Goal: Information Seeking & Learning: Learn about a topic

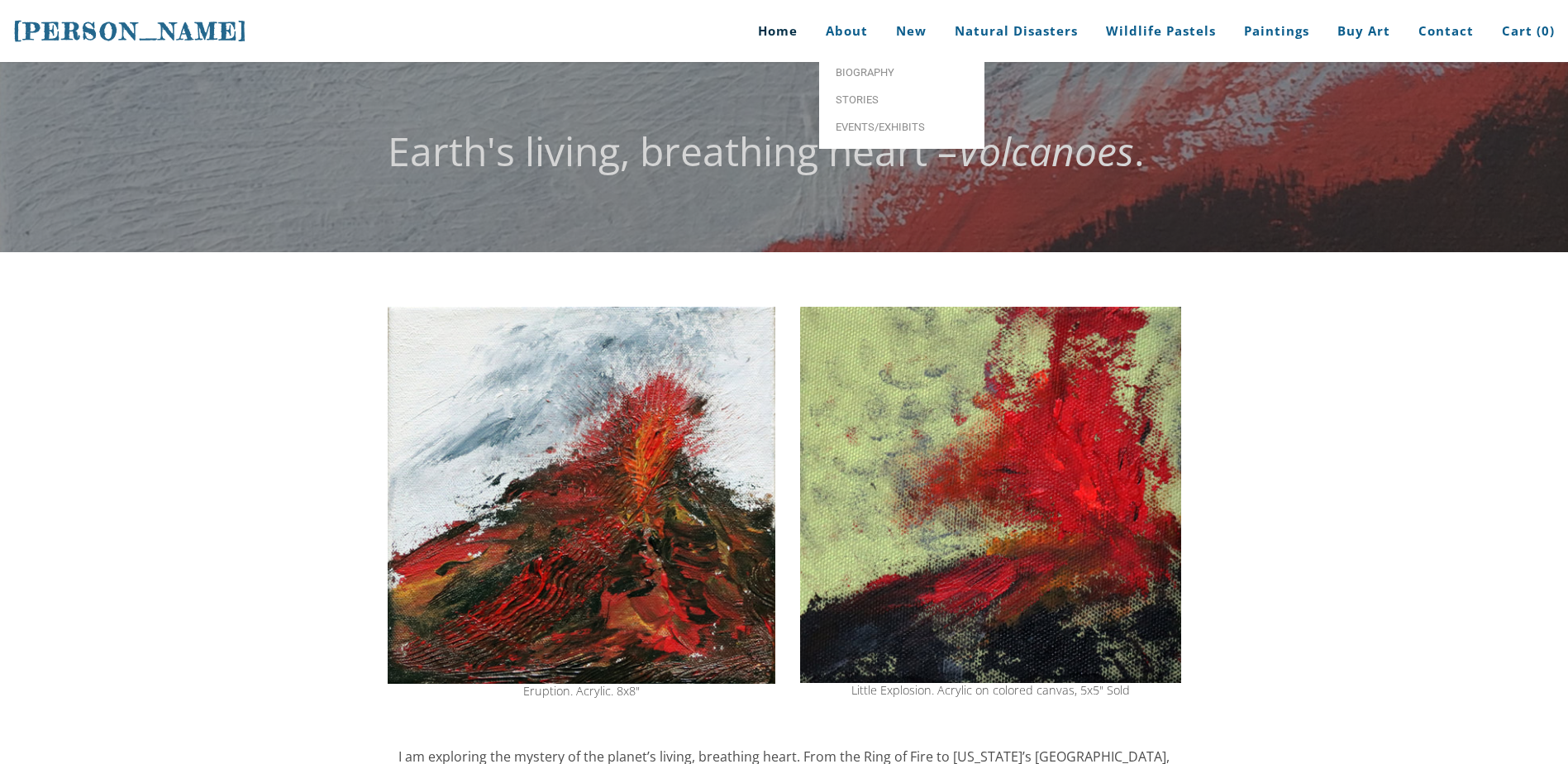
click at [793, 39] on link "Home" at bounding box center [772, 31] width 77 height 62
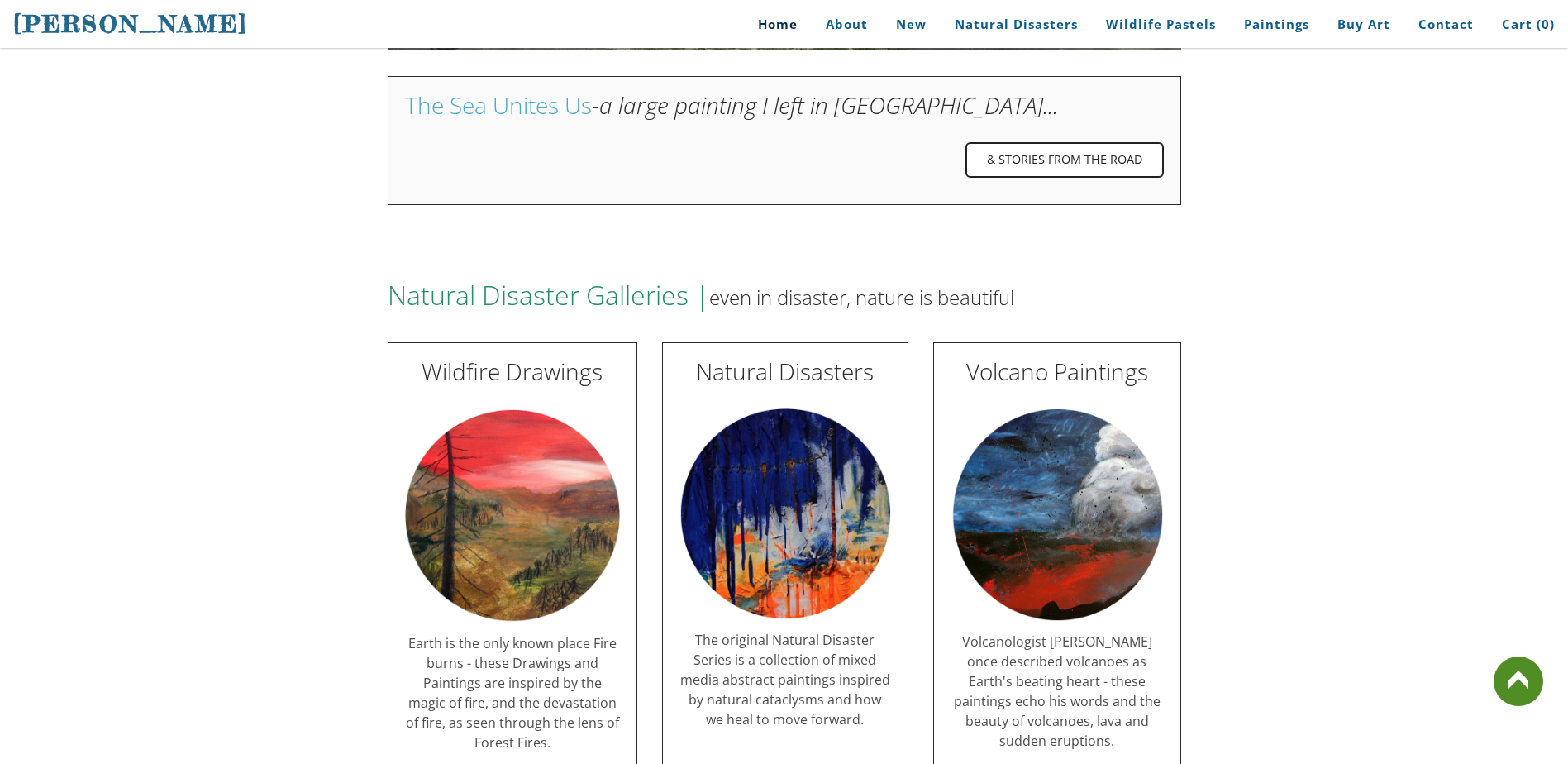
scroll to position [2977, 0]
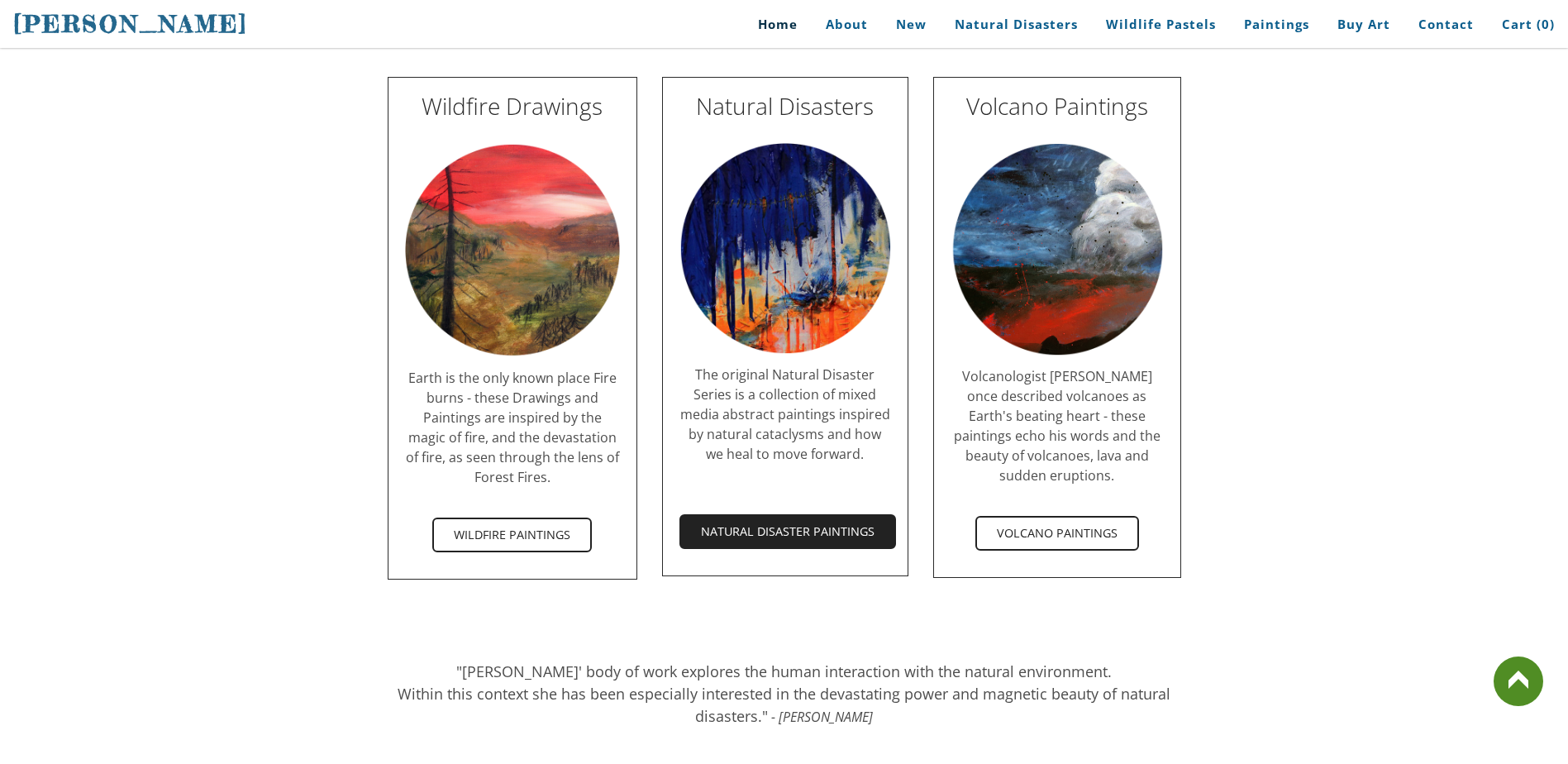
click at [809, 516] on span "Natural Disaster Paintings" at bounding box center [788, 531] width 213 height 31
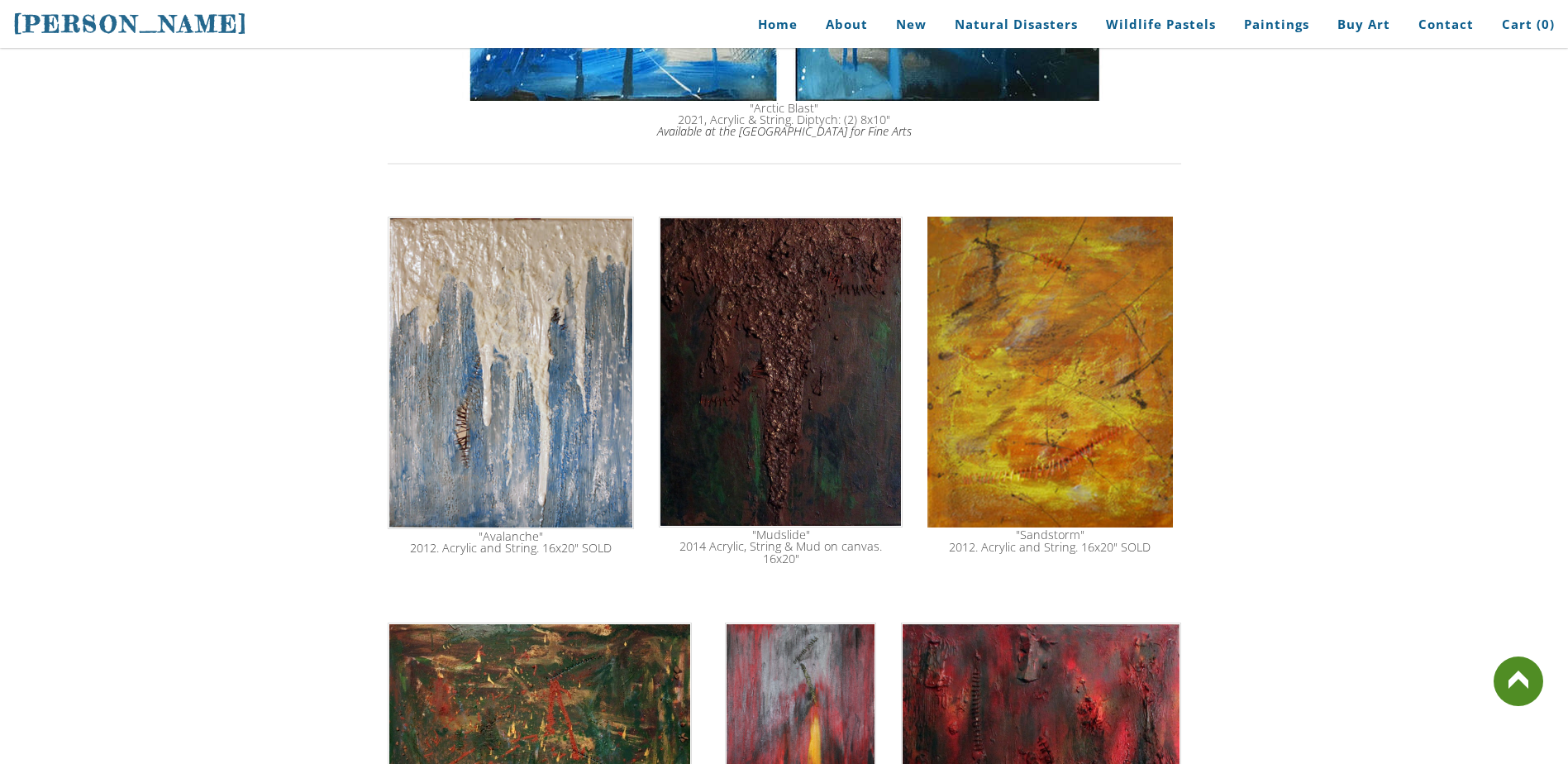
scroll to position [2067, 0]
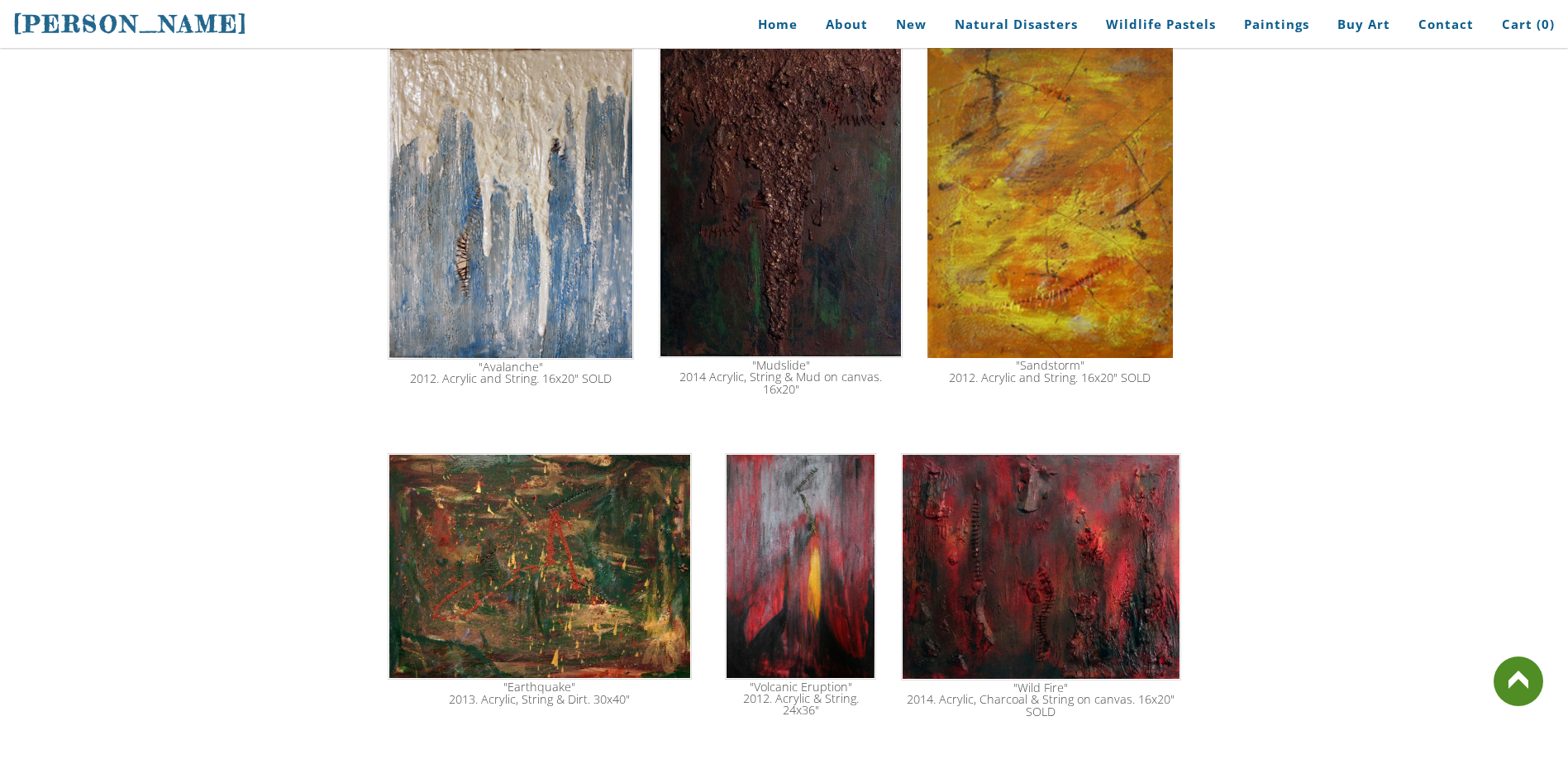
click at [1016, 521] on img at bounding box center [1041, 567] width 280 height 228
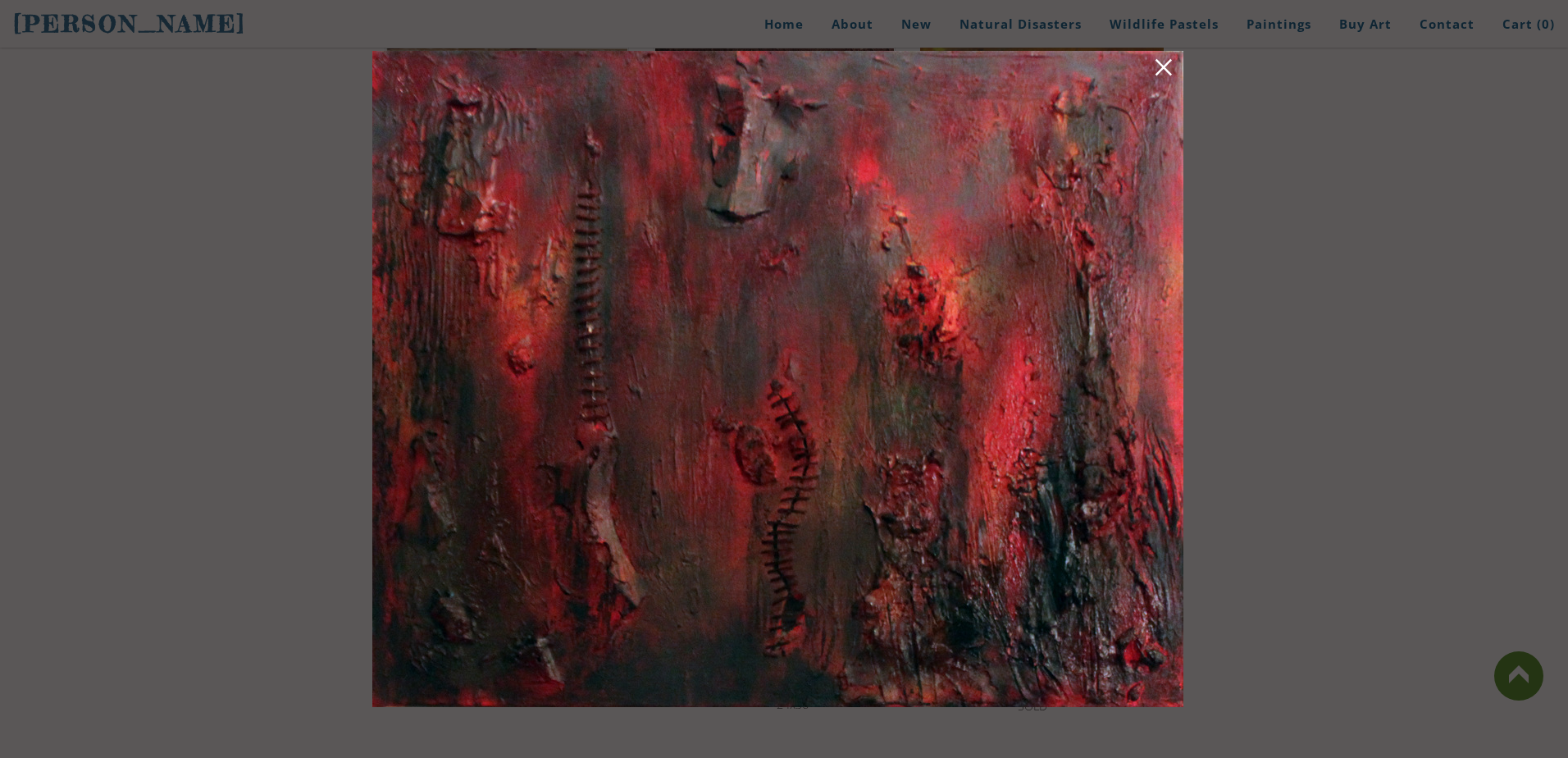
drag, startPoint x: 717, startPoint y: 420, endPoint x: 1282, endPoint y: 39, distance: 681.5
click at [1080, 265] on img at bounding box center [778, 379] width 811 height 656
click at [1165, 68] on link at bounding box center [1163, 69] width 23 height 25
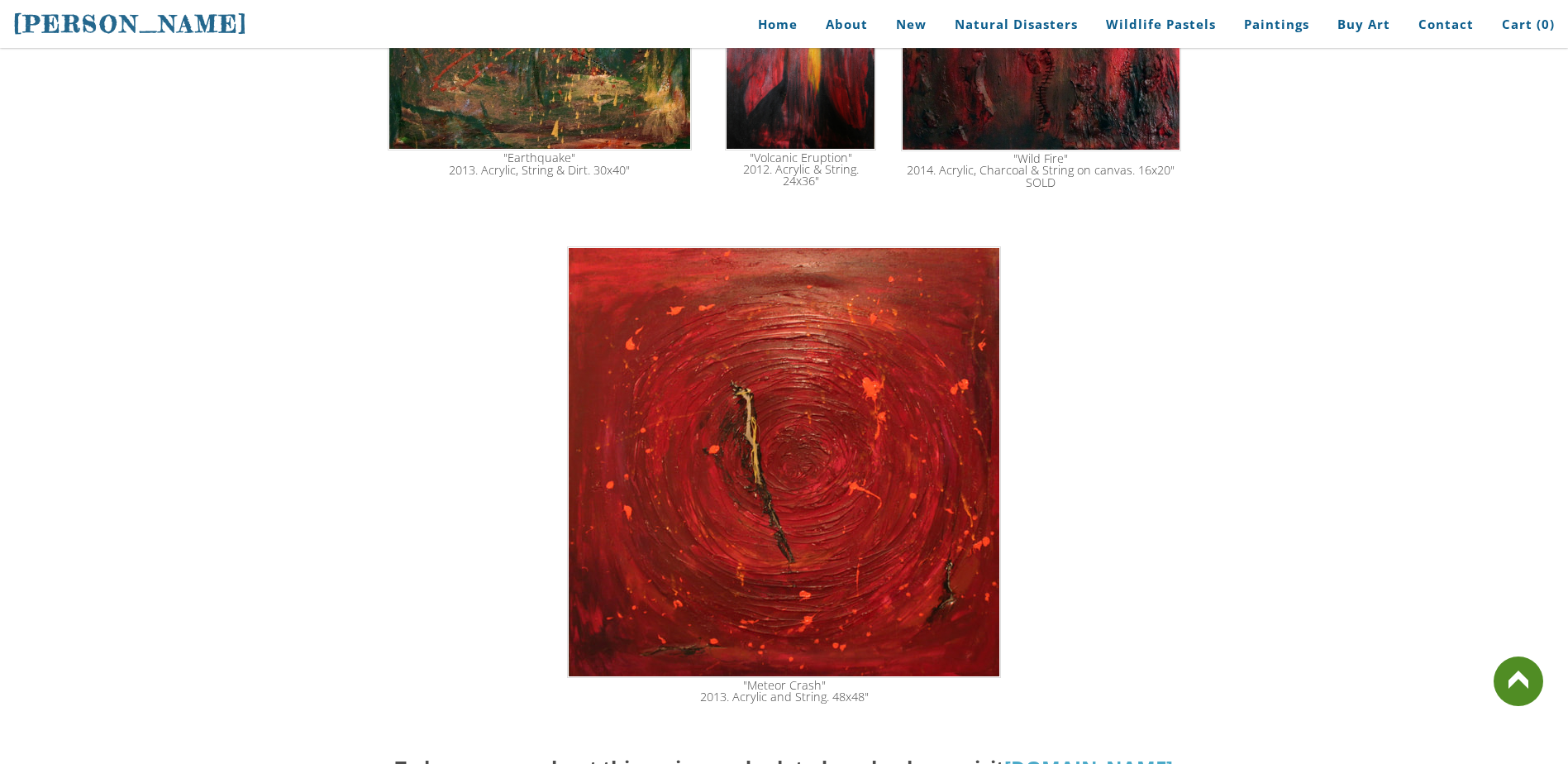
scroll to position [2894, 0]
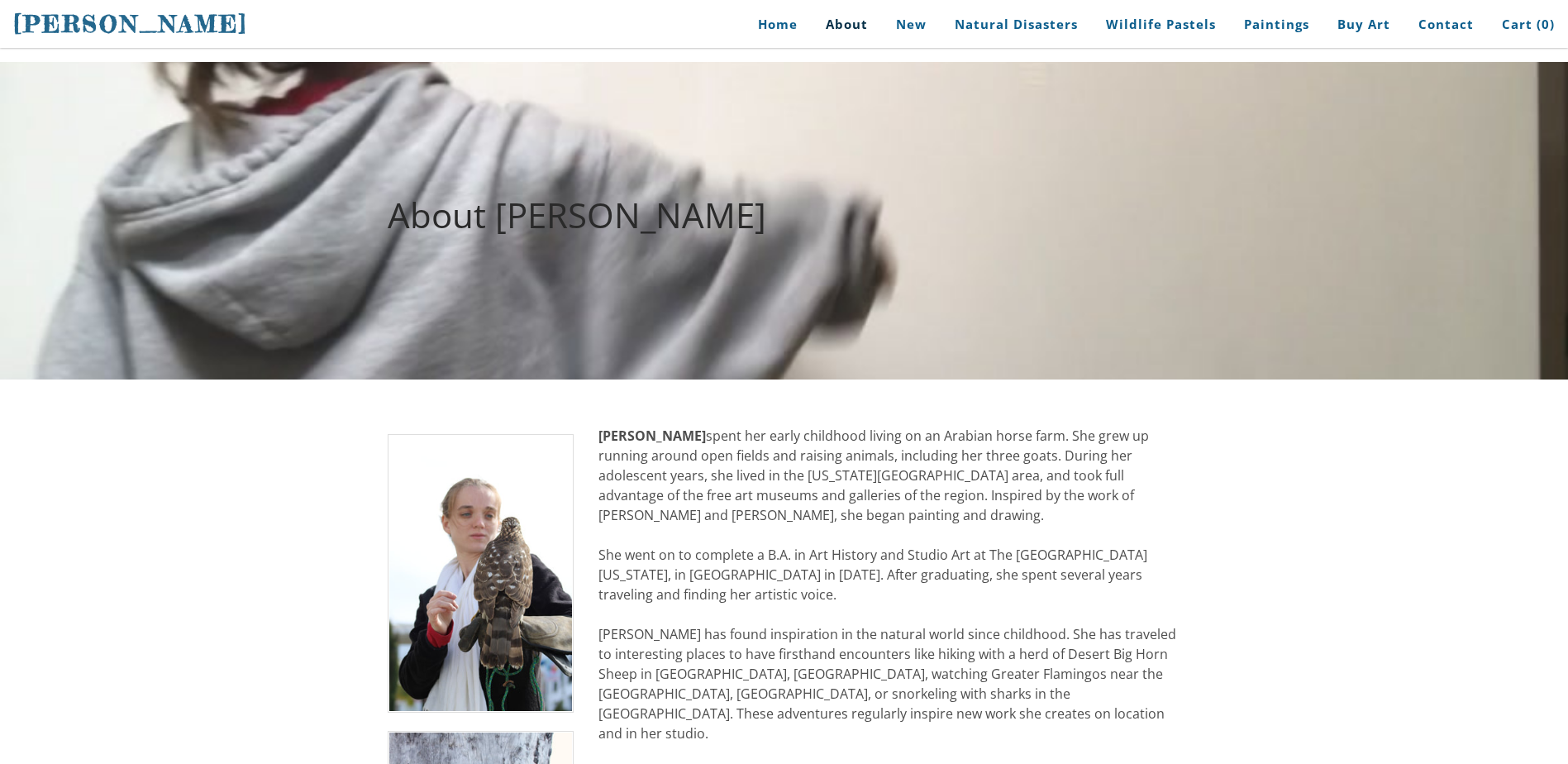
scroll to position [82, 0]
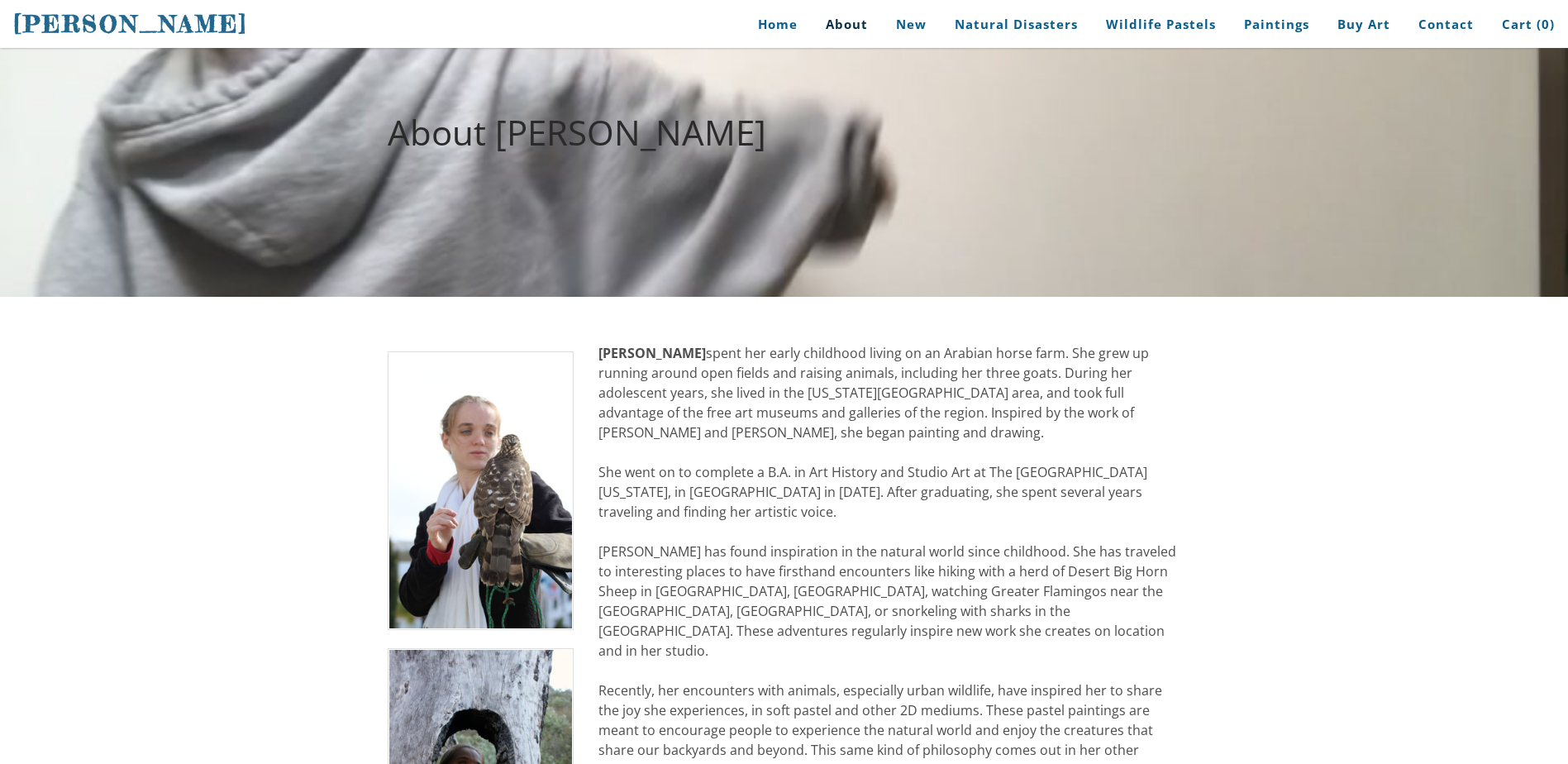
drag, startPoint x: 1117, startPoint y: 355, endPoint x: 1124, endPoint y: 342, distance: 14.8
drag, startPoint x: 1109, startPoint y: 351, endPoint x: 1030, endPoint y: 355, distance: 79.1
drag, startPoint x: 642, startPoint y: 363, endPoint x: 792, endPoint y: 366, distance: 150.0
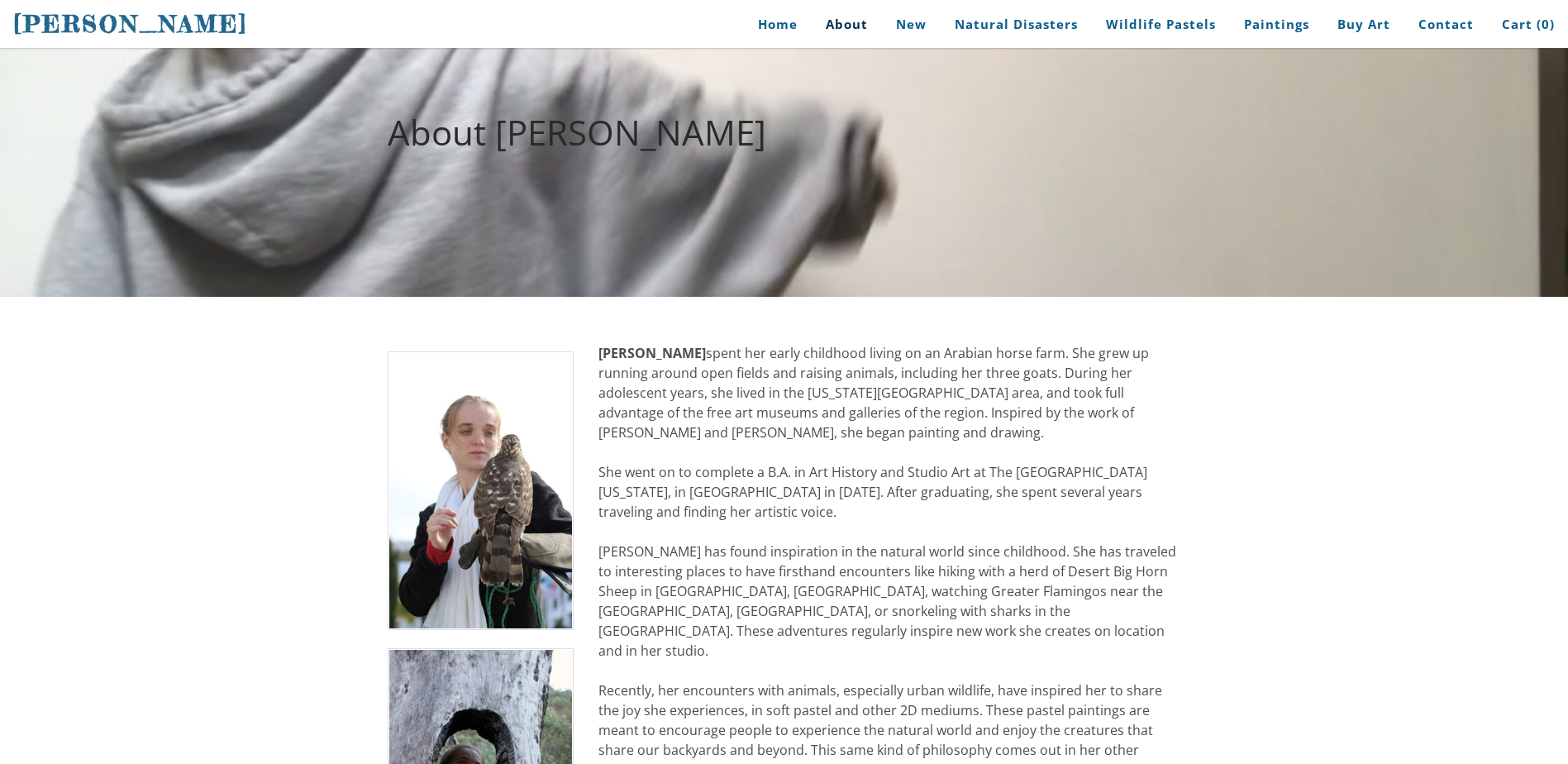
drag, startPoint x: 698, startPoint y: 390, endPoint x: 870, endPoint y: 380, distance: 172.3
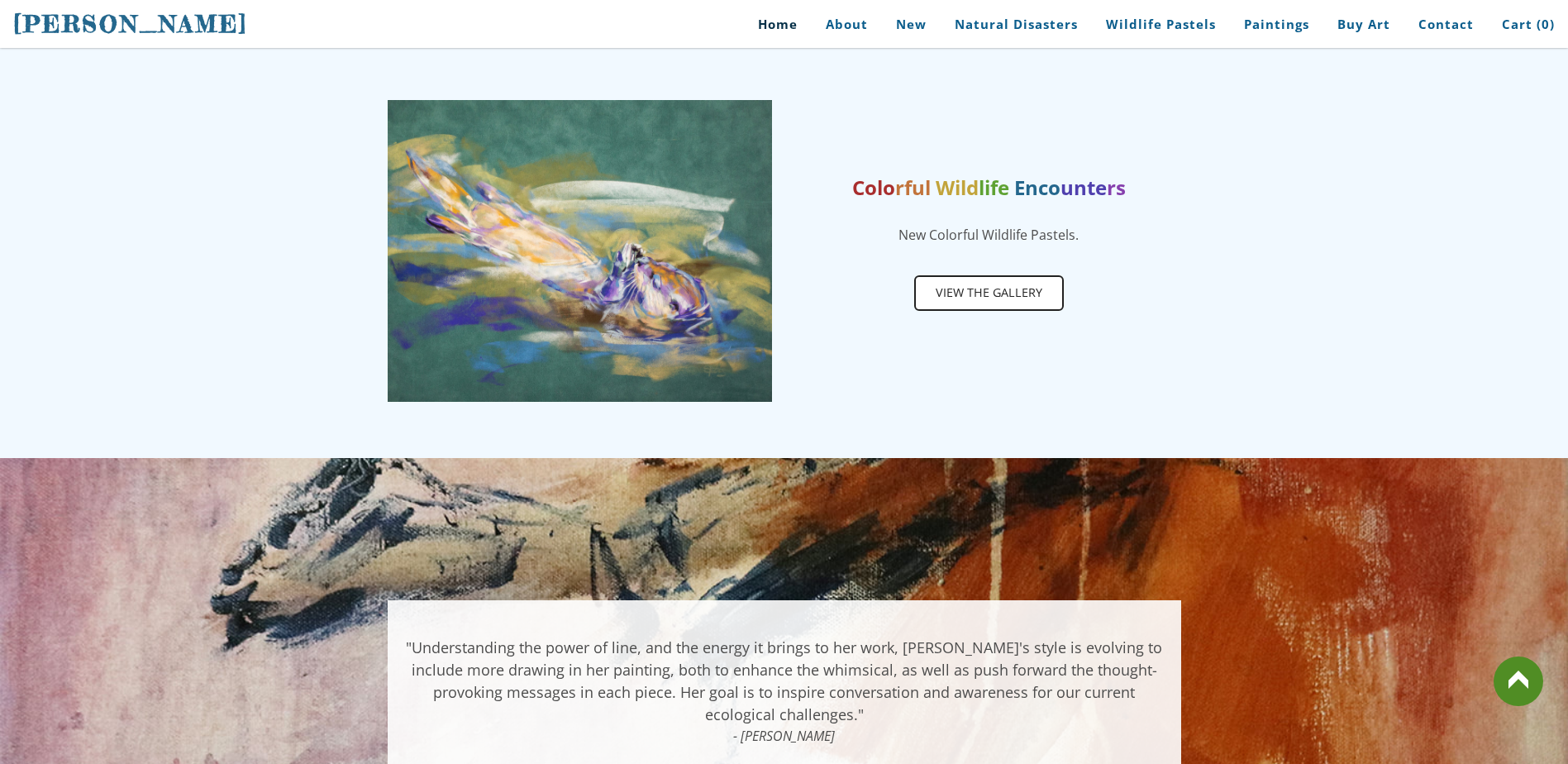
scroll to position [827, 0]
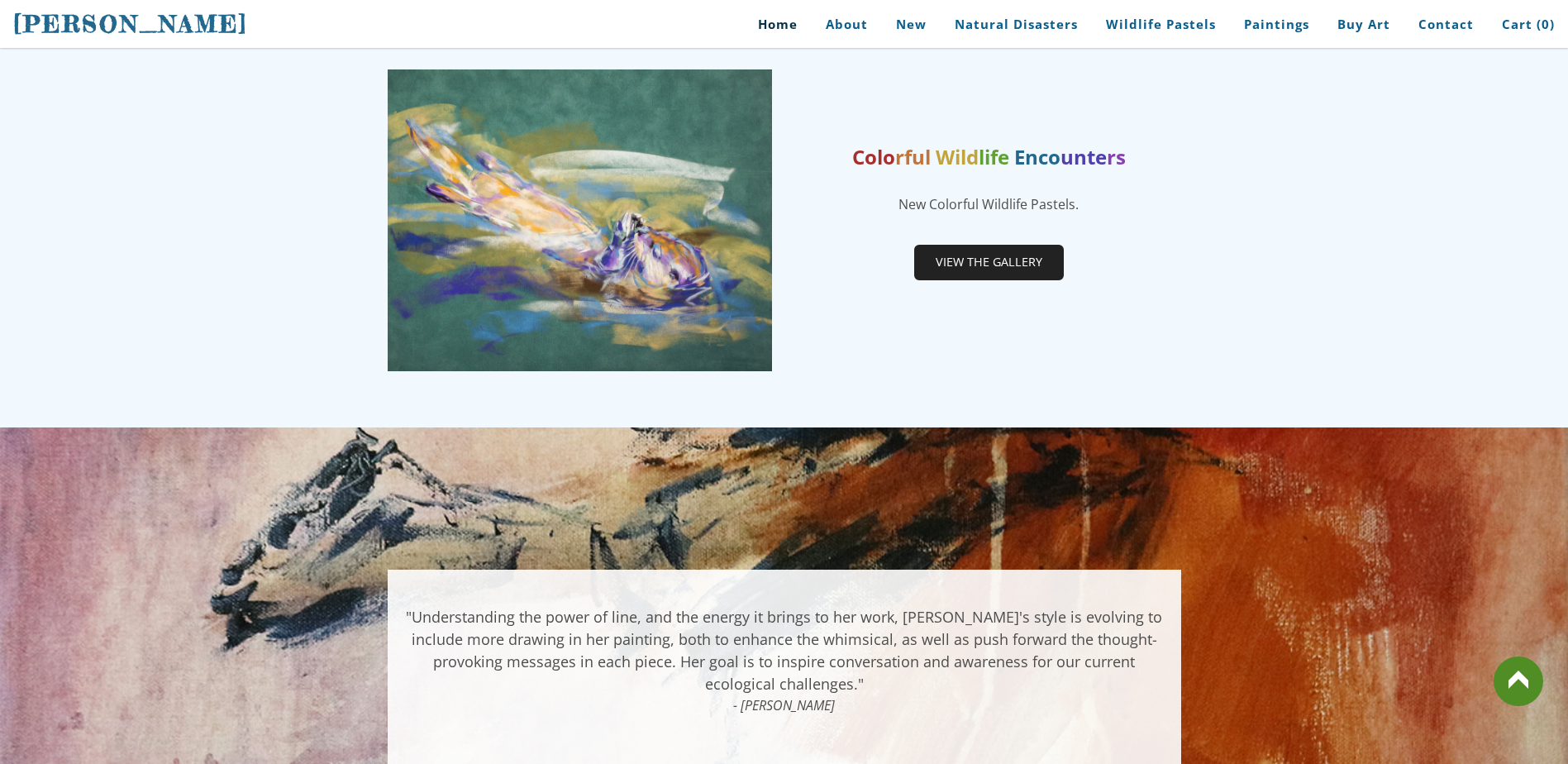
click at [1010, 266] on span "View the gallery" at bounding box center [988, 261] width 146 height 31
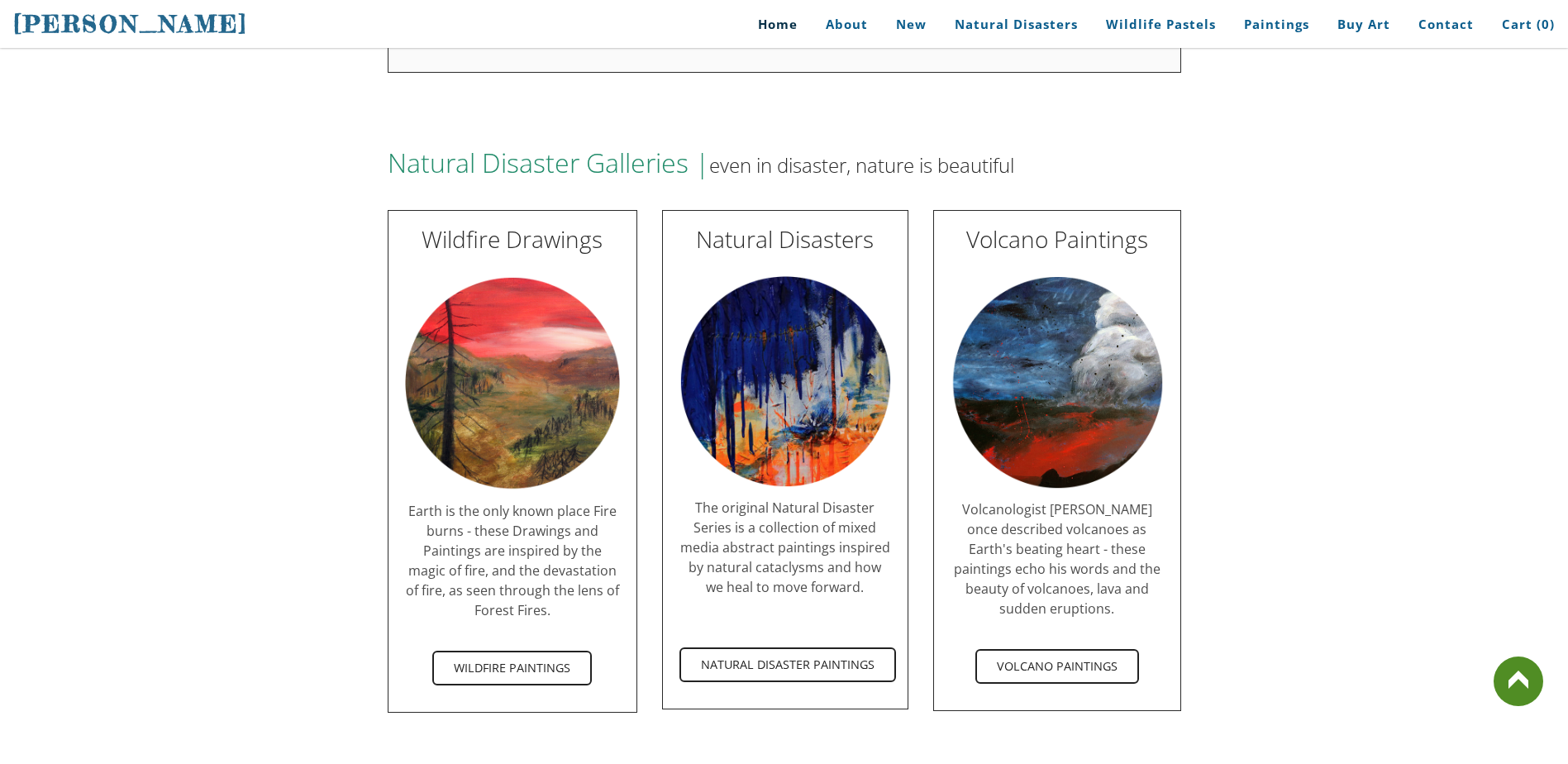
scroll to position [2874, 0]
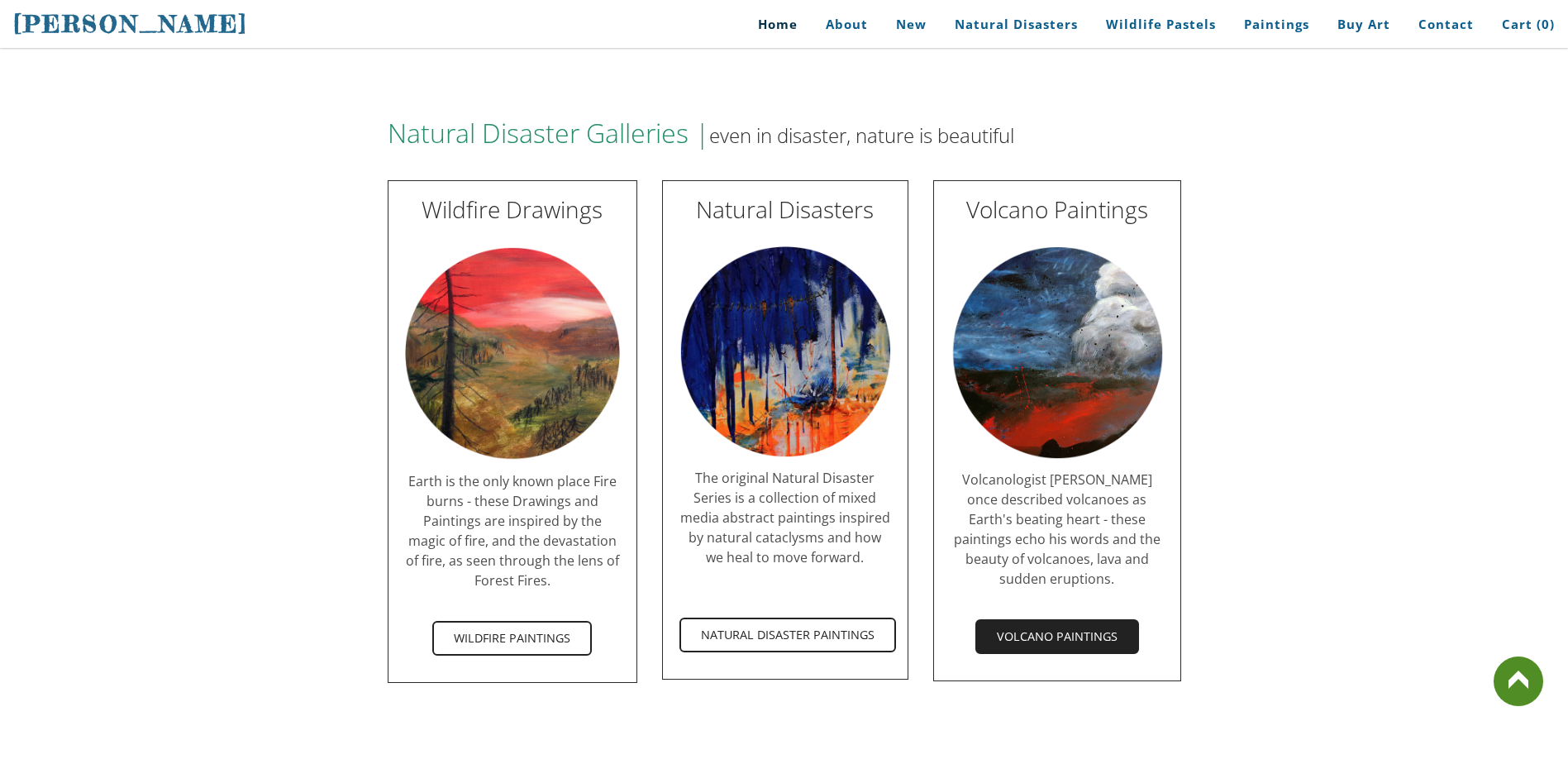
click at [1047, 621] on span "Volcano Paintings" at bounding box center [1057, 637] width 160 height 31
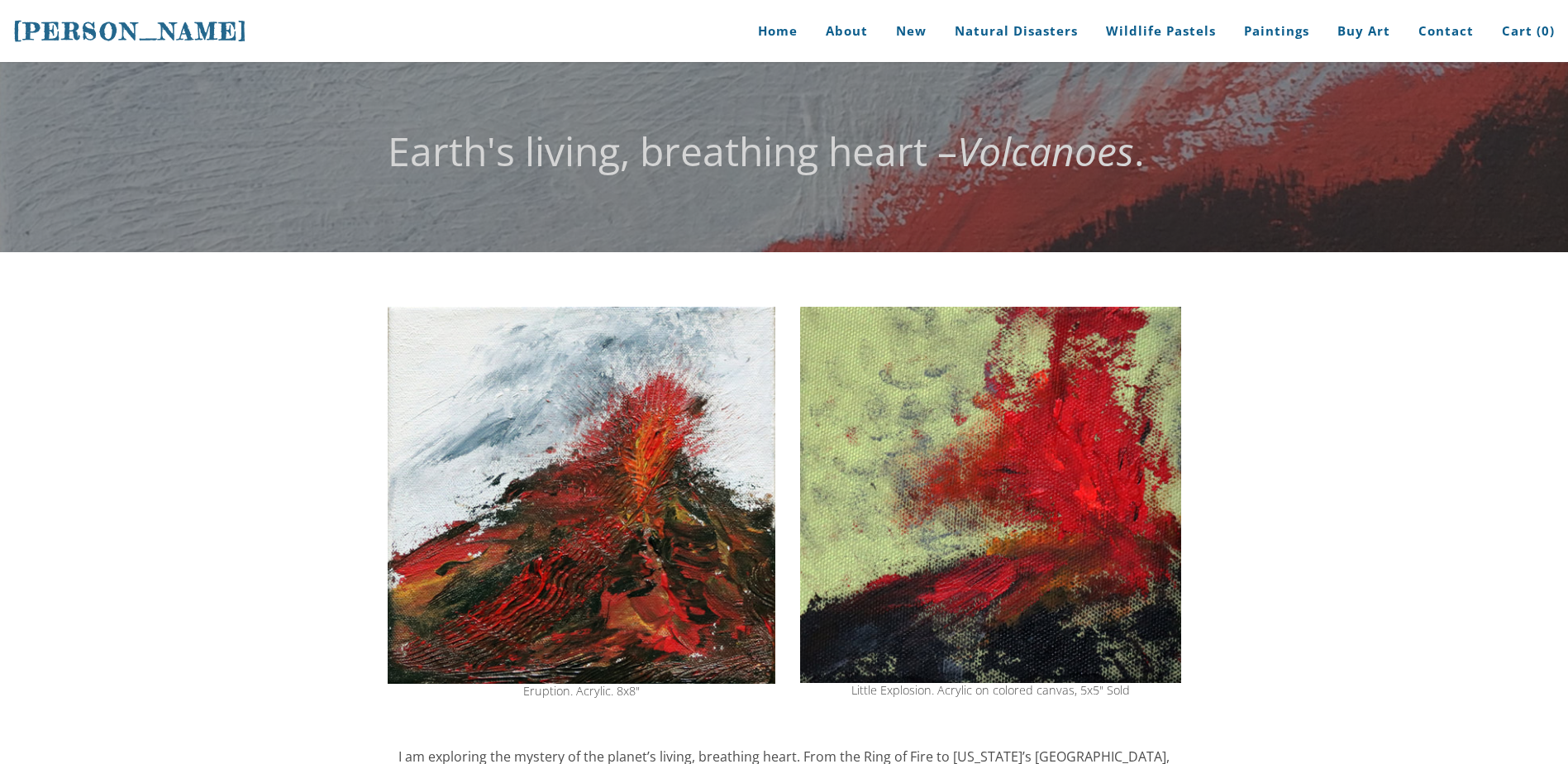
click at [550, 490] on img at bounding box center [581, 496] width 388 height 377
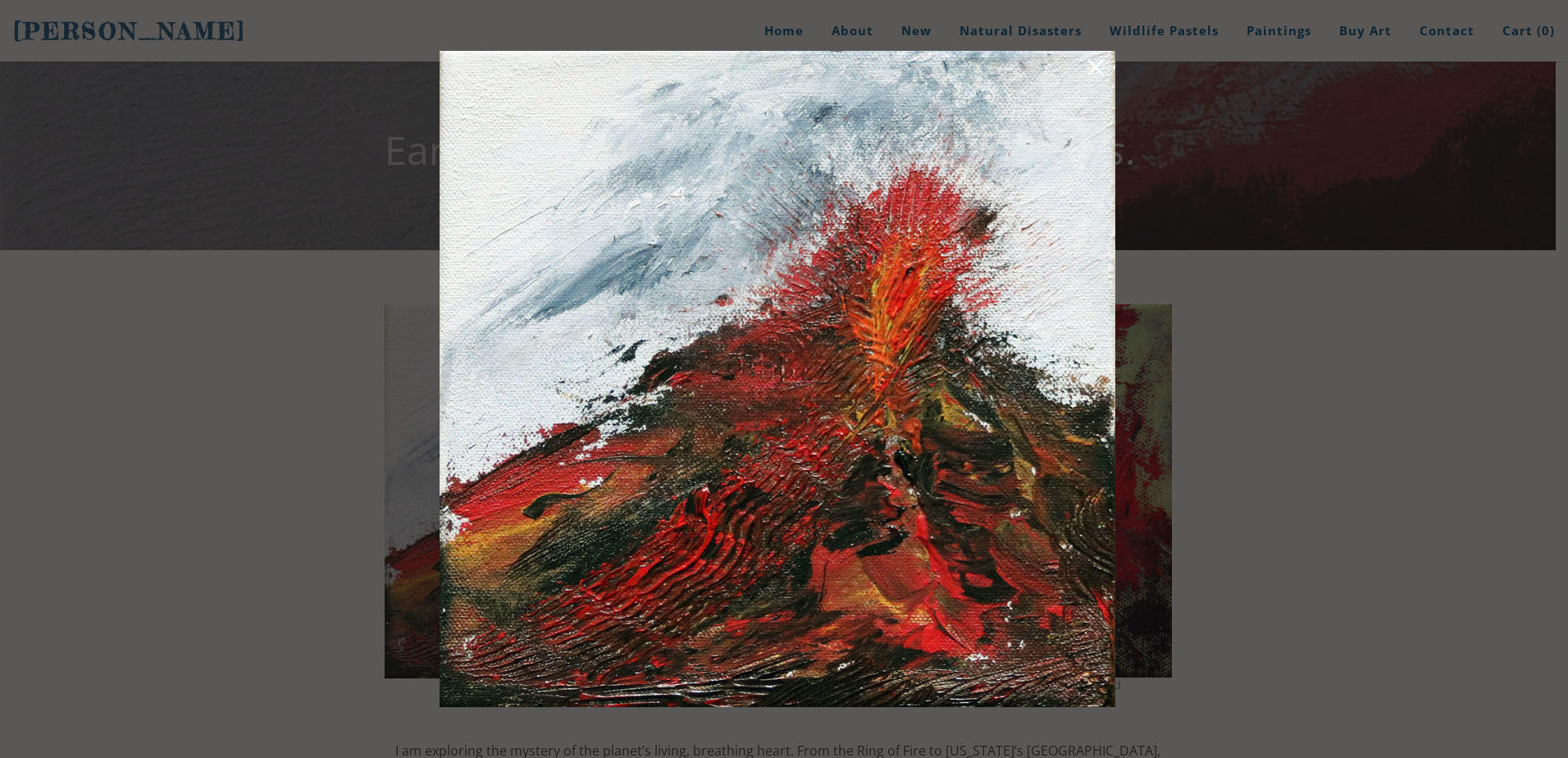
drag, startPoint x: 1104, startPoint y: 70, endPoint x: 997, endPoint y: 131, distance: 123.2
click at [1102, 70] on link at bounding box center [1096, 69] width 23 height 25
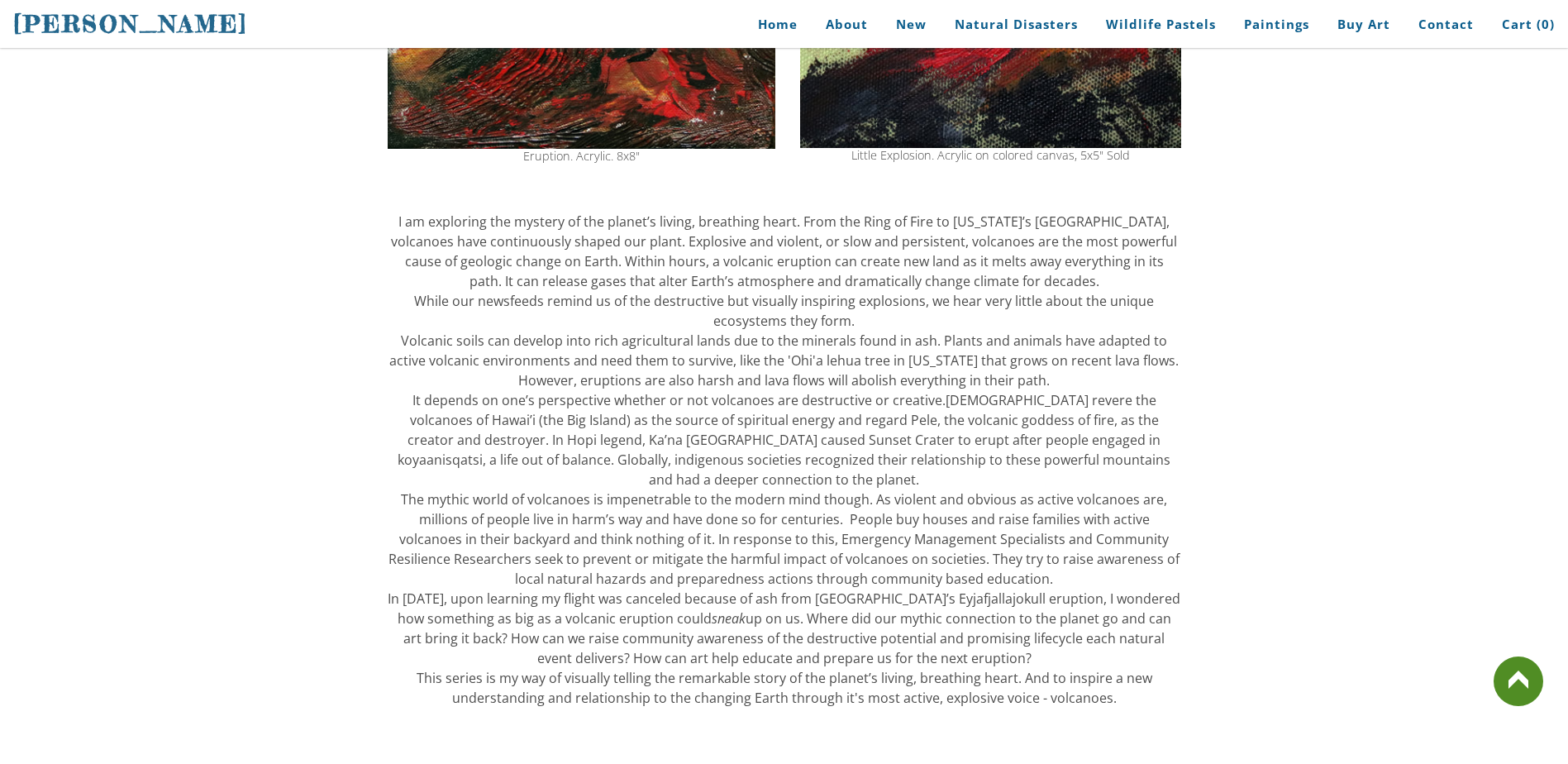
scroll to position [441, 0]
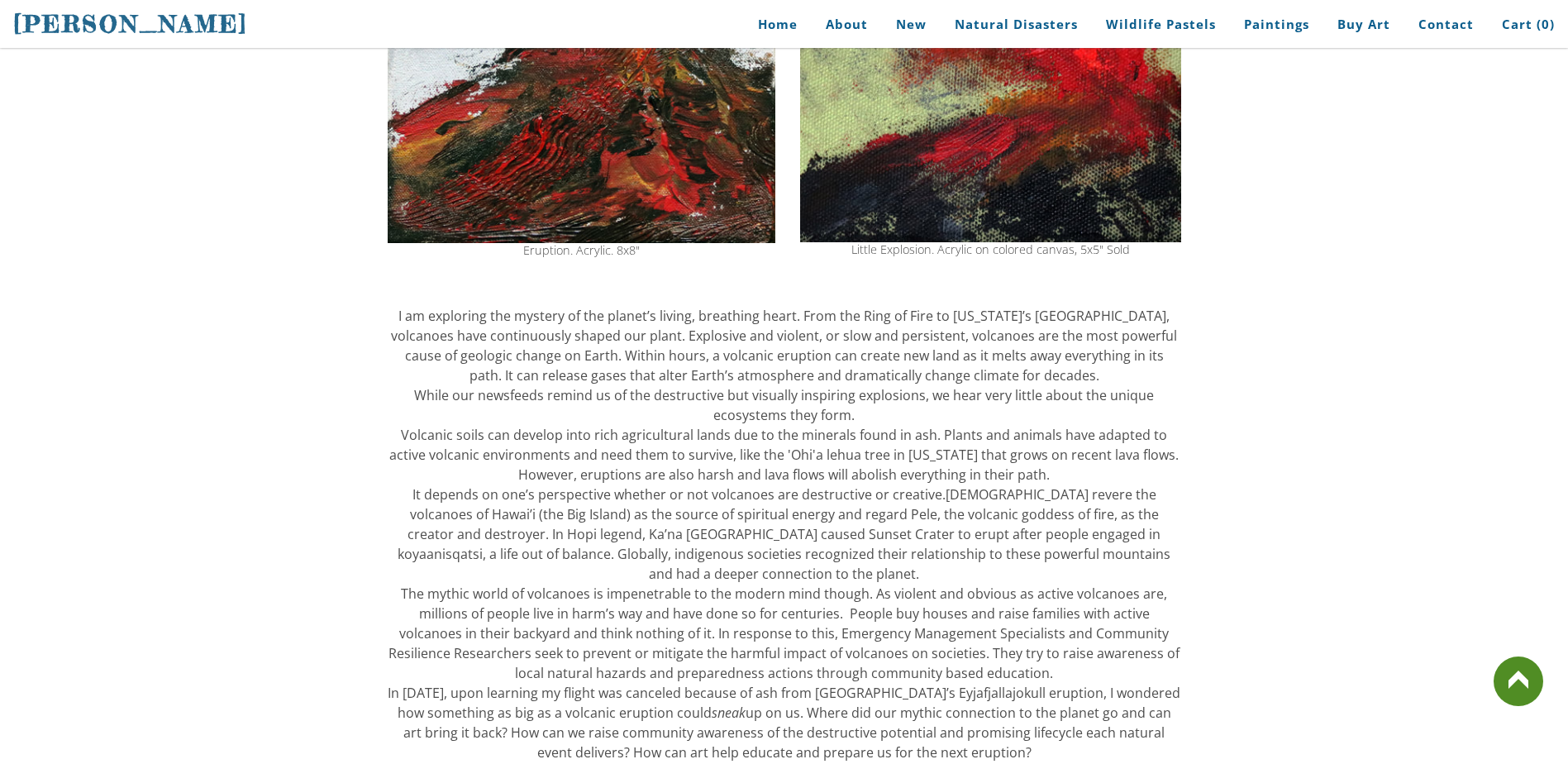
drag, startPoint x: 526, startPoint y: 249, endPoint x: 611, endPoint y: 244, distance: 85.1
click at [611, 244] on div "Eruption. Acrylic. 8x8"" at bounding box center [581, 250] width 388 height 12
click at [606, 254] on div "Eruption. Acrylic. 8x8"" at bounding box center [581, 250] width 388 height 12
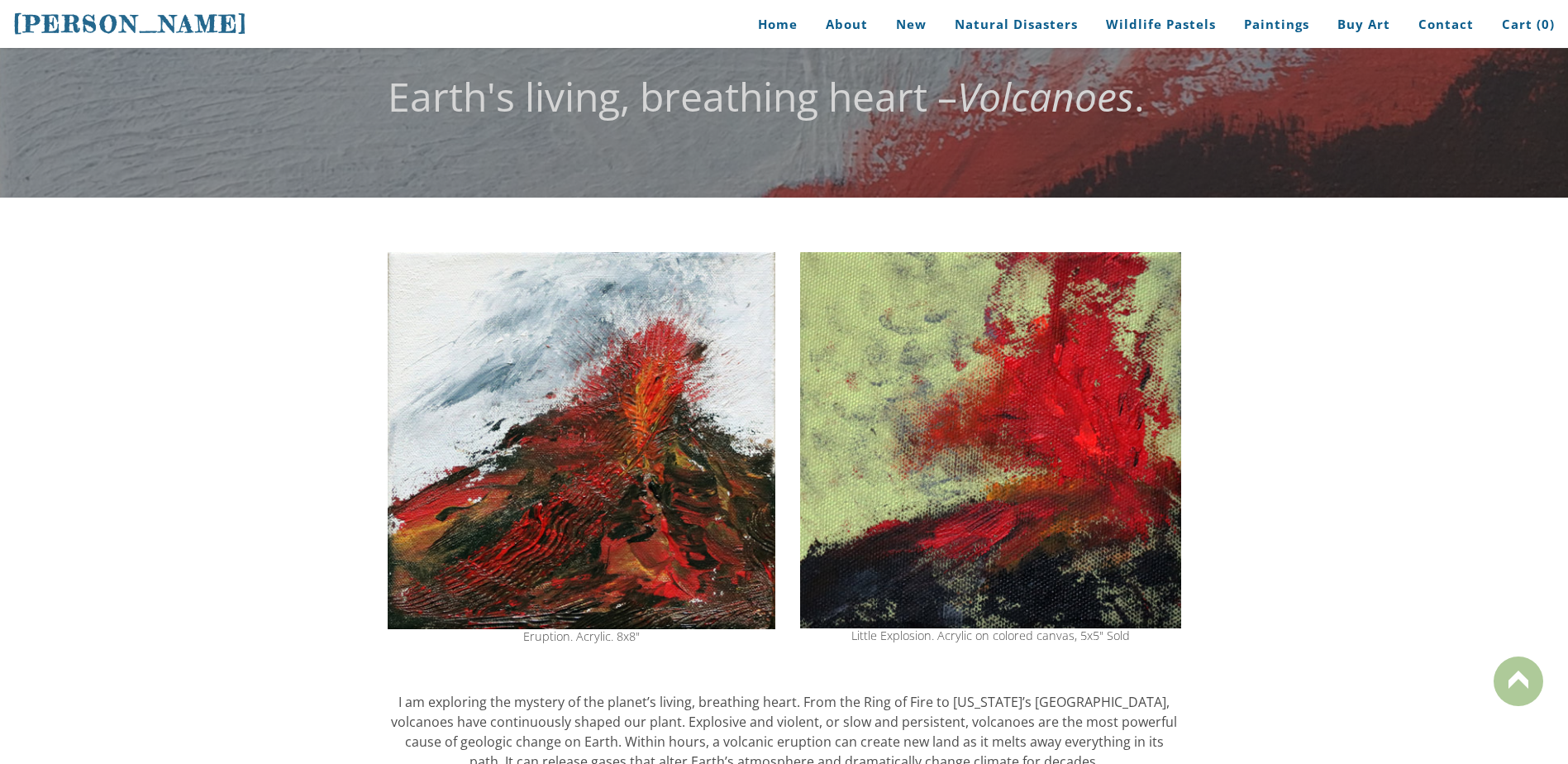
scroll to position [0, 0]
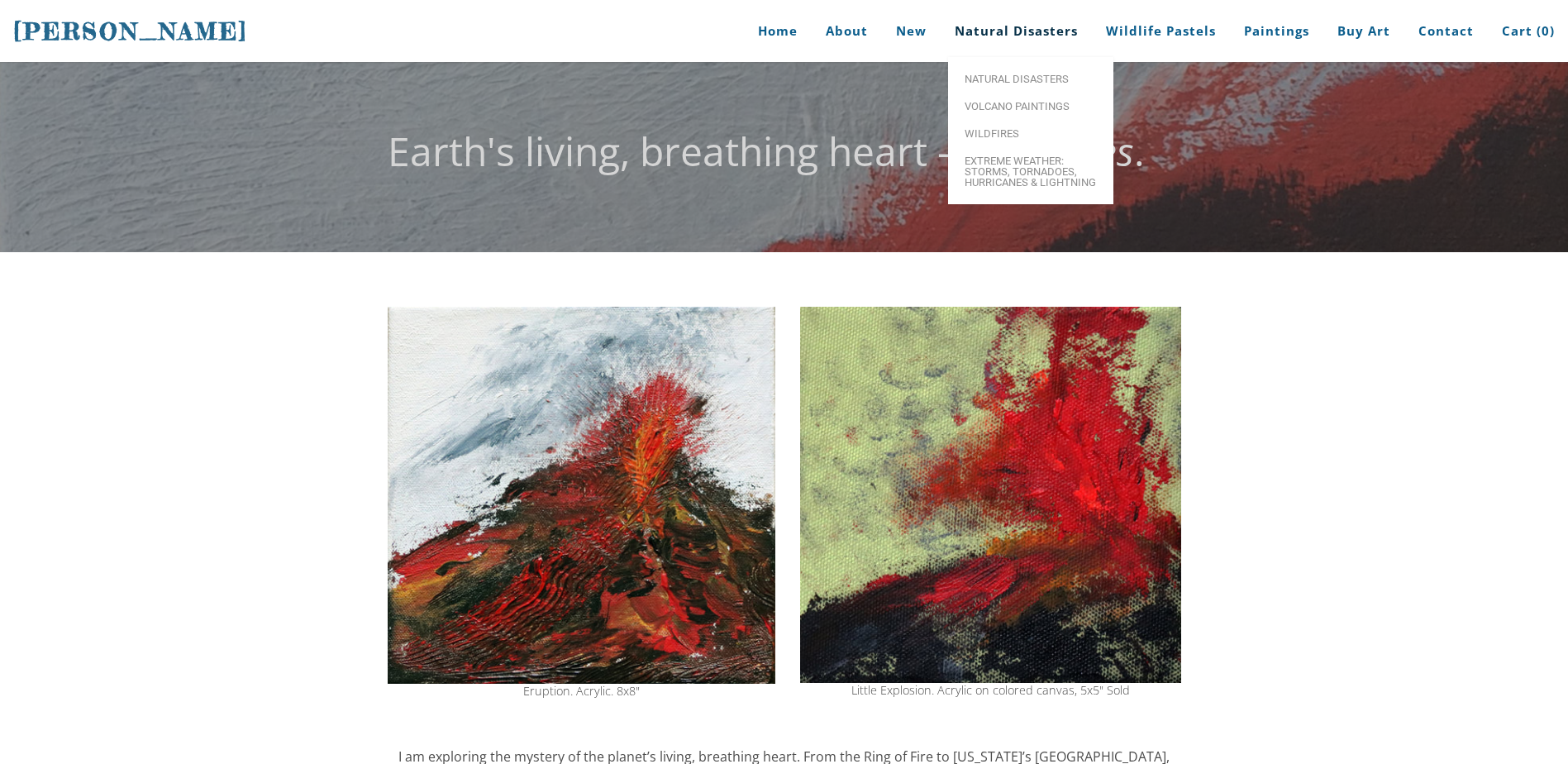
click at [1037, 35] on link "Natural Disasters" at bounding box center [1016, 31] width 148 height 62
click at [1034, 84] on span "Natural Disasters" at bounding box center [1030, 79] width 132 height 11
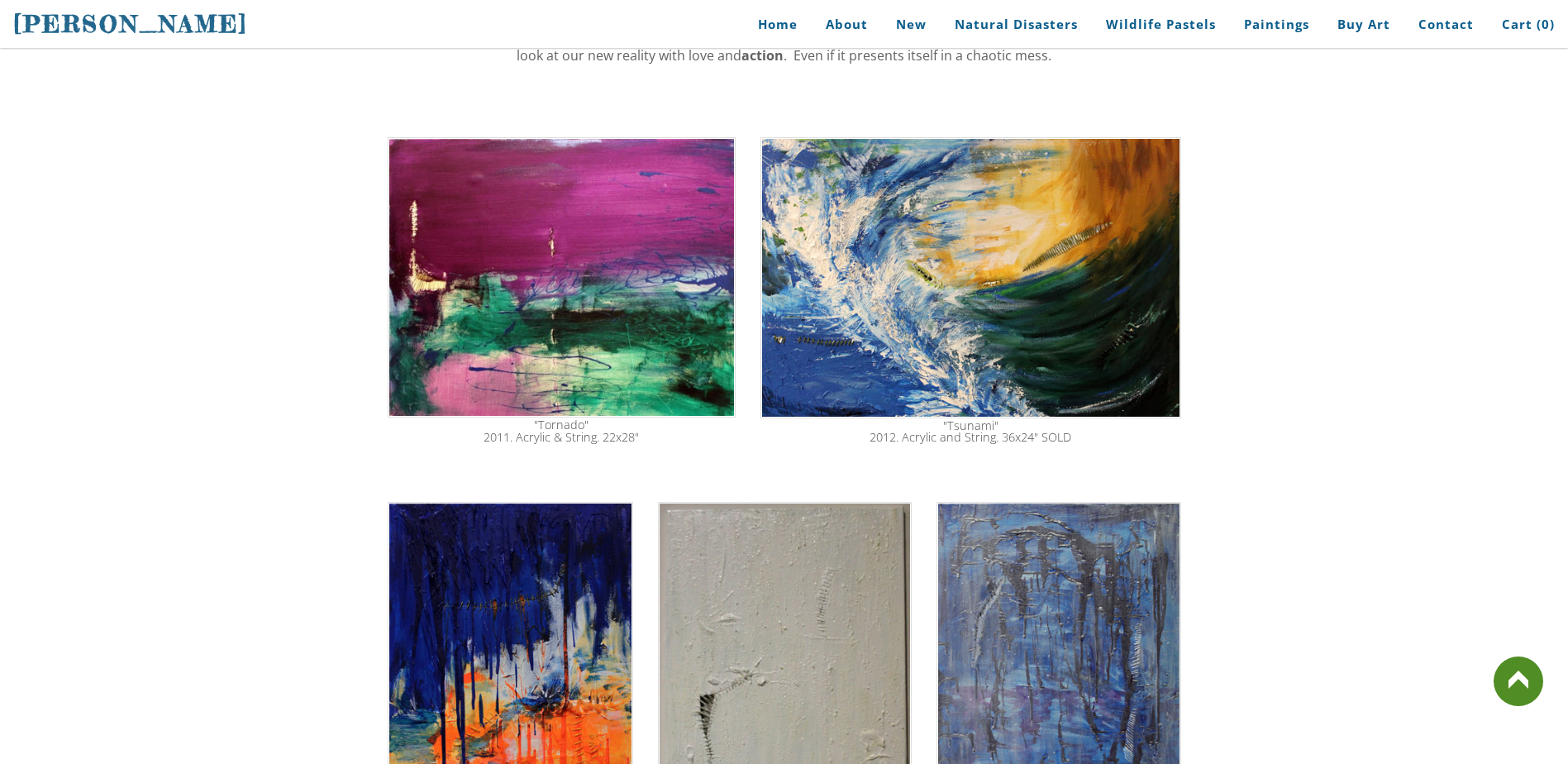
scroll to position [661, 0]
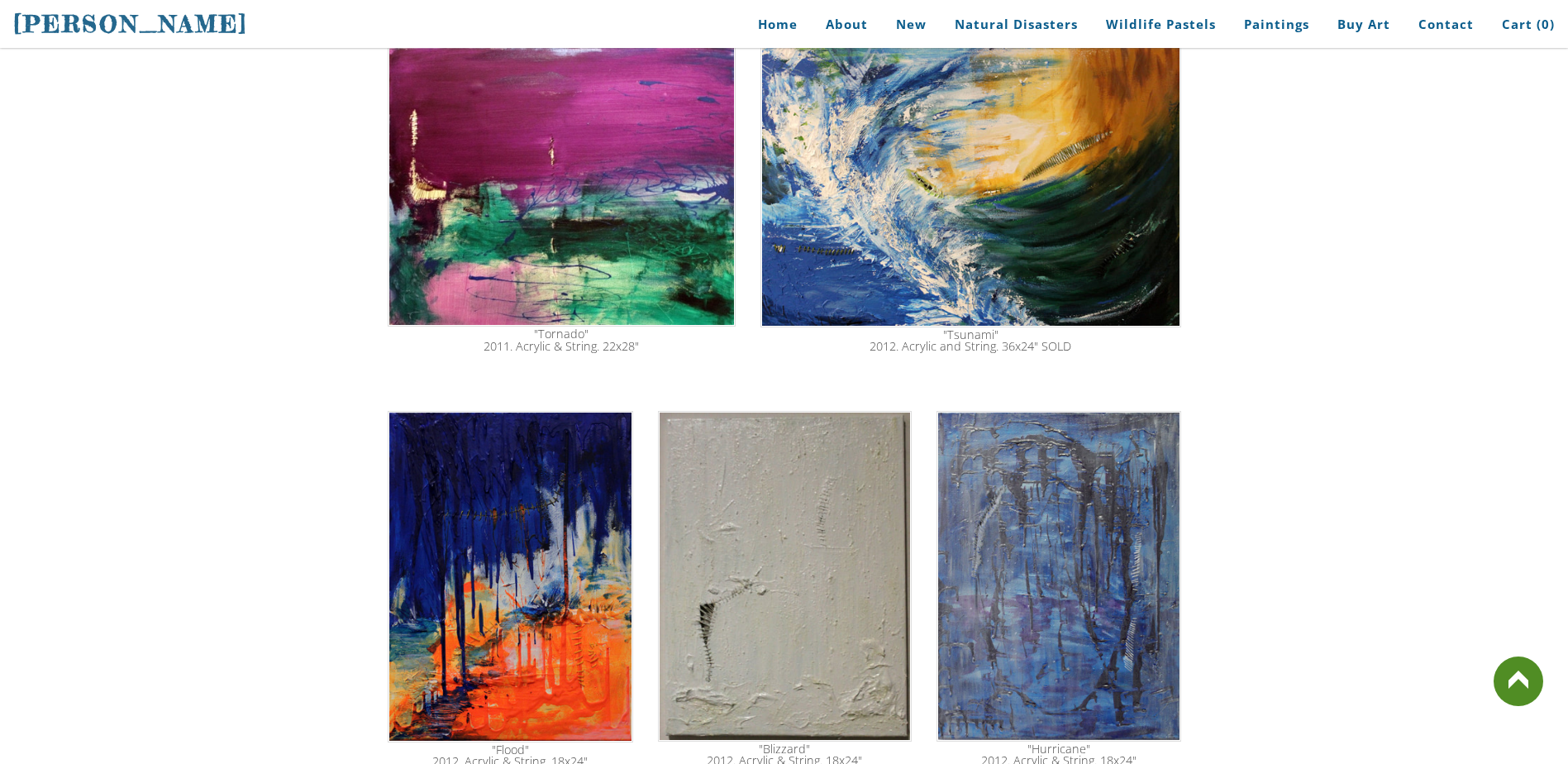
click at [431, 551] on img at bounding box center [510, 576] width 245 height 332
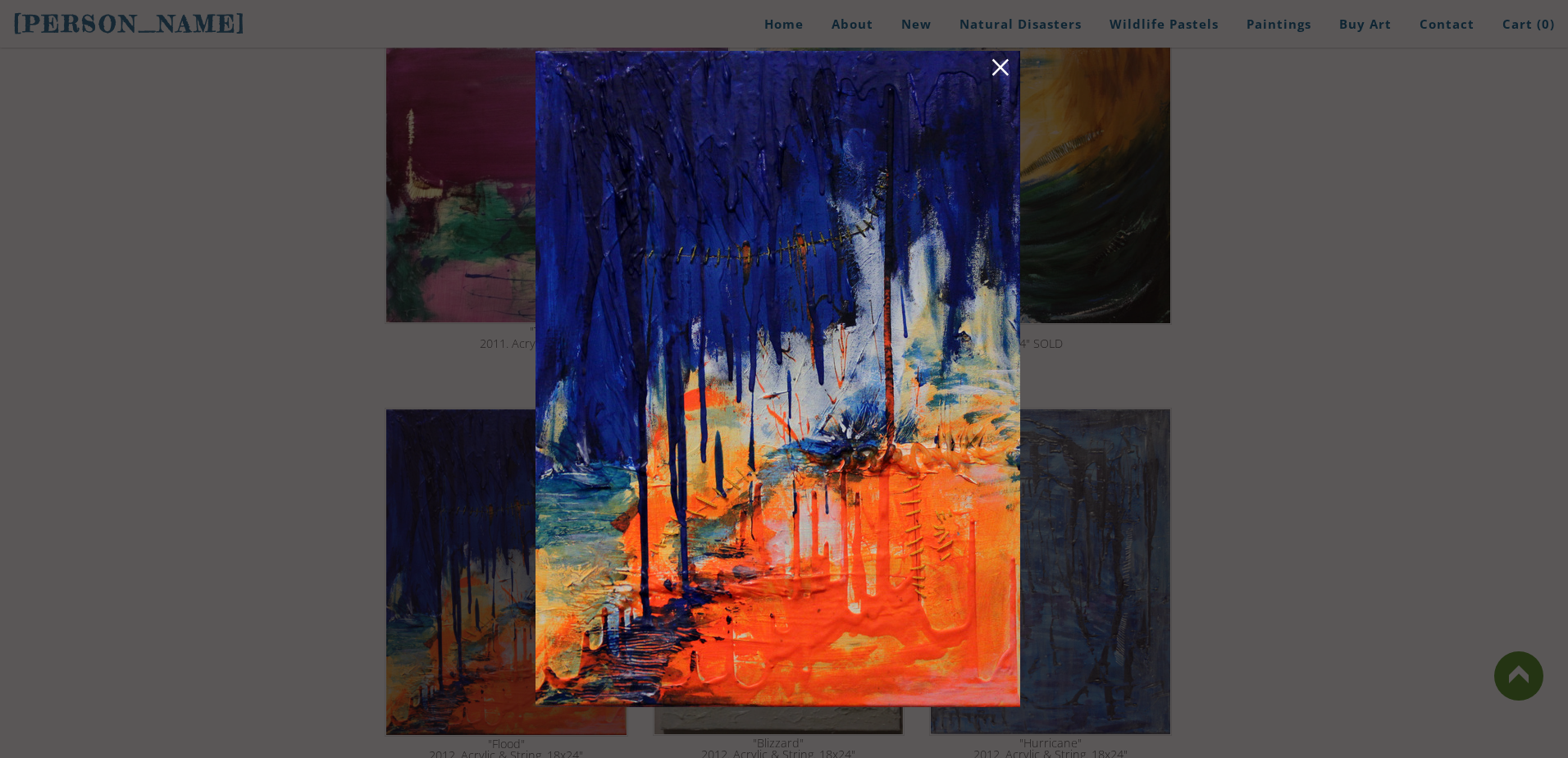
click at [1000, 76] on link at bounding box center [1001, 69] width 23 height 25
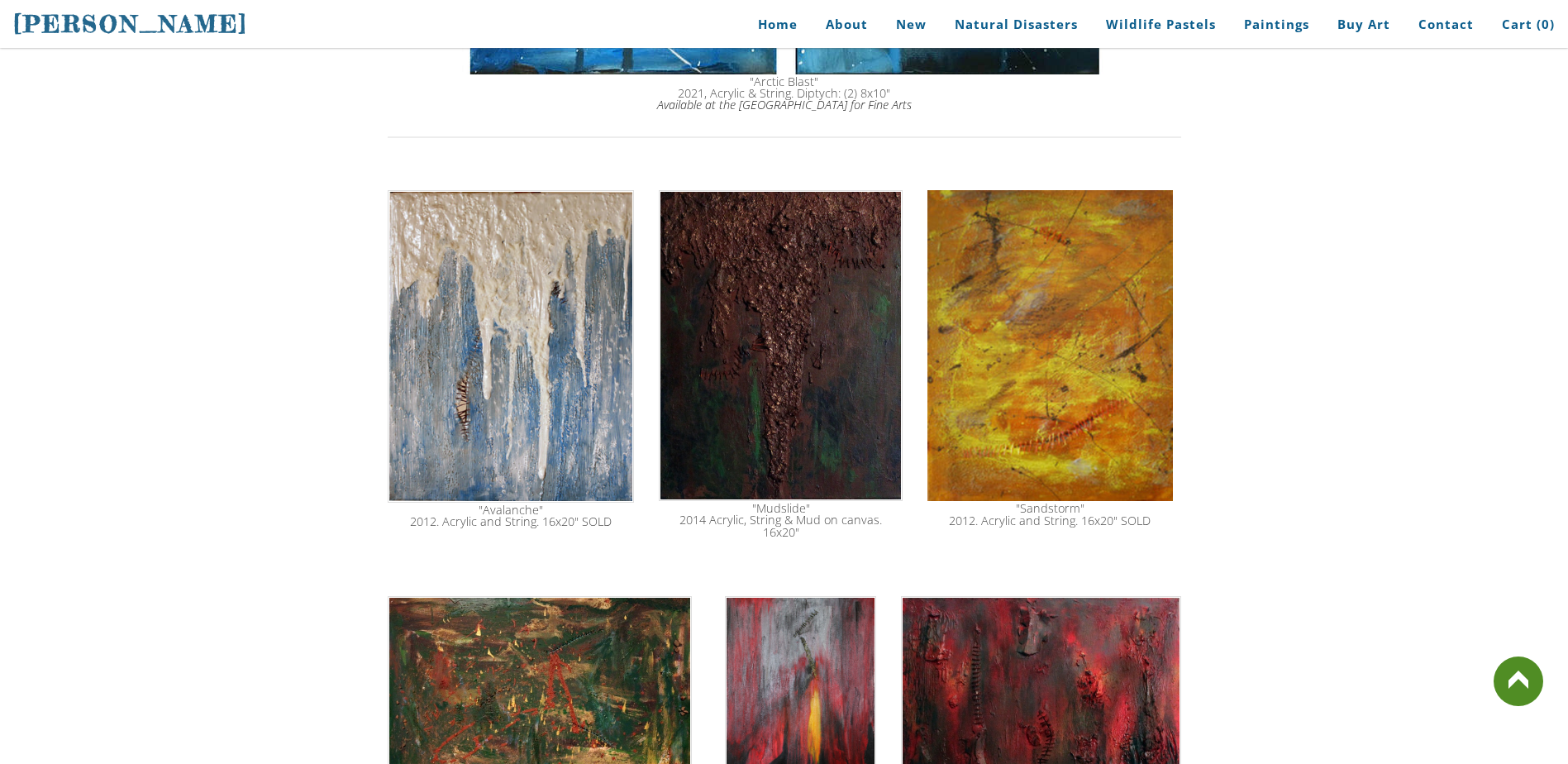
scroll to position [2131, 0]
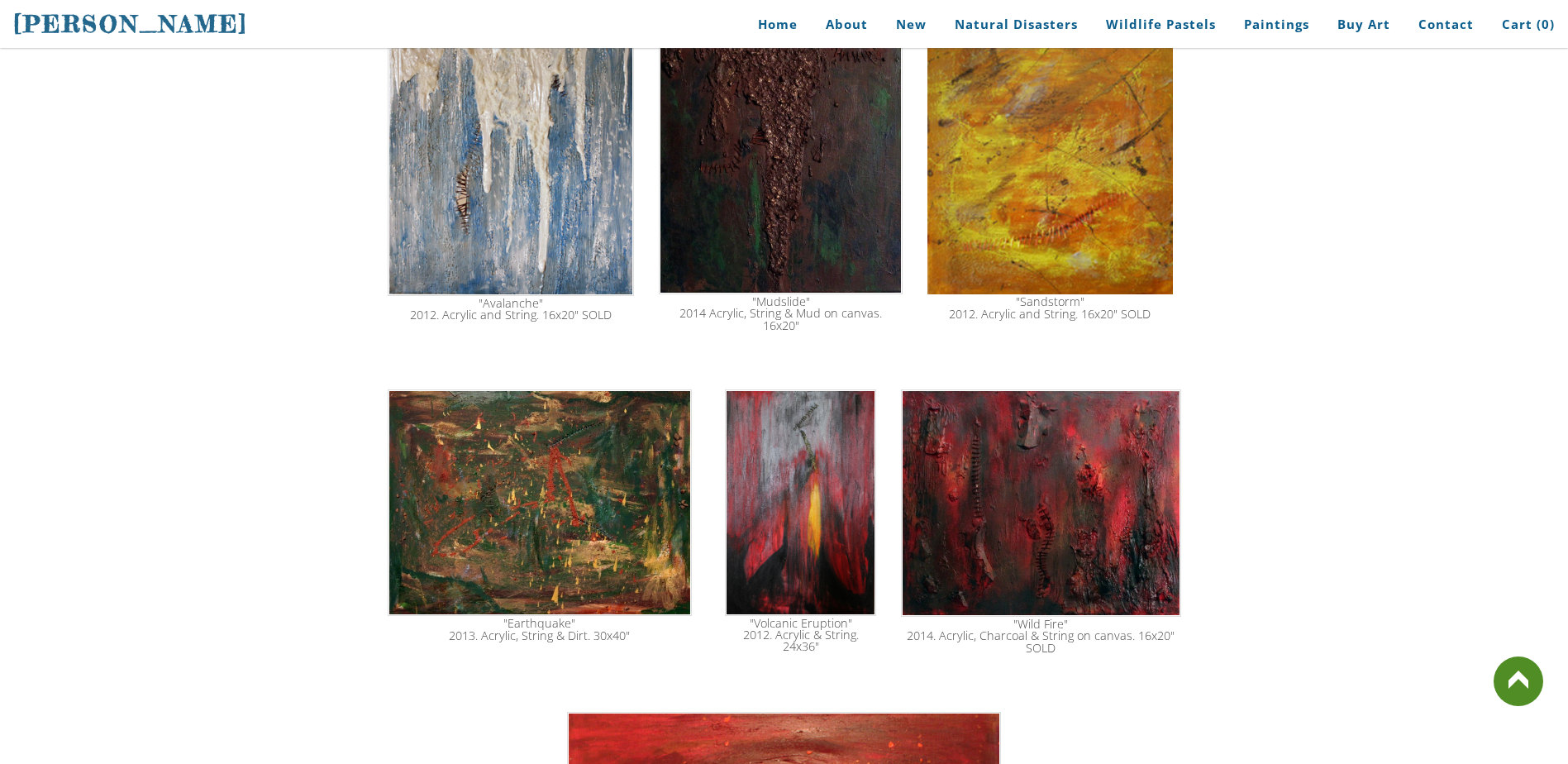
drag, startPoint x: 1111, startPoint y: 460, endPoint x: 1049, endPoint y: 480, distance: 65.1
click at [1049, 480] on img at bounding box center [1041, 503] width 280 height 228
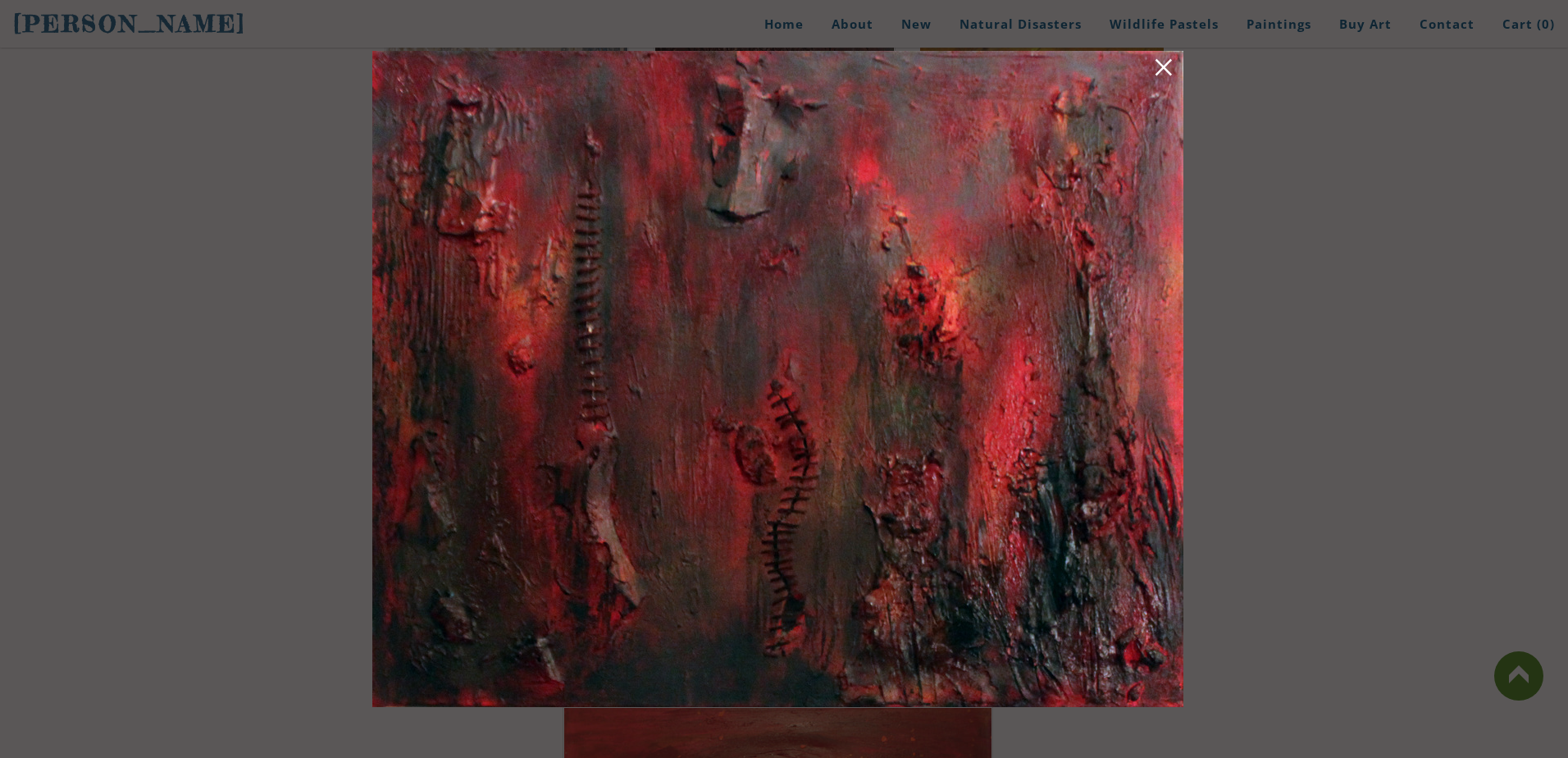
drag, startPoint x: 815, startPoint y: 225, endPoint x: 863, endPoint y: 284, distance: 76.1
click at [853, 292] on img at bounding box center [778, 379] width 811 height 656
click at [1168, 69] on link at bounding box center [1163, 69] width 23 height 25
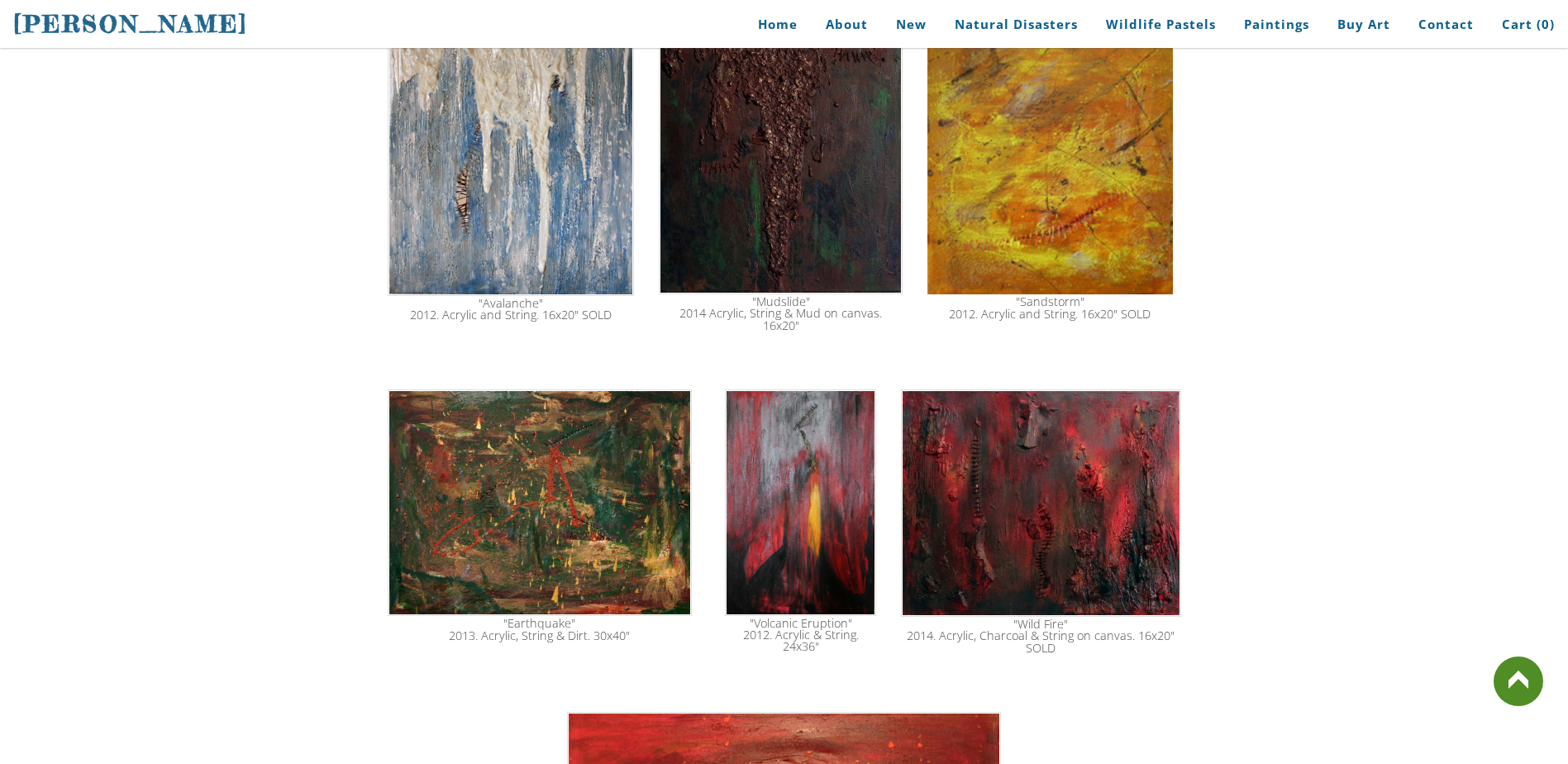
click at [990, 473] on img at bounding box center [1041, 503] width 280 height 228
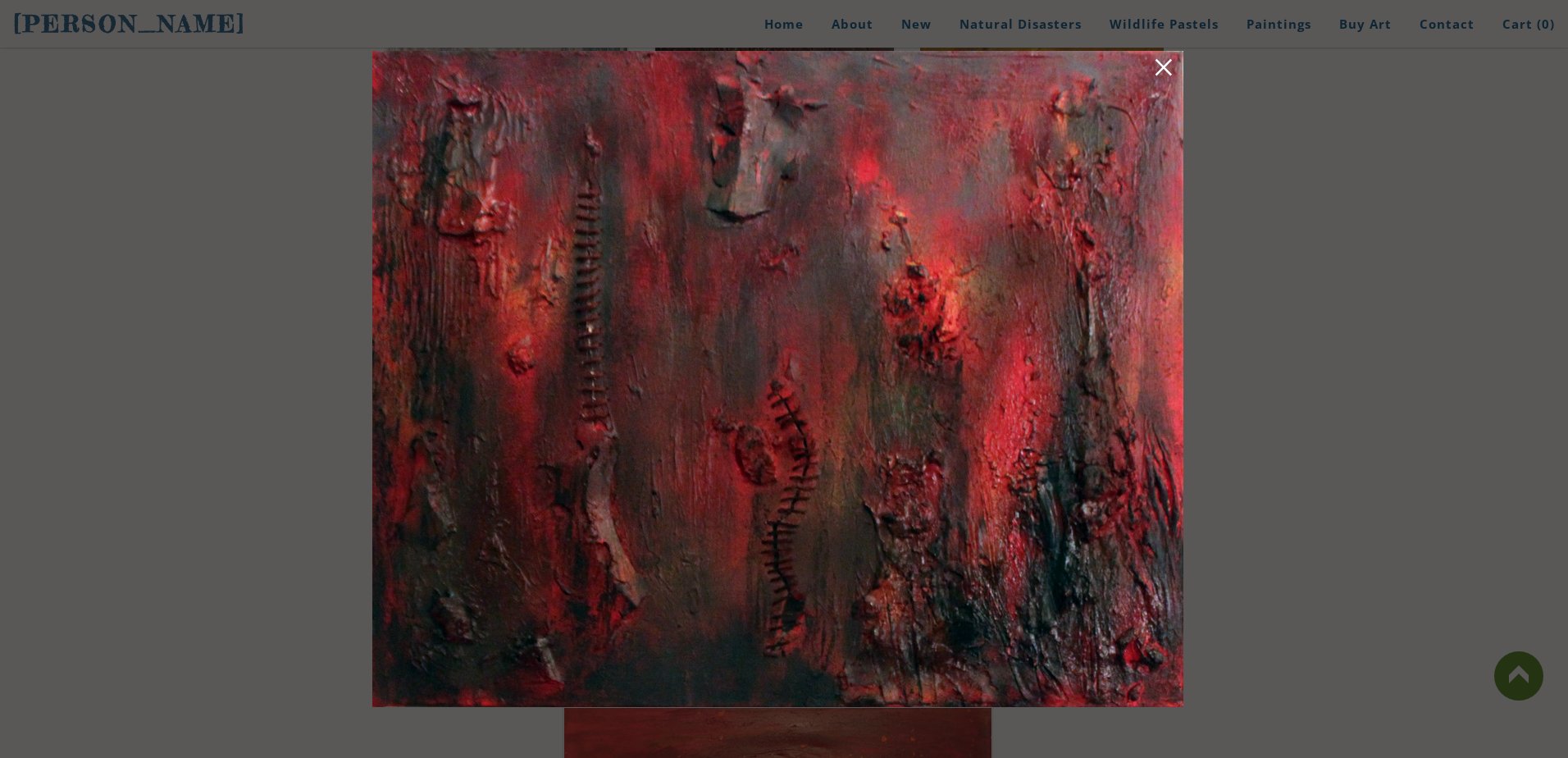
click at [1172, 67] on link at bounding box center [1163, 69] width 23 height 25
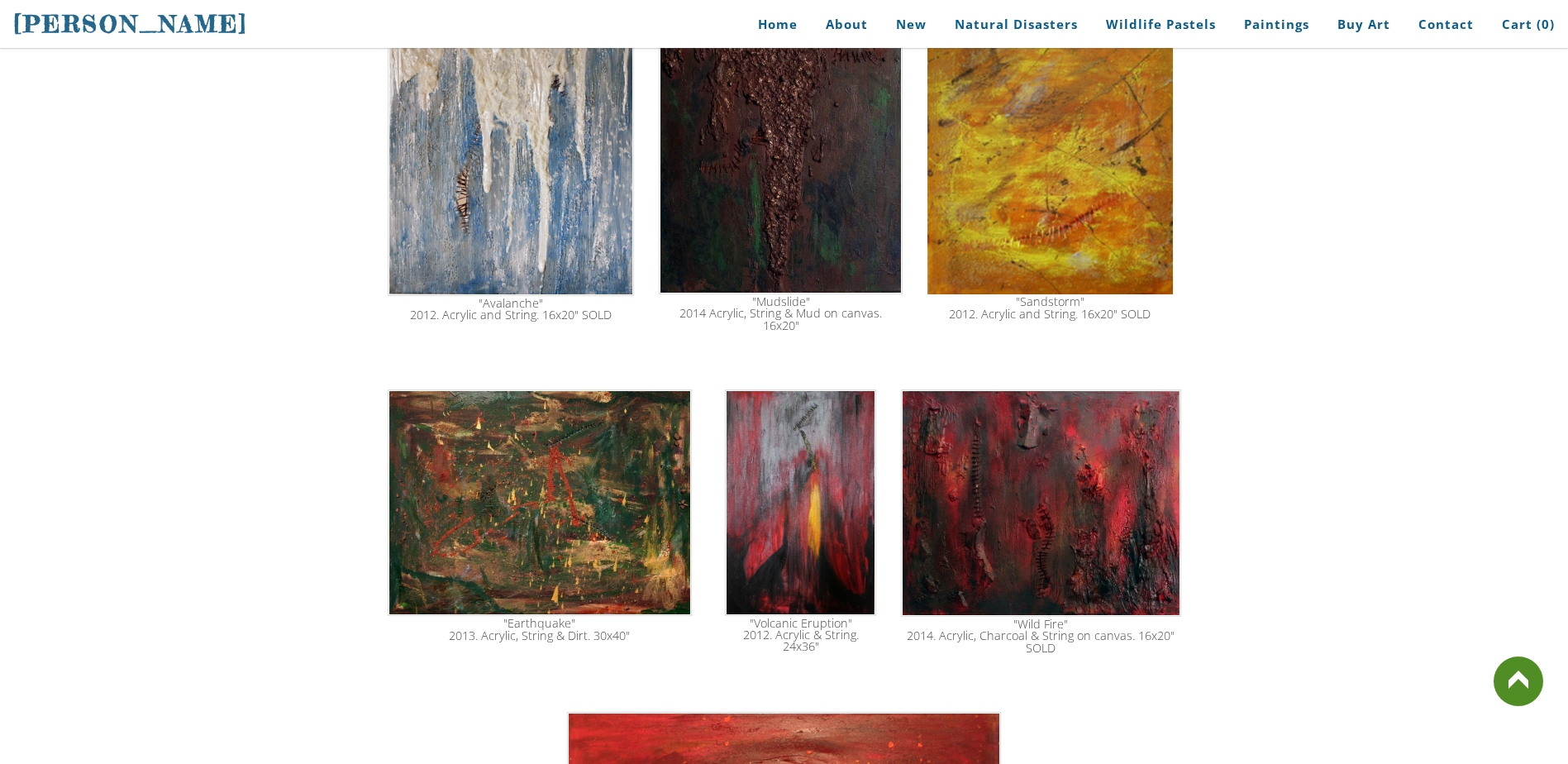
click at [834, 390] on img at bounding box center [800, 502] width 151 height 226
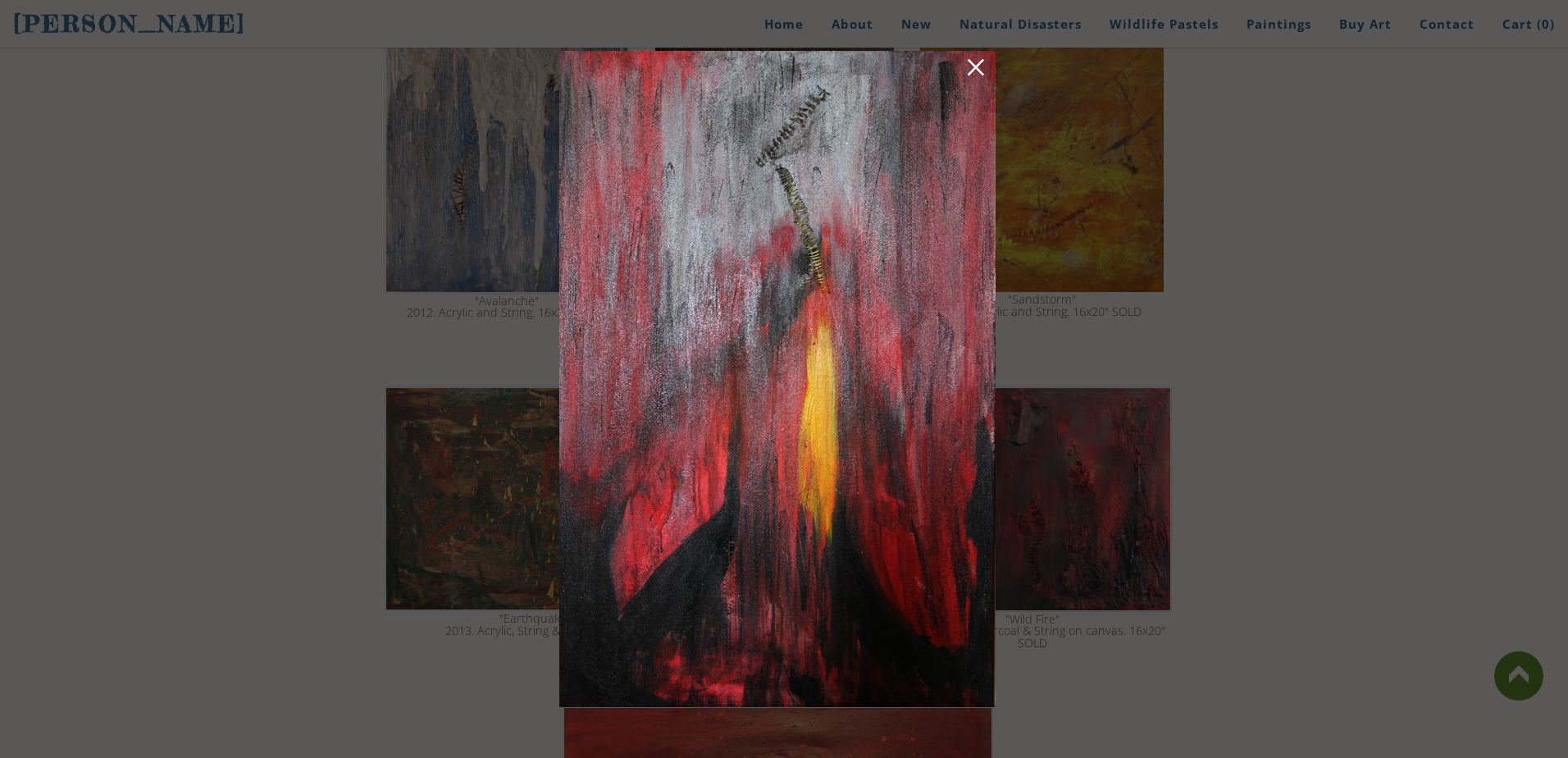
click at [981, 65] on link at bounding box center [975, 69] width 23 height 25
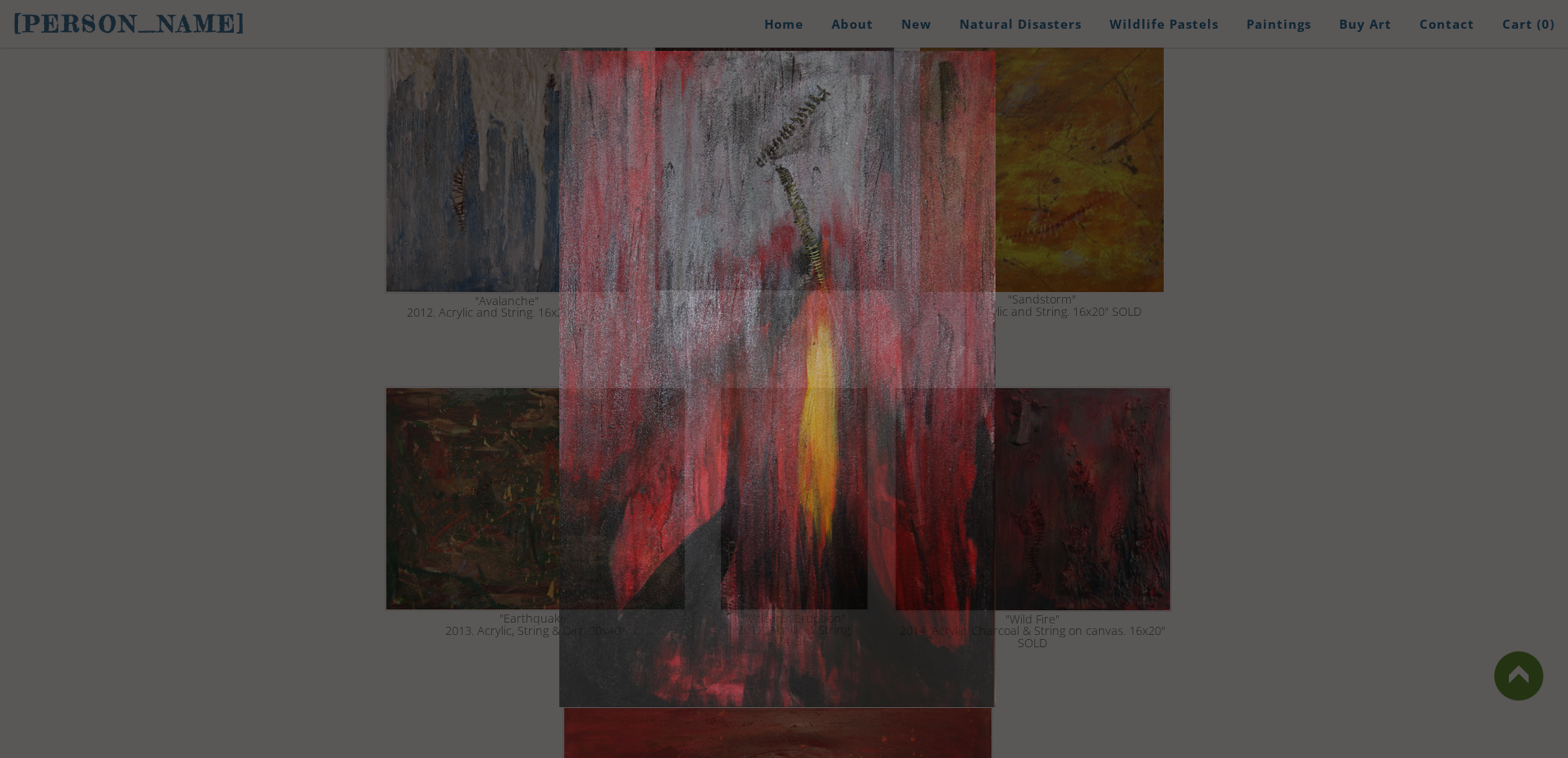
click at [1050, 145] on div at bounding box center [784, 379] width 1568 height 758
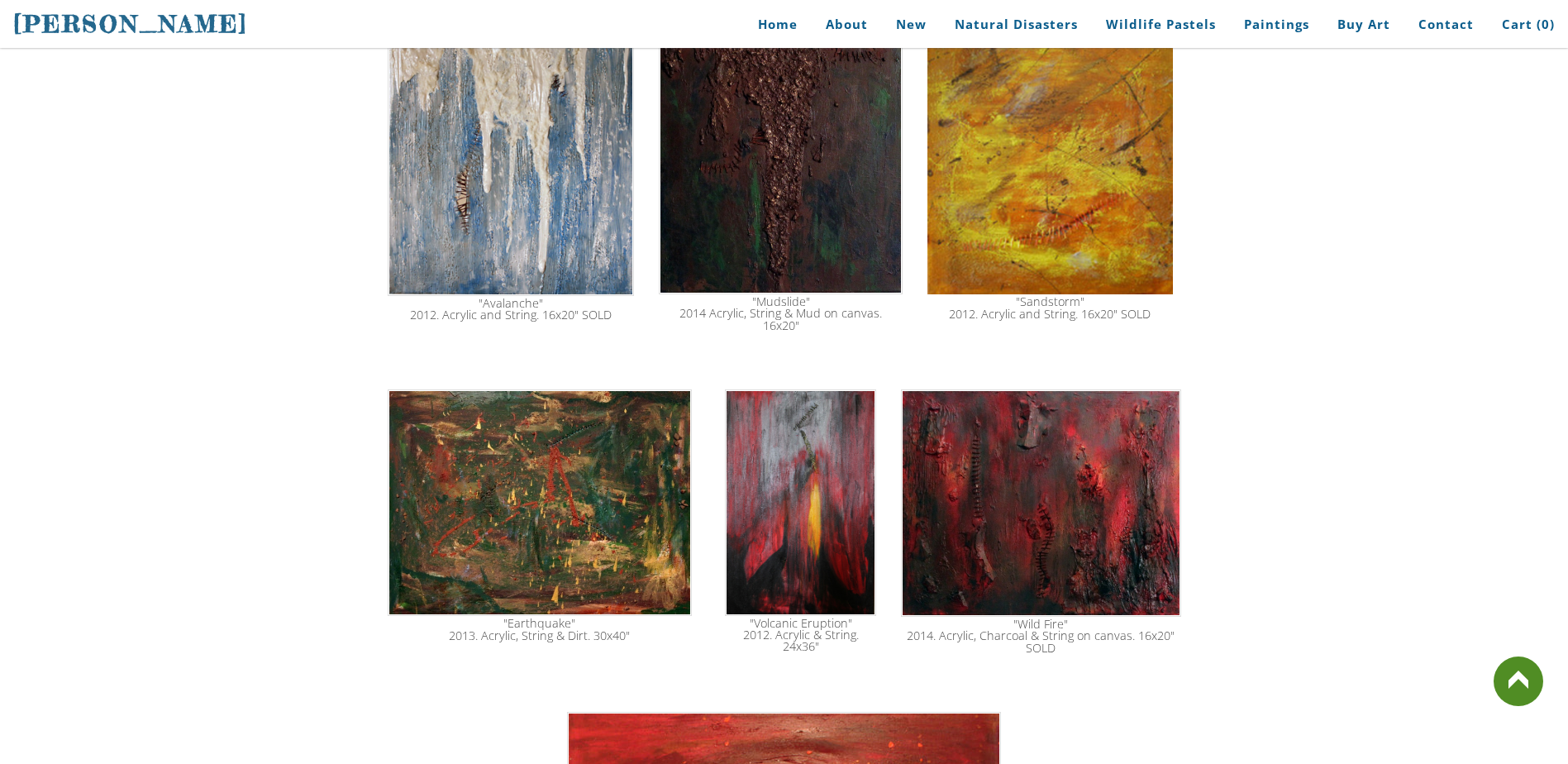
click at [1058, 146] on img at bounding box center [1049, 139] width 244 height 312
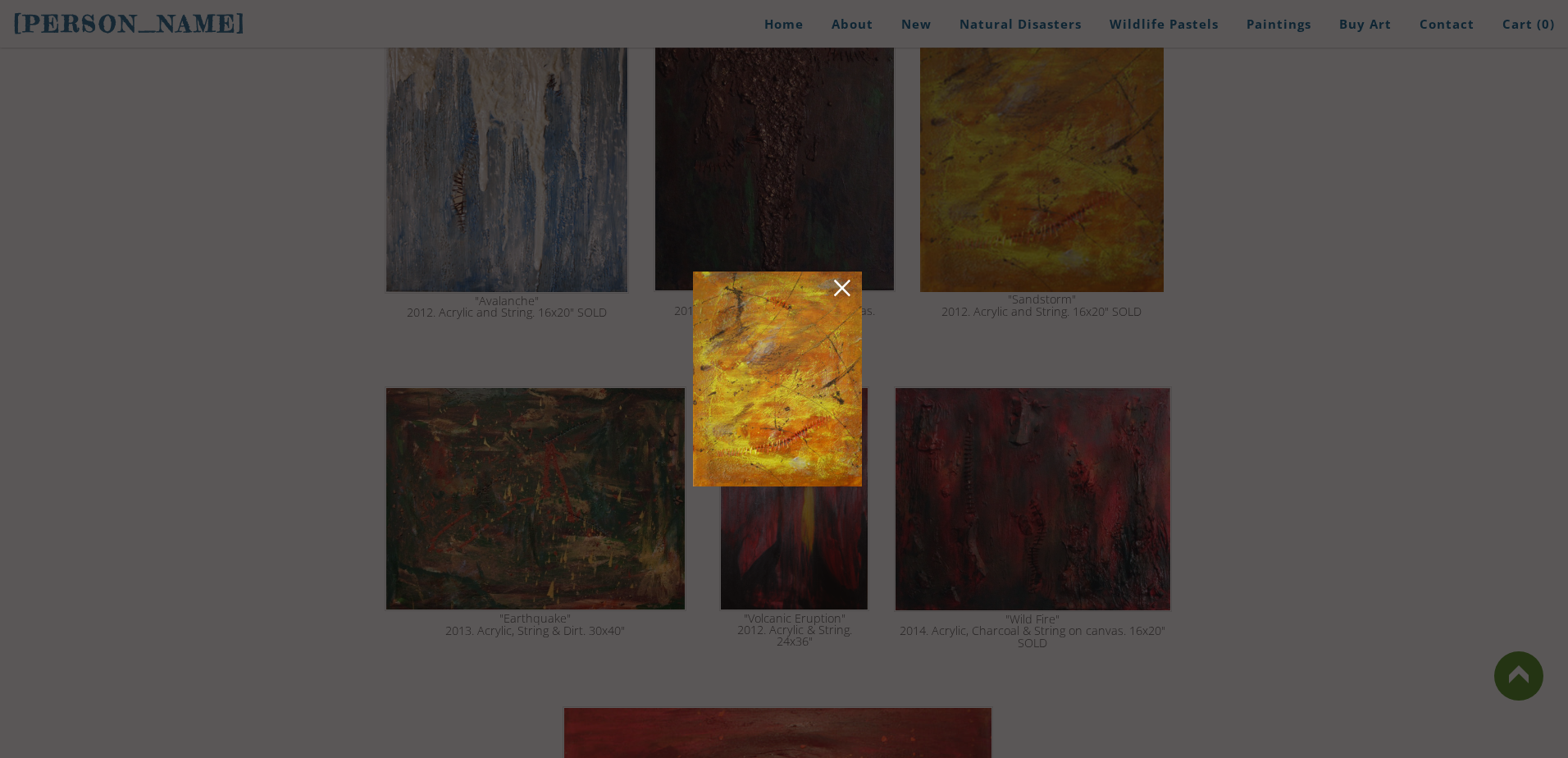
click at [838, 291] on link at bounding box center [842, 291] width 23 height 25
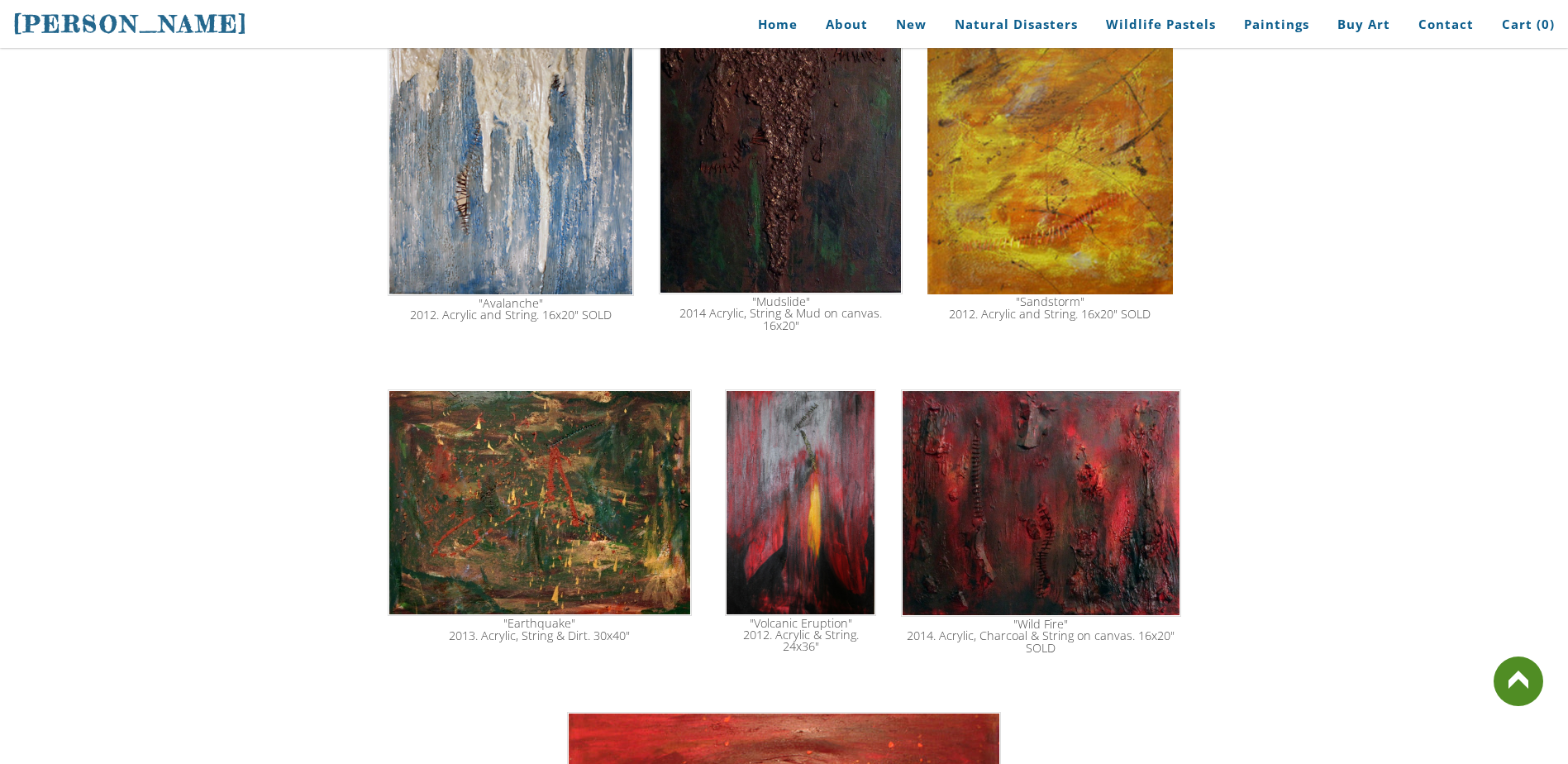
click at [562, 413] on img at bounding box center [540, 503] width 305 height 227
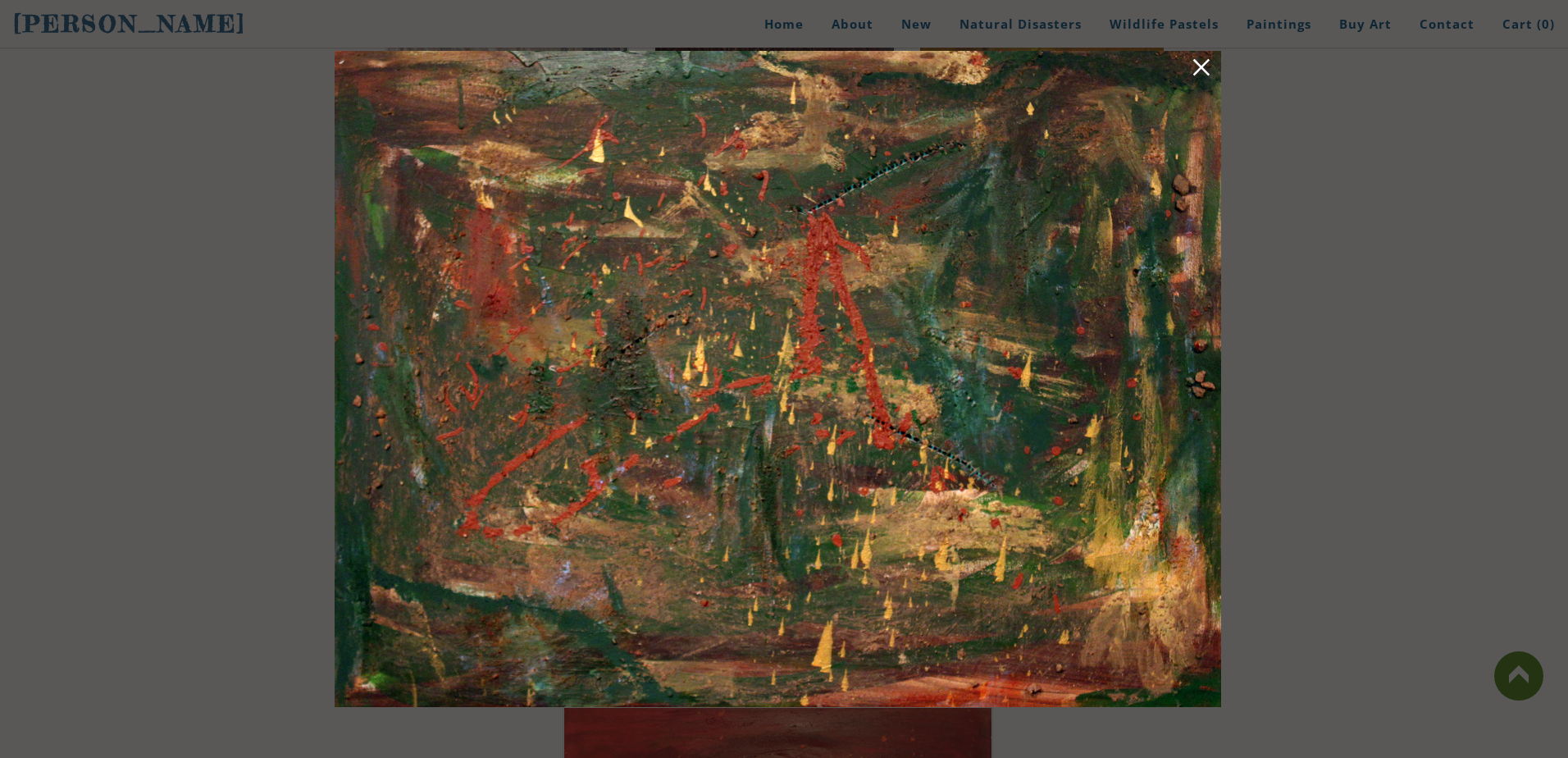
click at [1211, 67] on link at bounding box center [1201, 69] width 23 height 25
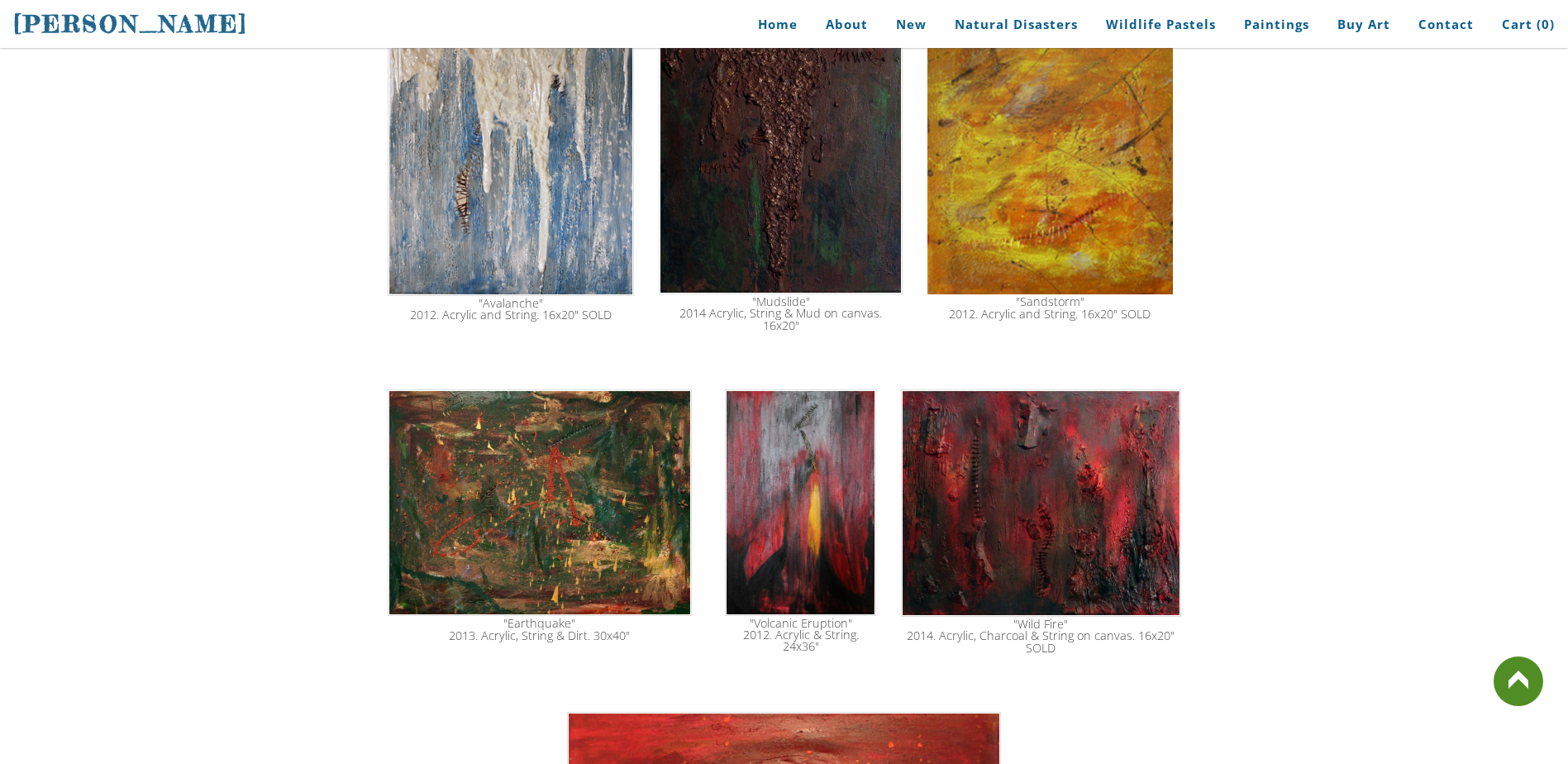
click at [1040, 397] on img at bounding box center [1041, 503] width 280 height 228
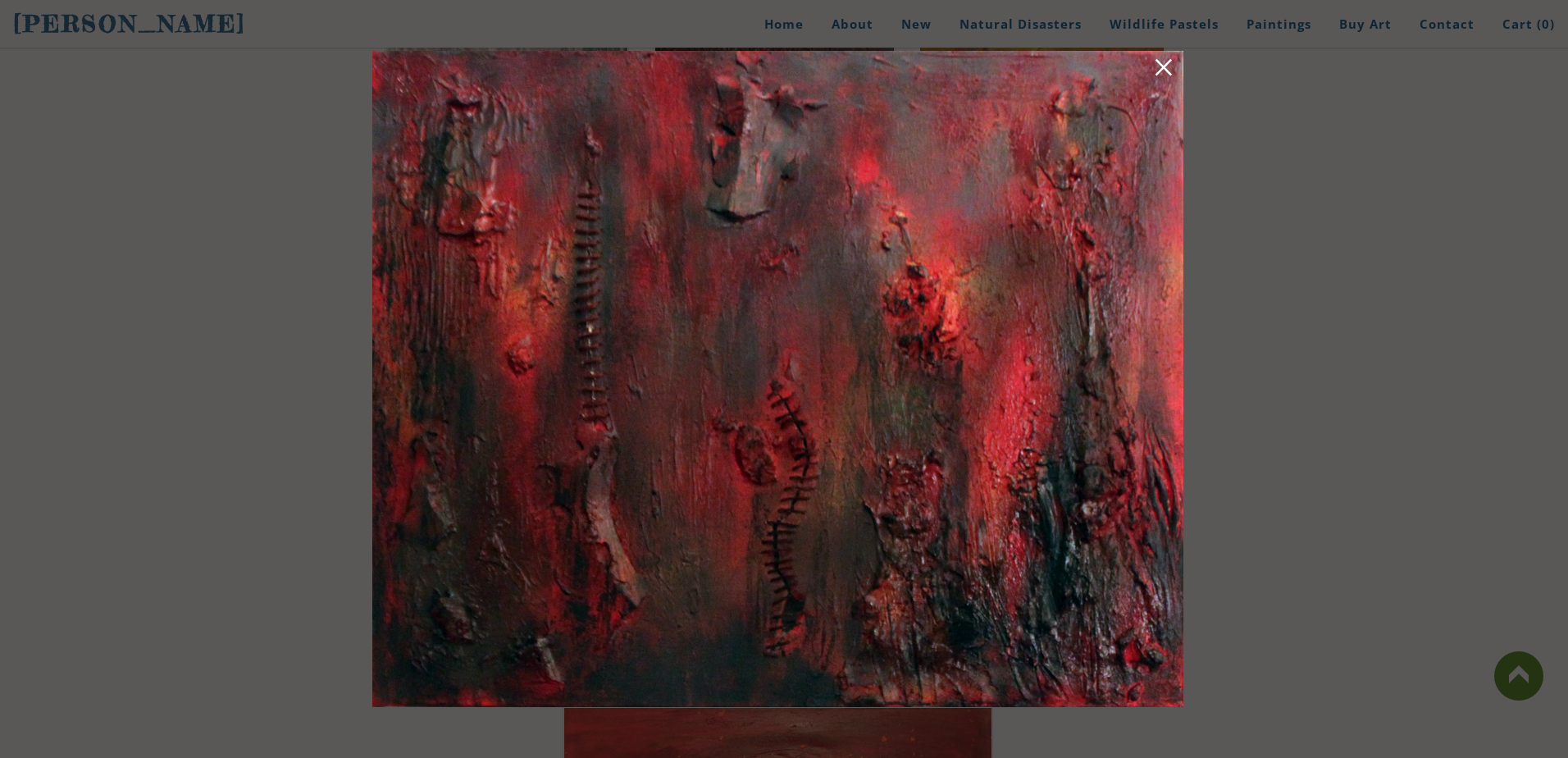
click at [1165, 71] on link at bounding box center [1163, 69] width 23 height 25
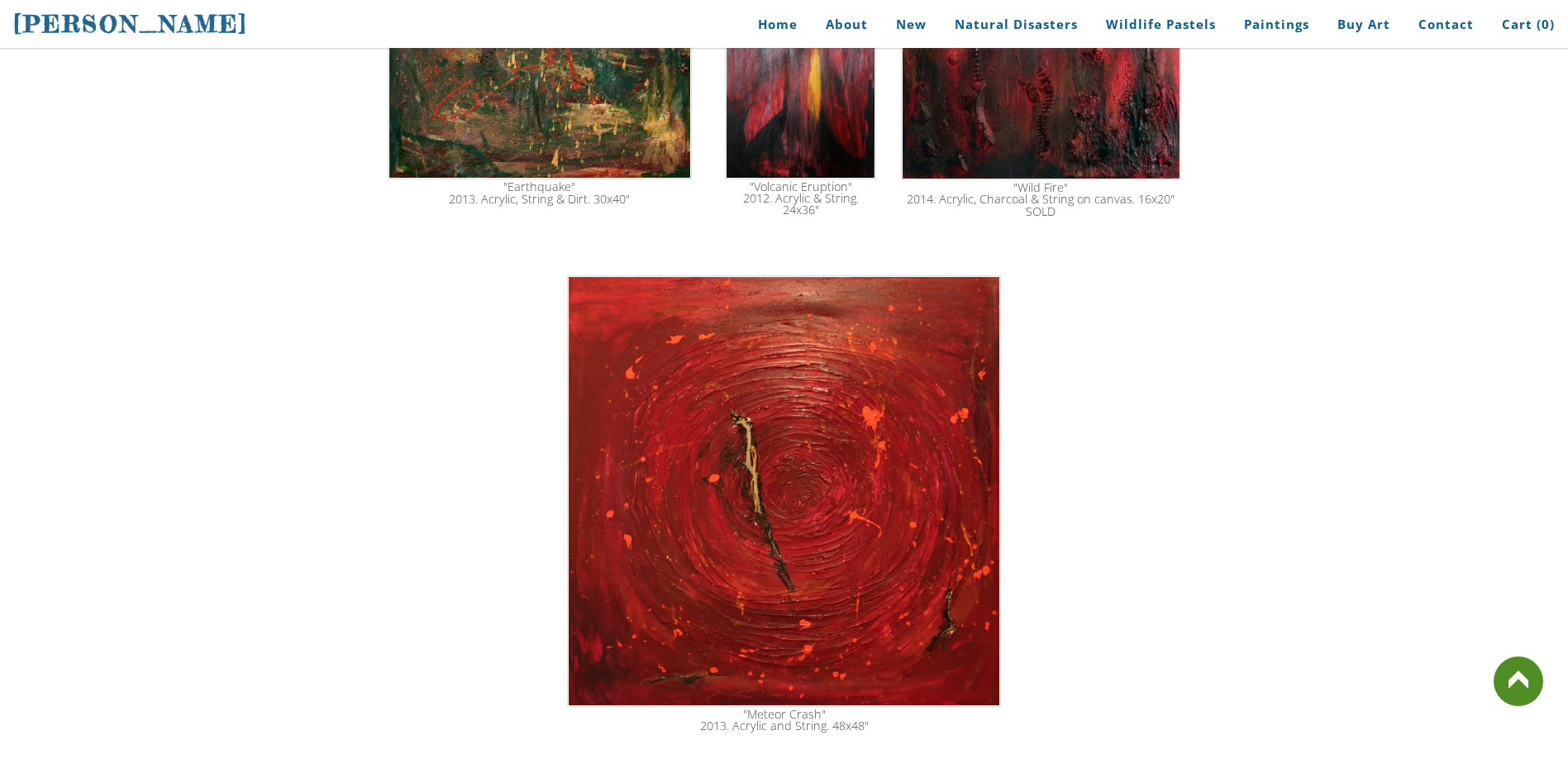
scroll to position [2792, 0]
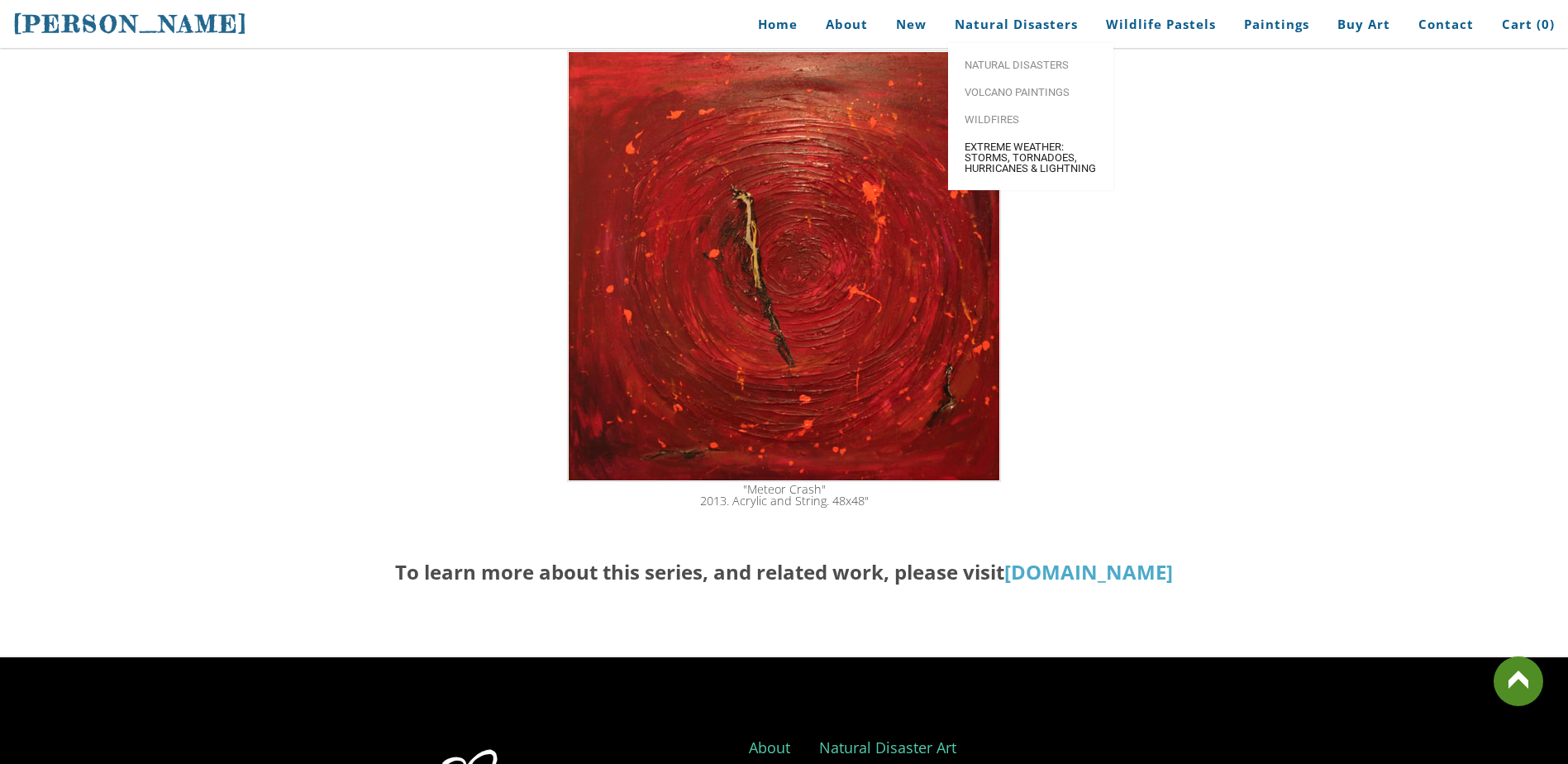
click at [1027, 158] on span "Extreme Weather: Storms, Tornadoes, Hurricanes & Lightning" at bounding box center [1030, 158] width 132 height 32
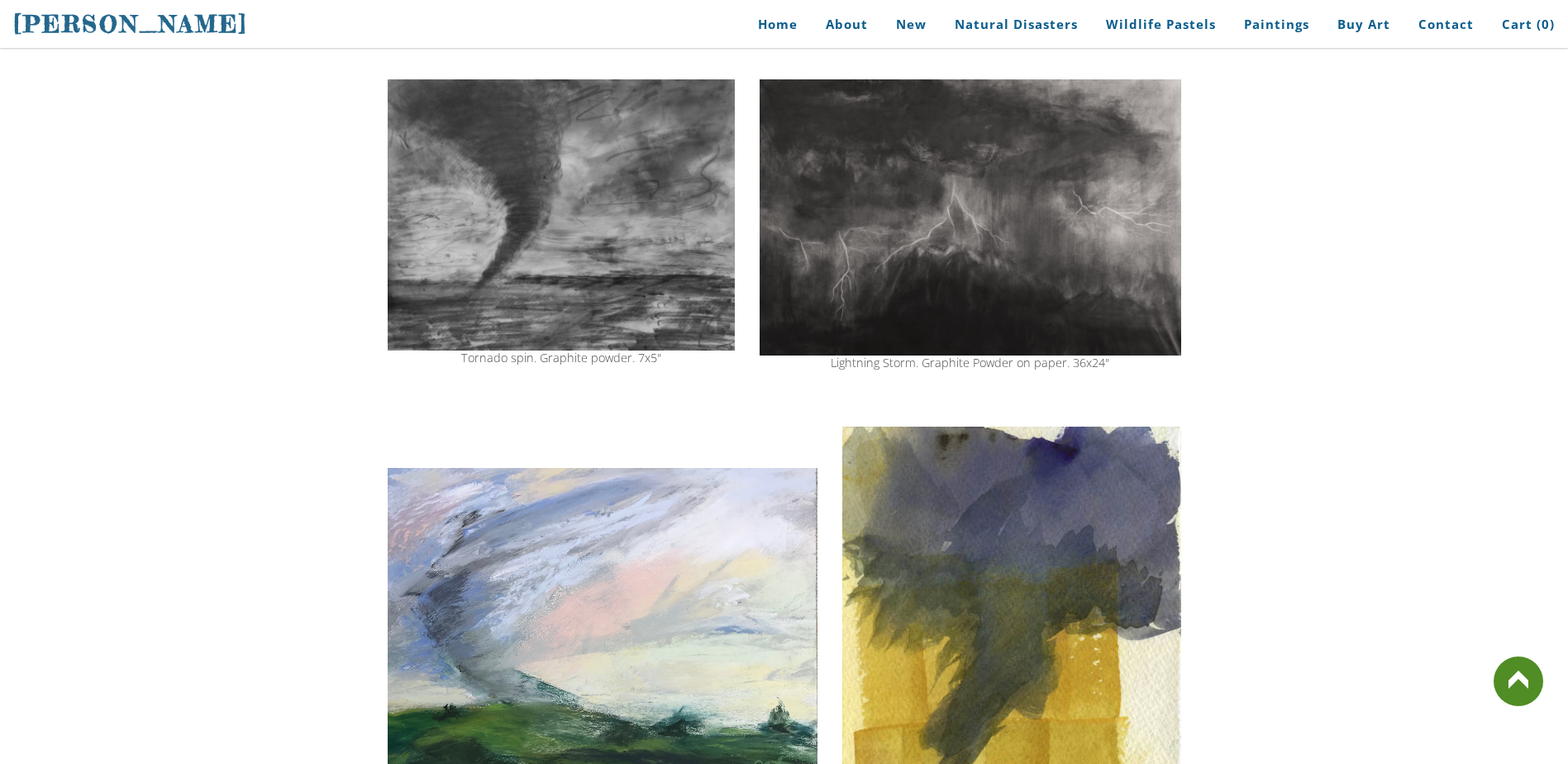
scroll to position [393, 0]
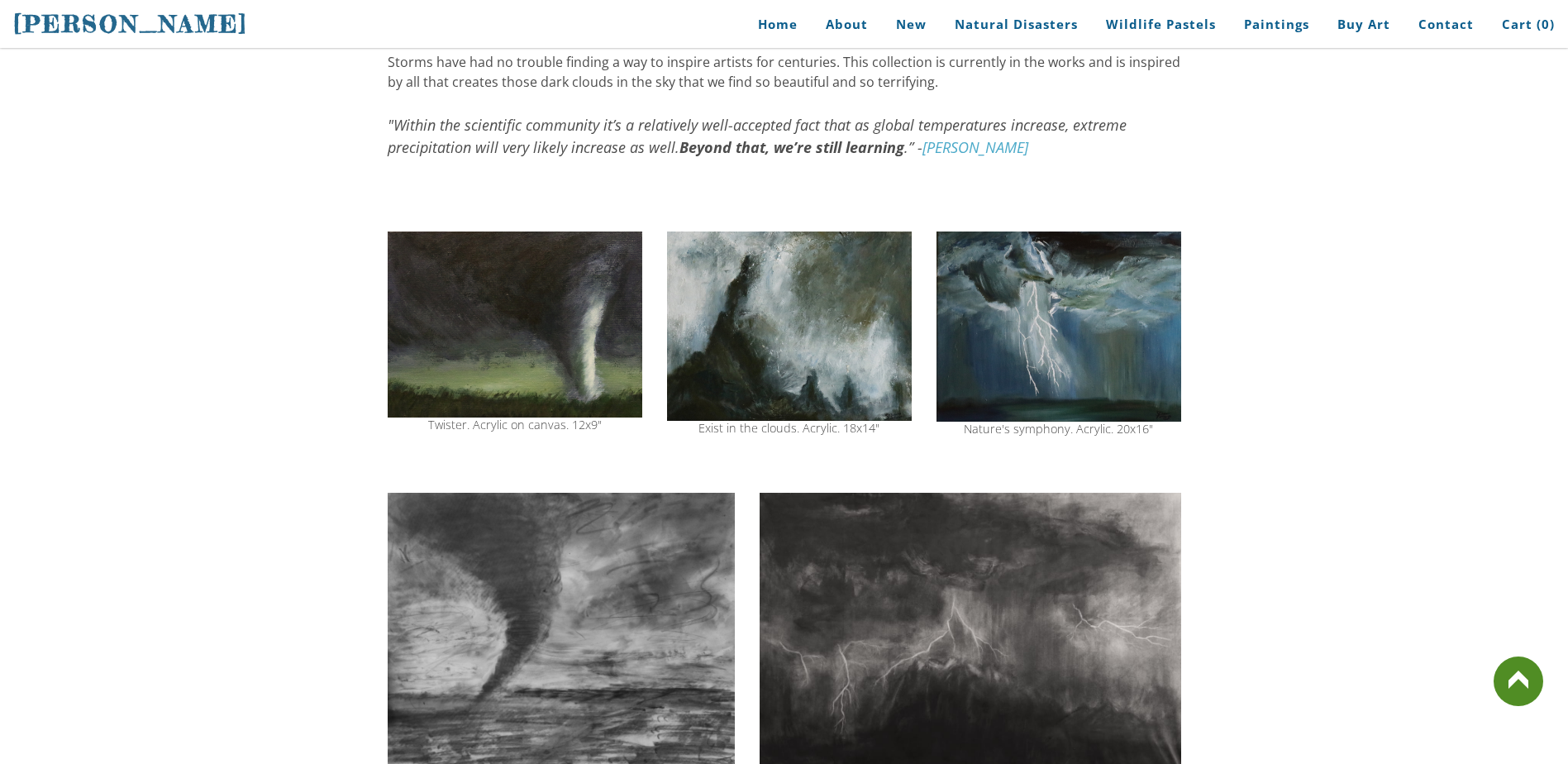
drag, startPoint x: 554, startPoint y: 285, endPoint x: 591, endPoint y: 335, distance: 62.2
click at [591, 335] on img at bounding box center [515, 325] width 255 height 186
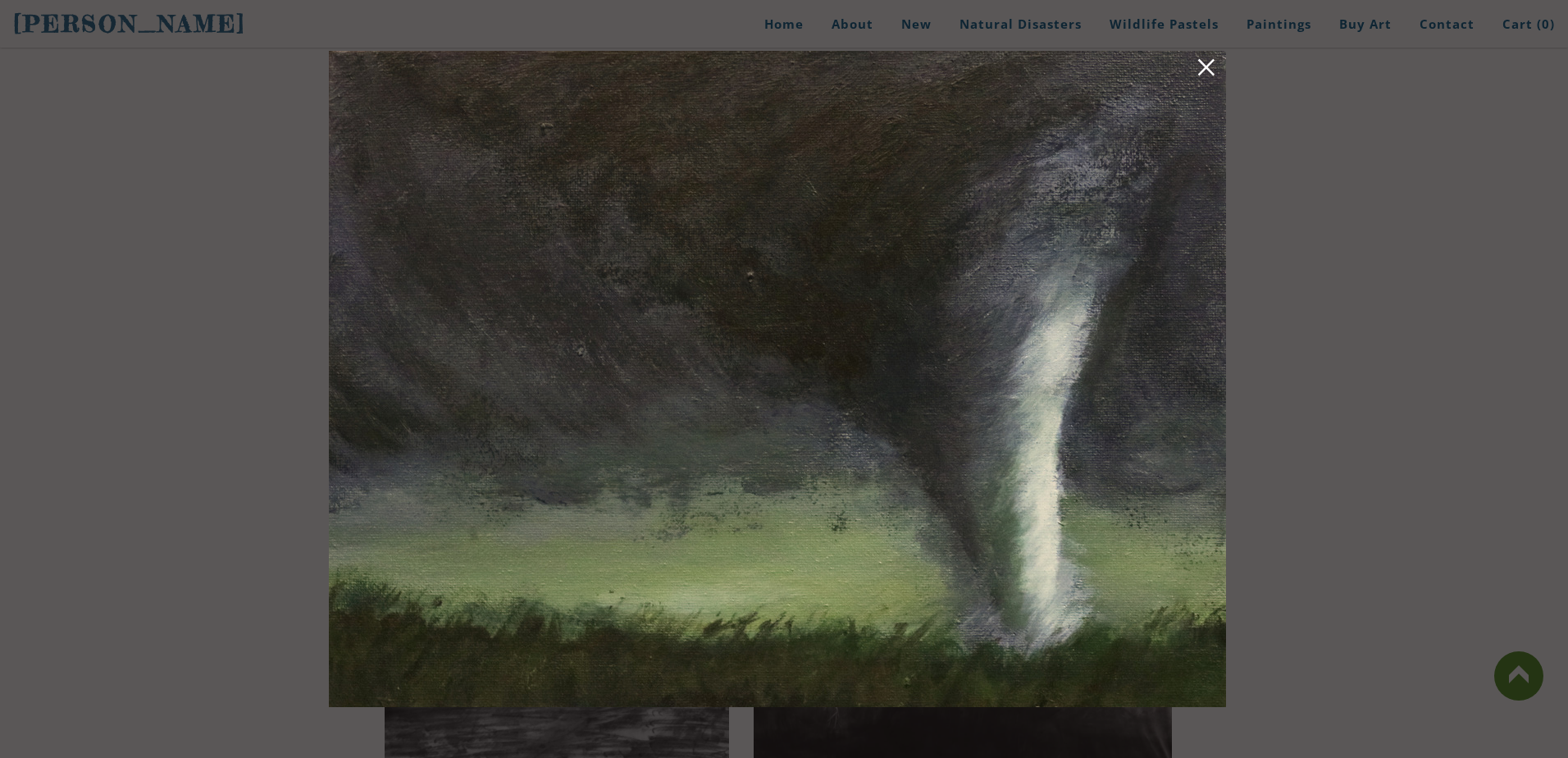
drag, startPoint x: 1201, startPoint y: 69, endPoint x: 1239, endPoint y: 53, distance: 41.2
click at [1239, 53] on div at bounding box center [784, 379] width 1568 height 758
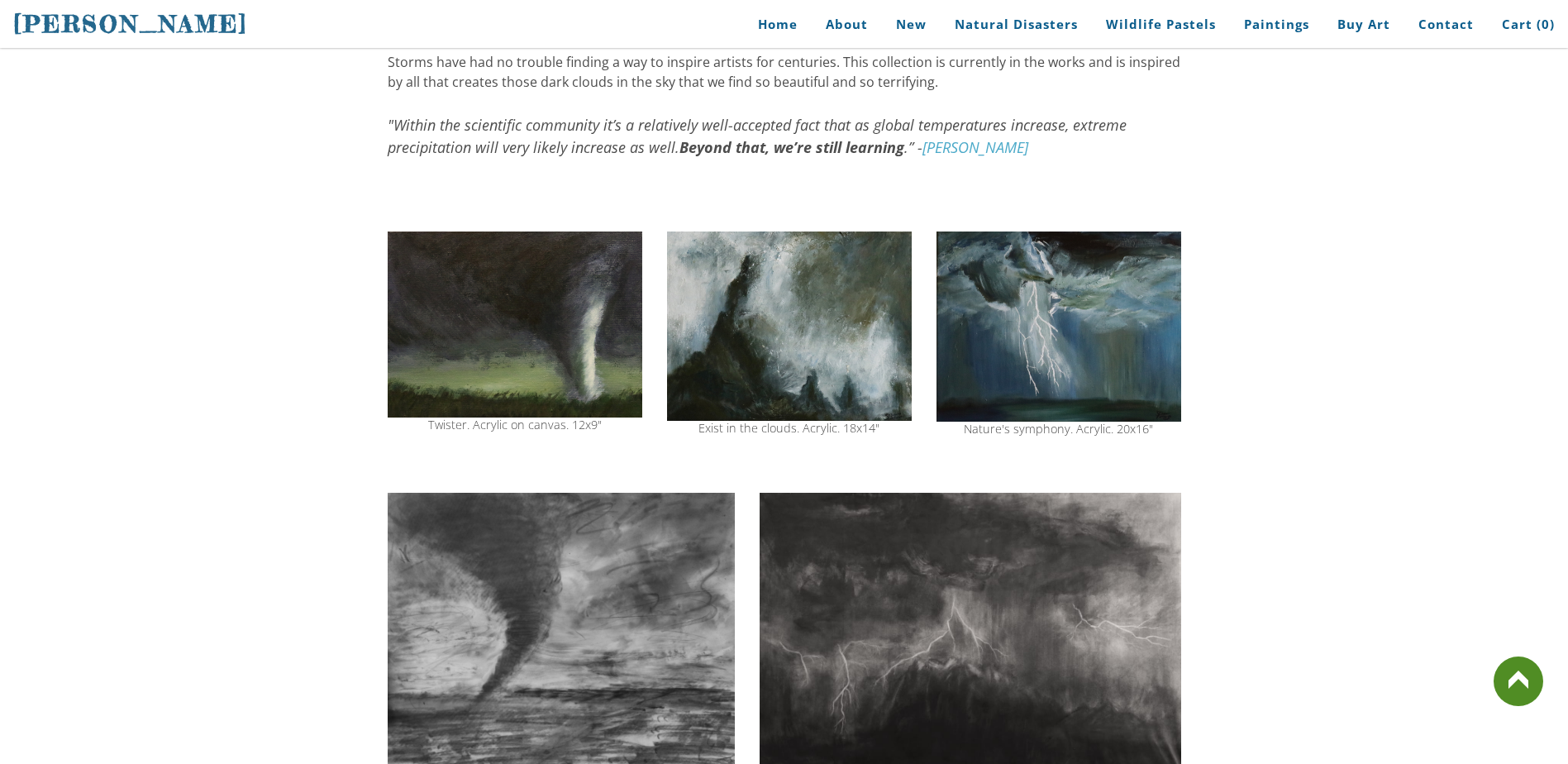
click at [573, 281] on img at bounding box center [515, 325] width 255 height 186
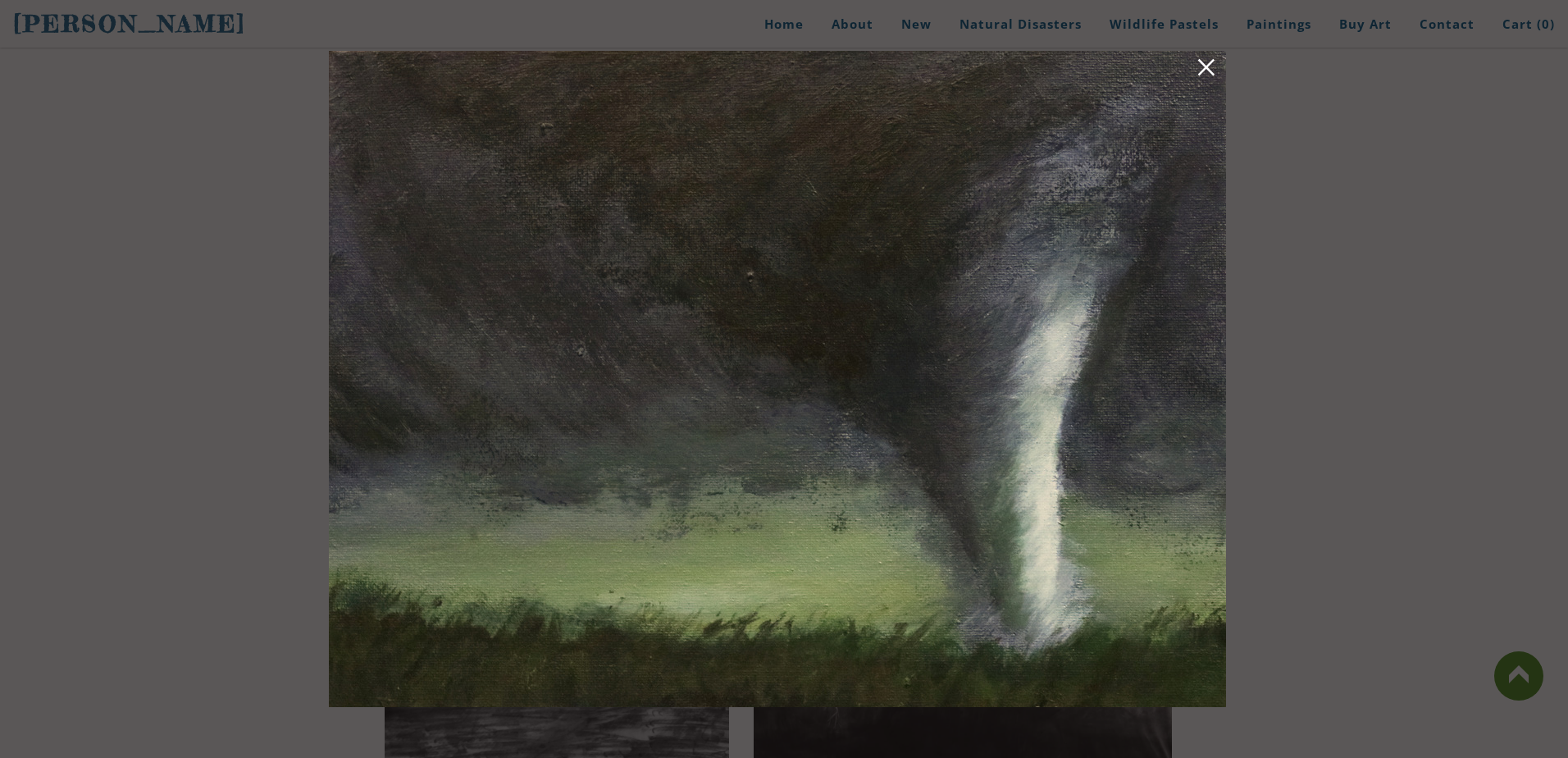
drag, startPoint x: 1216, startPoint y: 64, endPoint x: 1242, endPoint y: 81, distance: 31.1
click at [1242, 81] on div at bounding box center [784, 379] width 1568 height 758
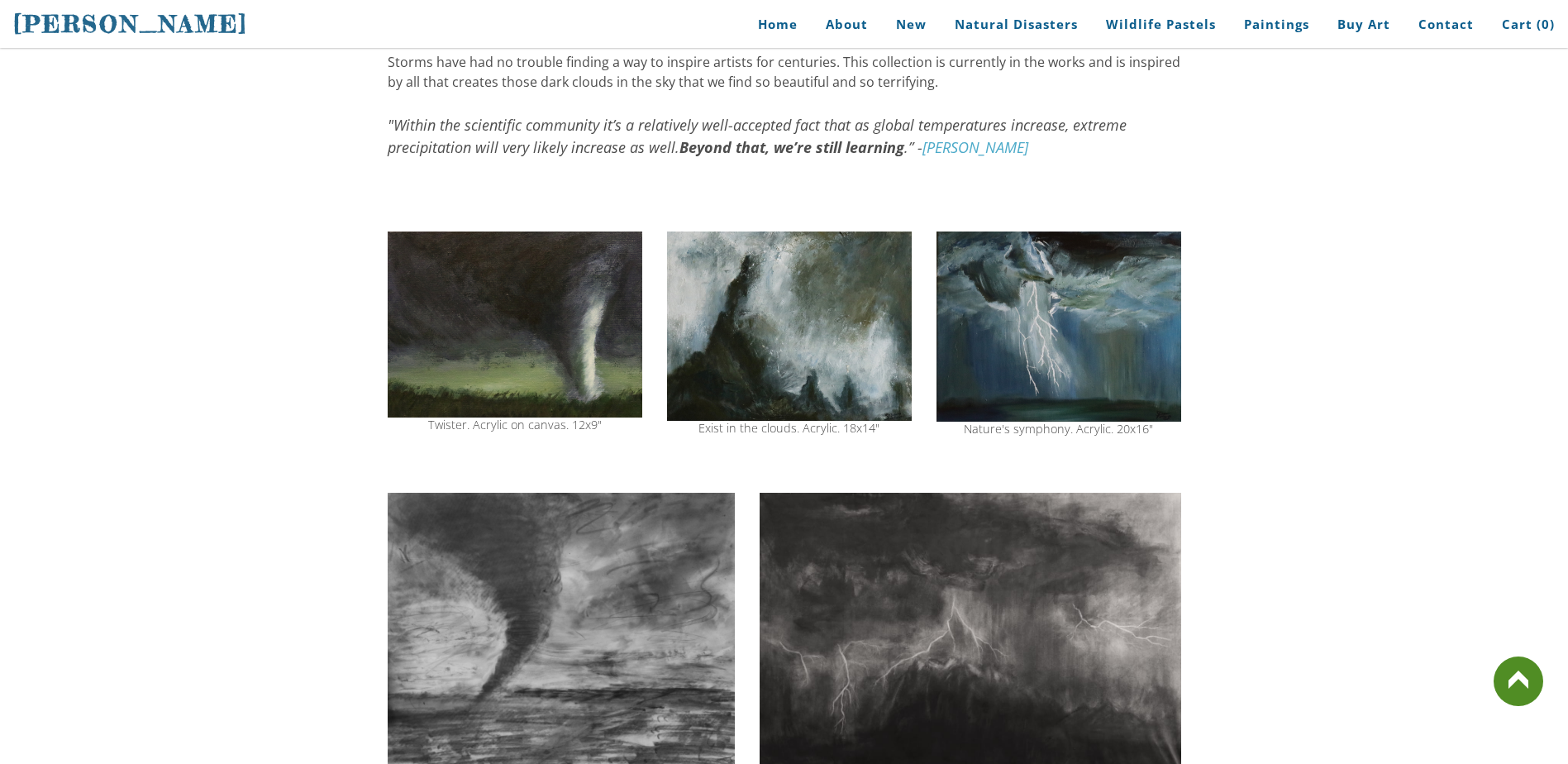
click at [533, 349] on img at bounding box center [515, 325] width 255 height 186
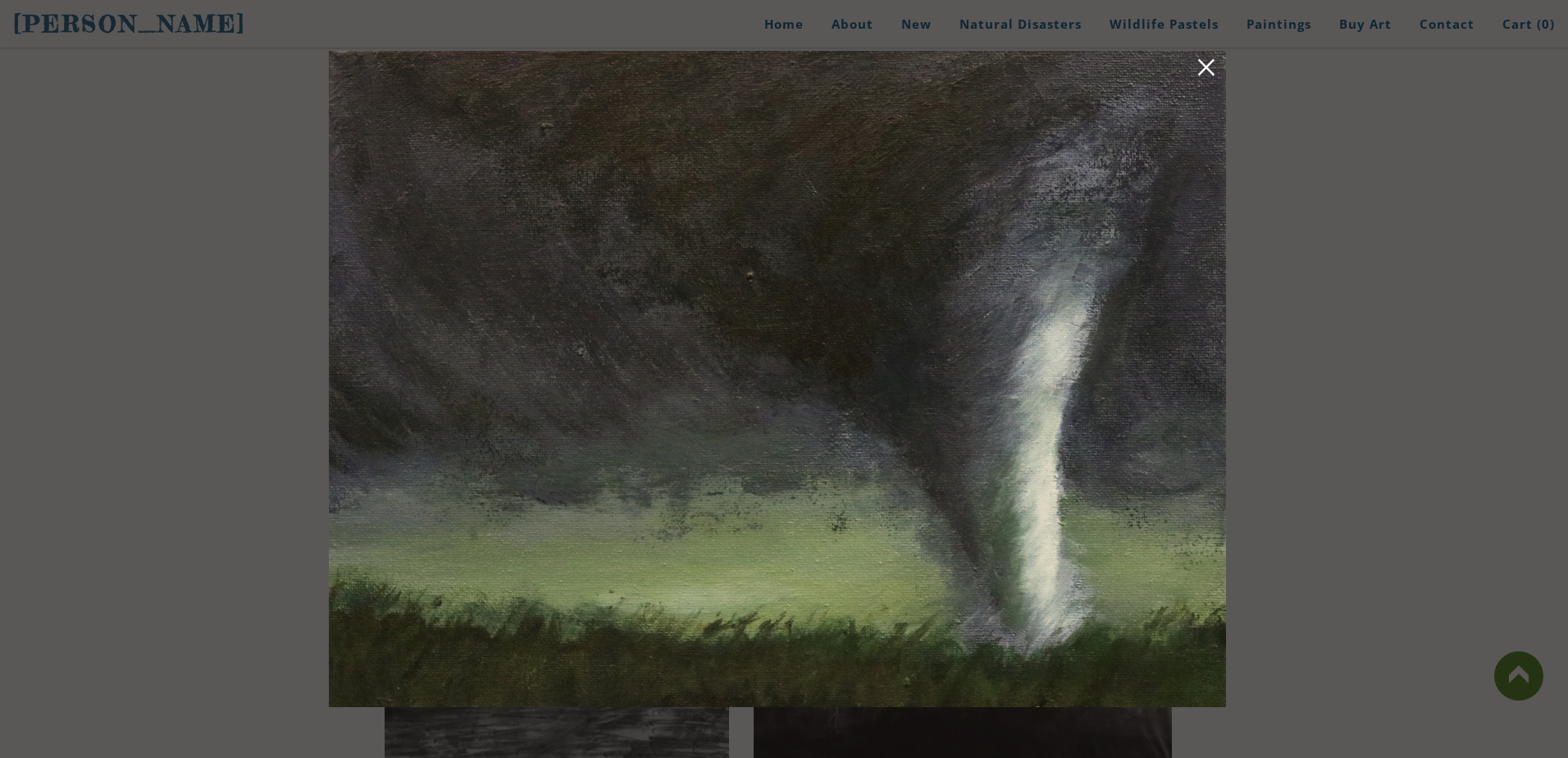
click at [1198, 68] on link at bounding box center [1206, 69] width 23 height 25
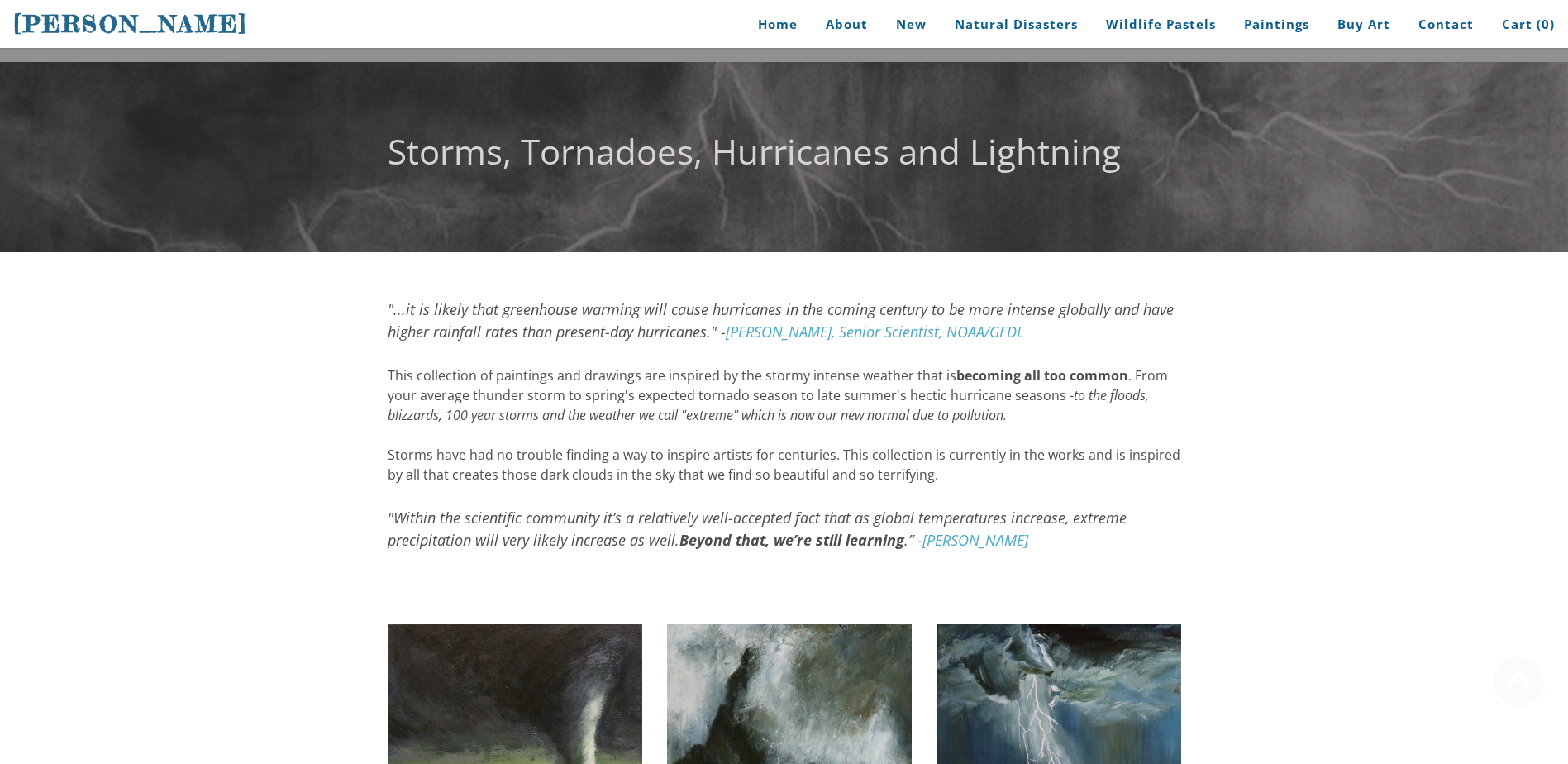
scroll to position [248, 0]
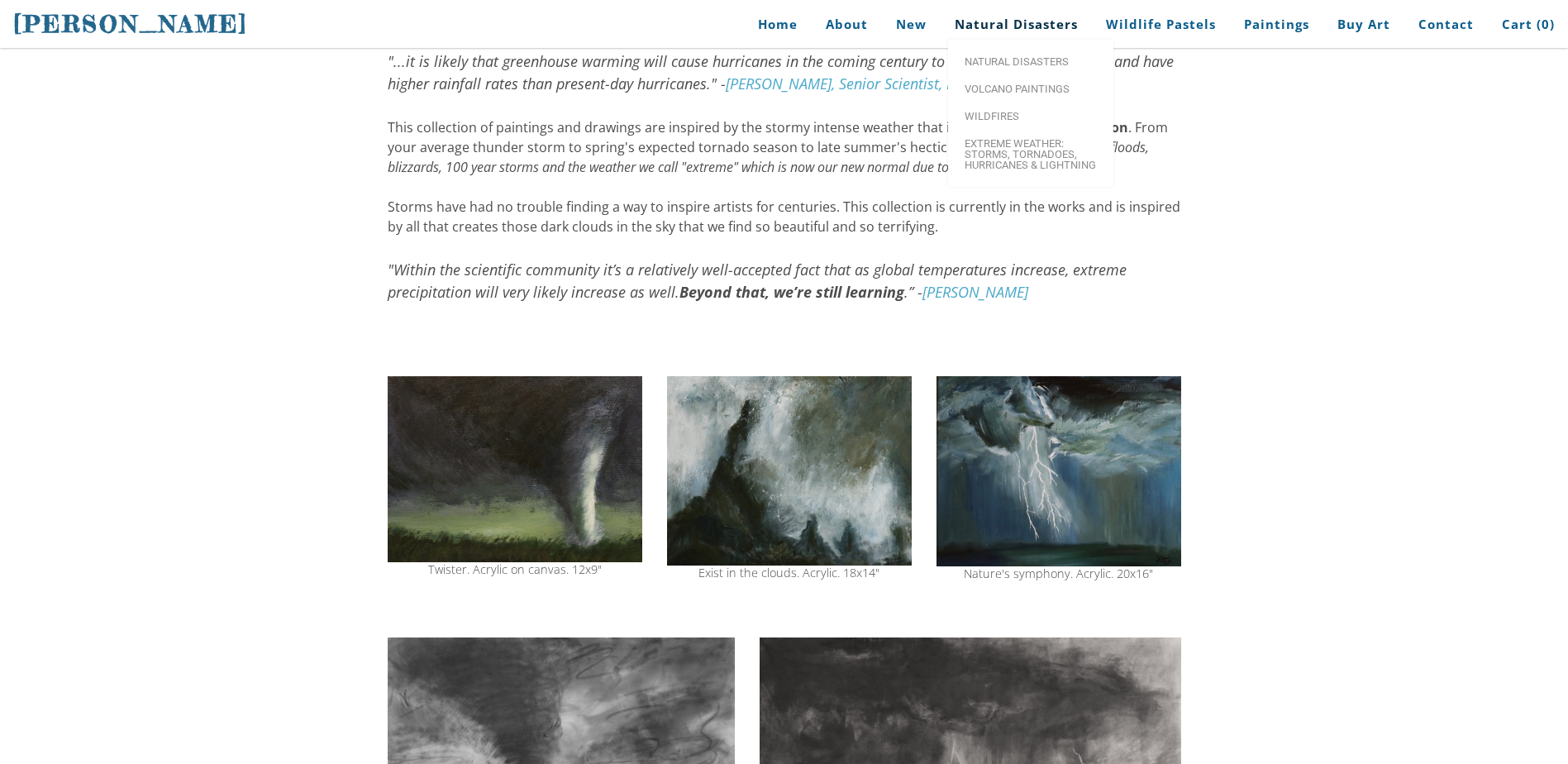
click at [1012, 16] on link "Natural Disasters" at bounding box center [1016, 25] width 148 height 37
click at [1036, 65] on span "Natural Disasters" at bounding box center [1030, 62] width 132 height 11
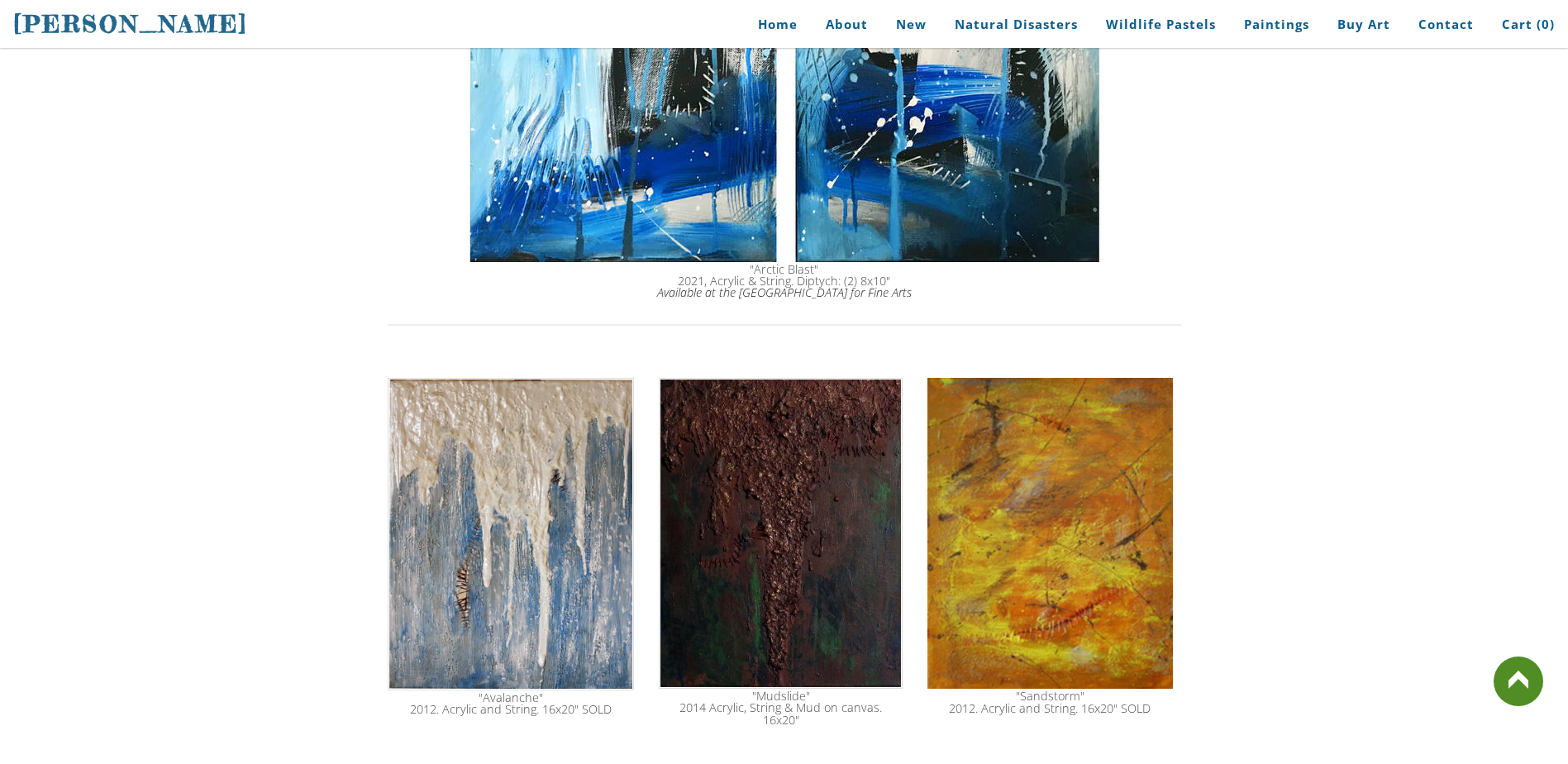
scroll to position [2150, 0]
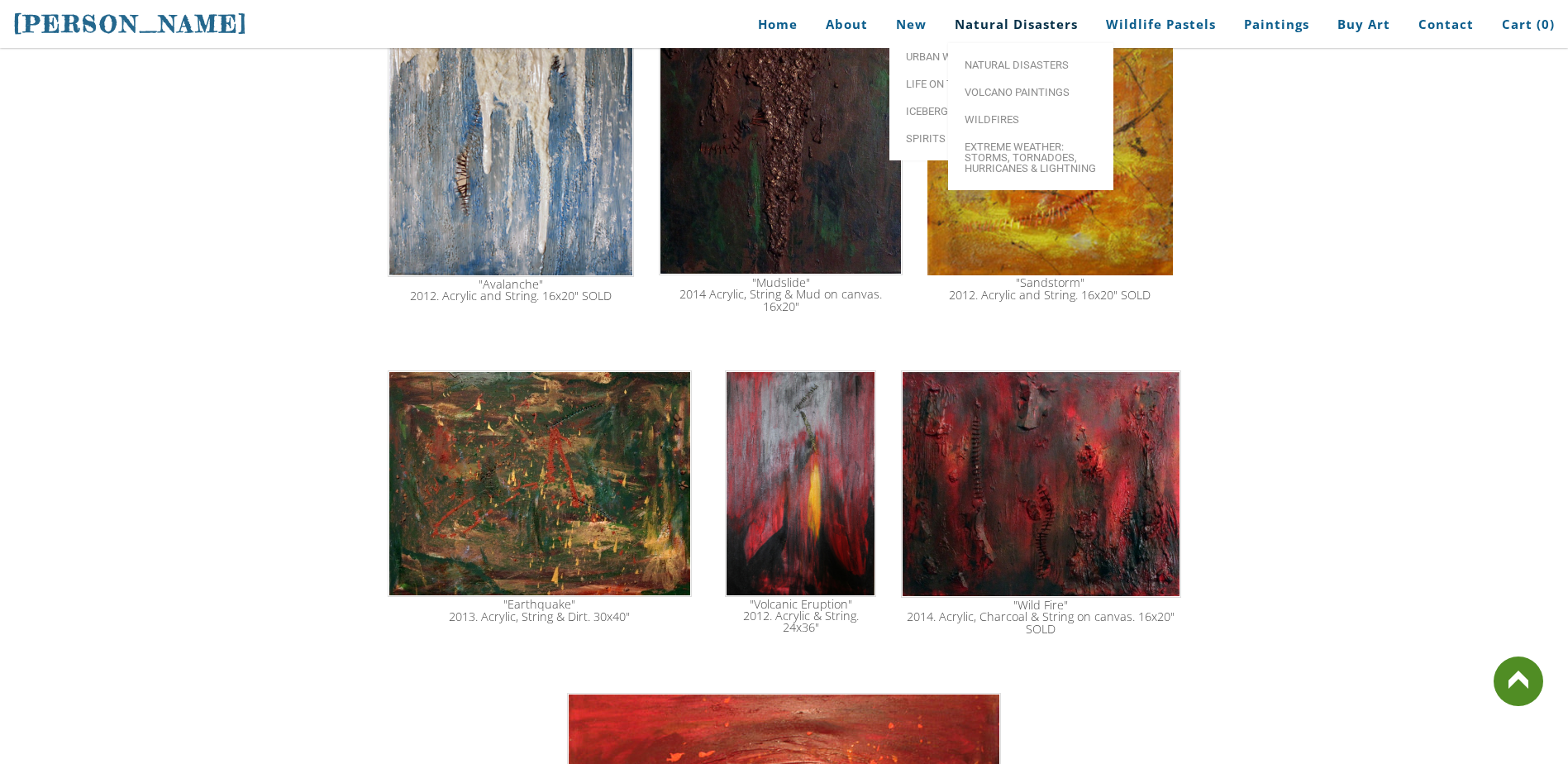
click at [1009, 34] on link "Natural Disasters" at bounding box center [1016, 25] width 148 height 37
click at [1018, 56] on link "Natural Disasters" at bounding box center [1030, 65] width 165 height 27
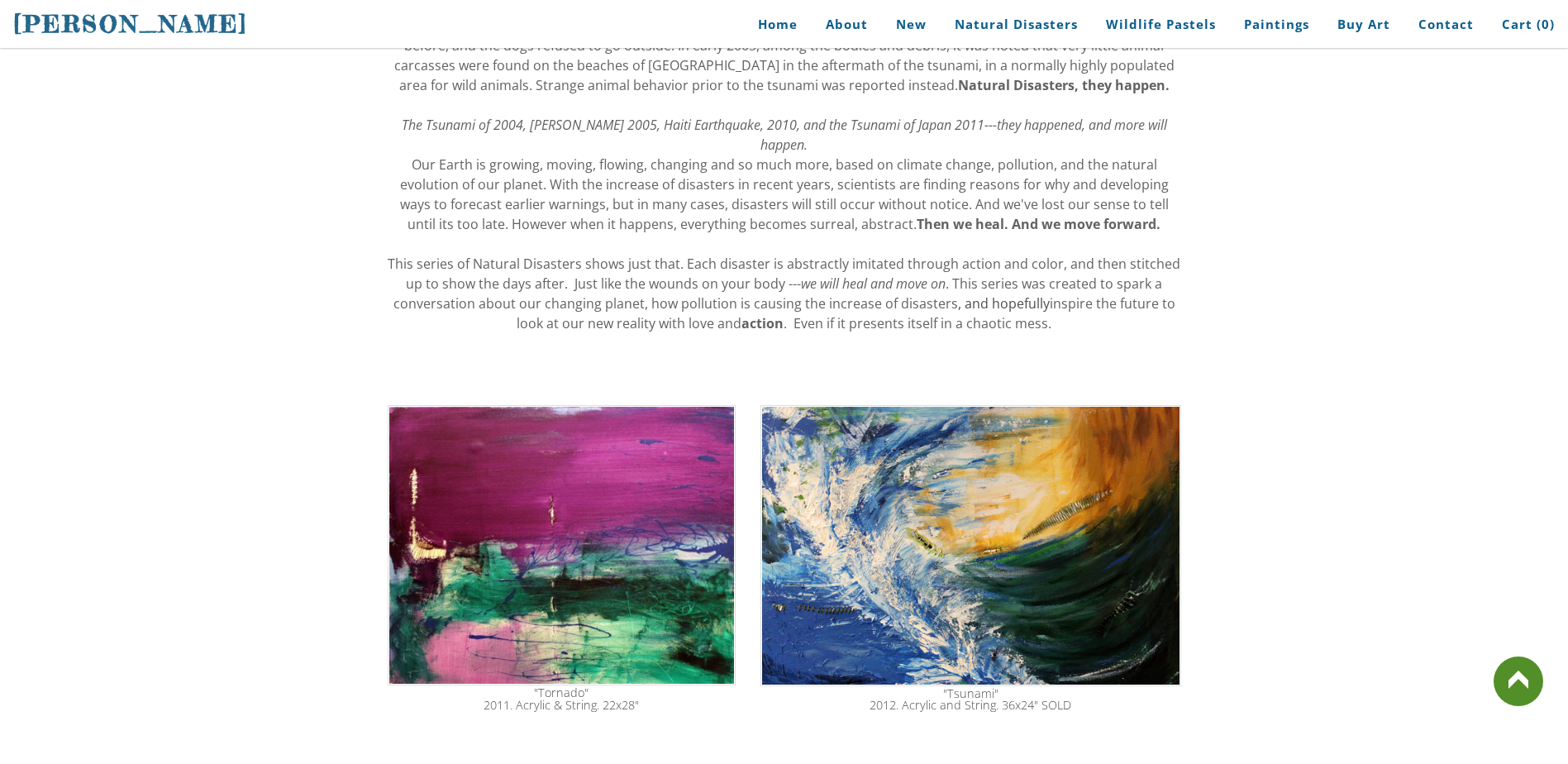
scroll to position [82, 0]
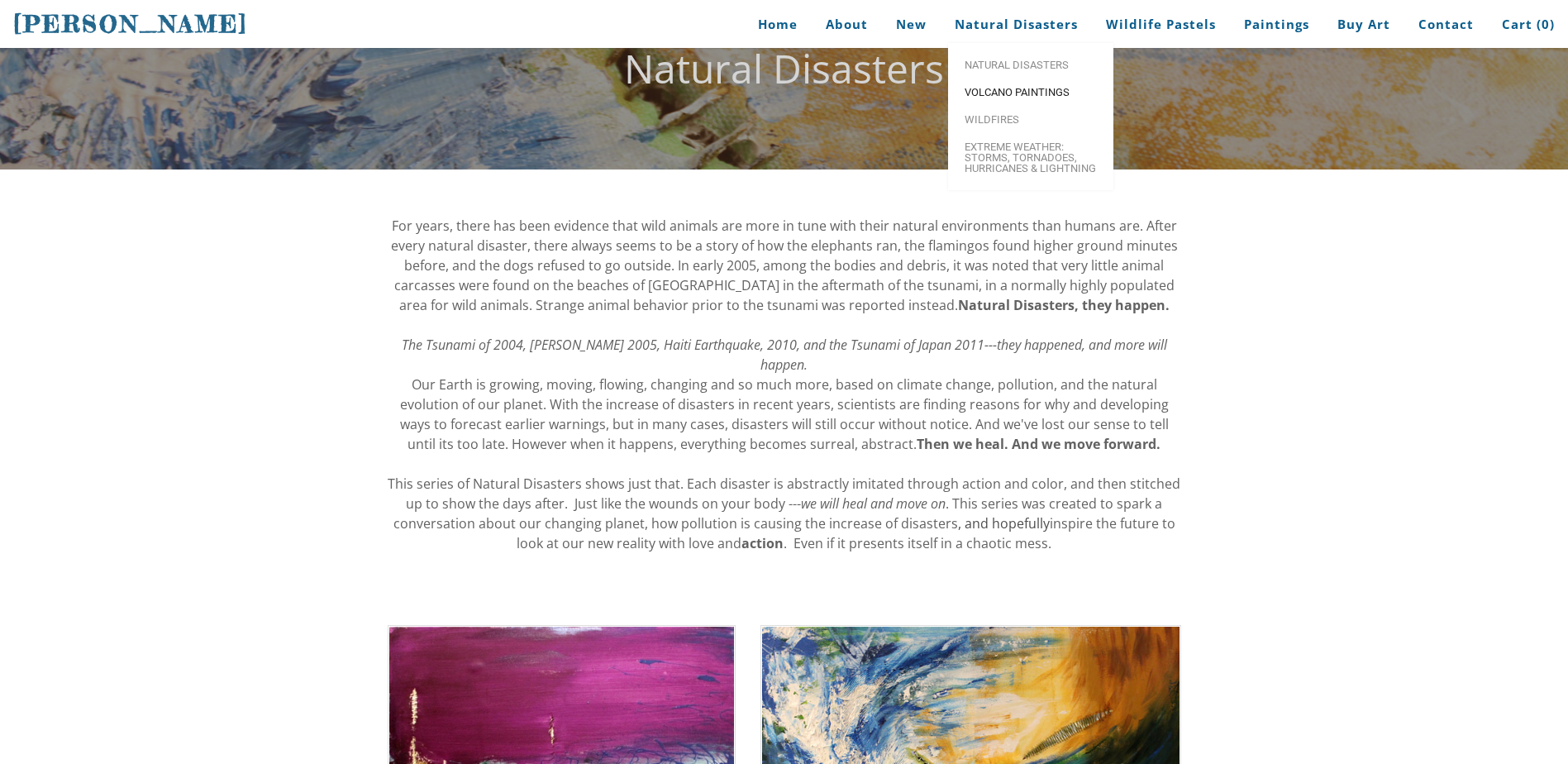
click at [1011, 95] on span "Volcano paintings" at bounding box center [1030, 92] width 132 height 11
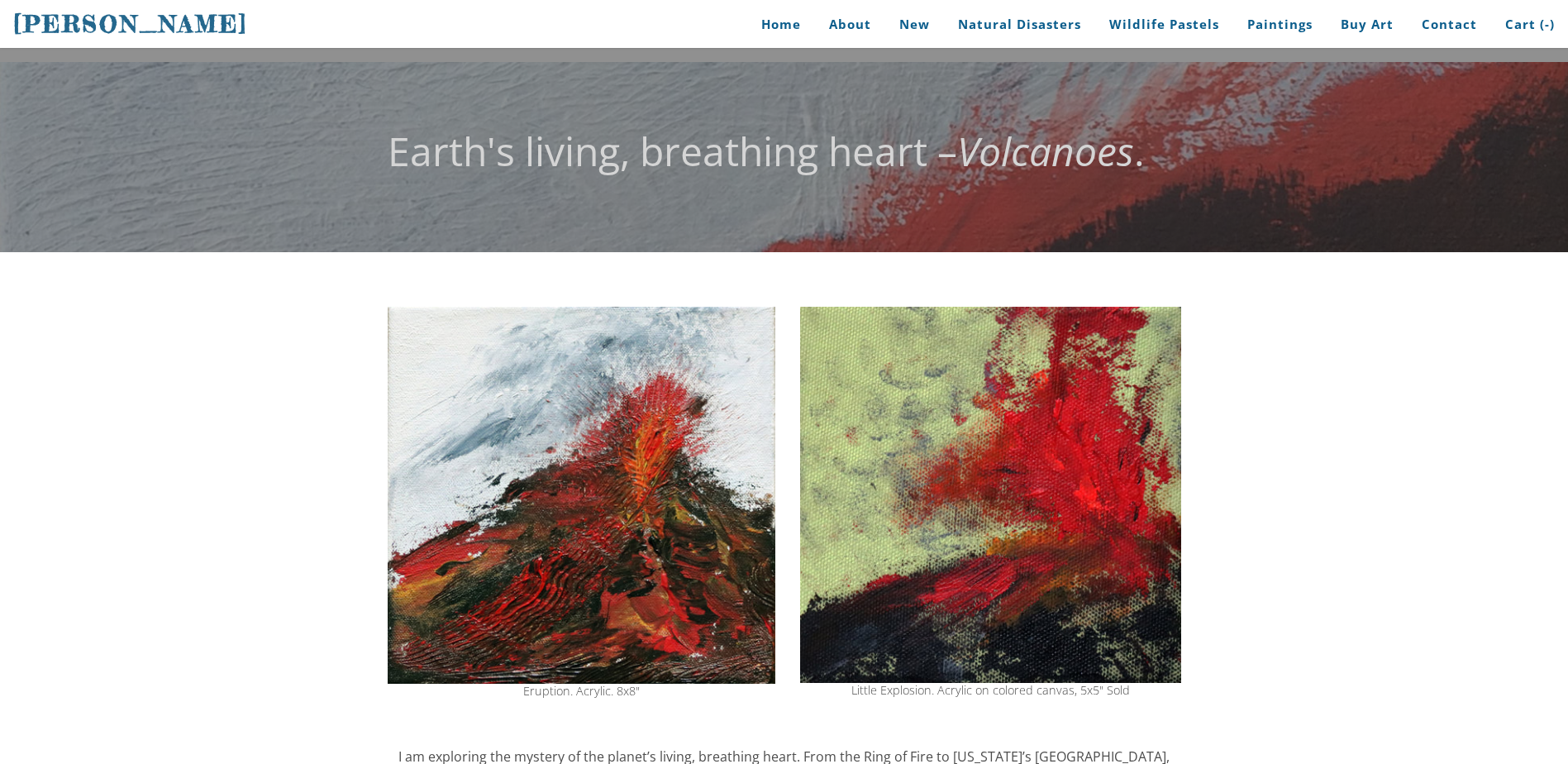
scroll to position [413, 0]
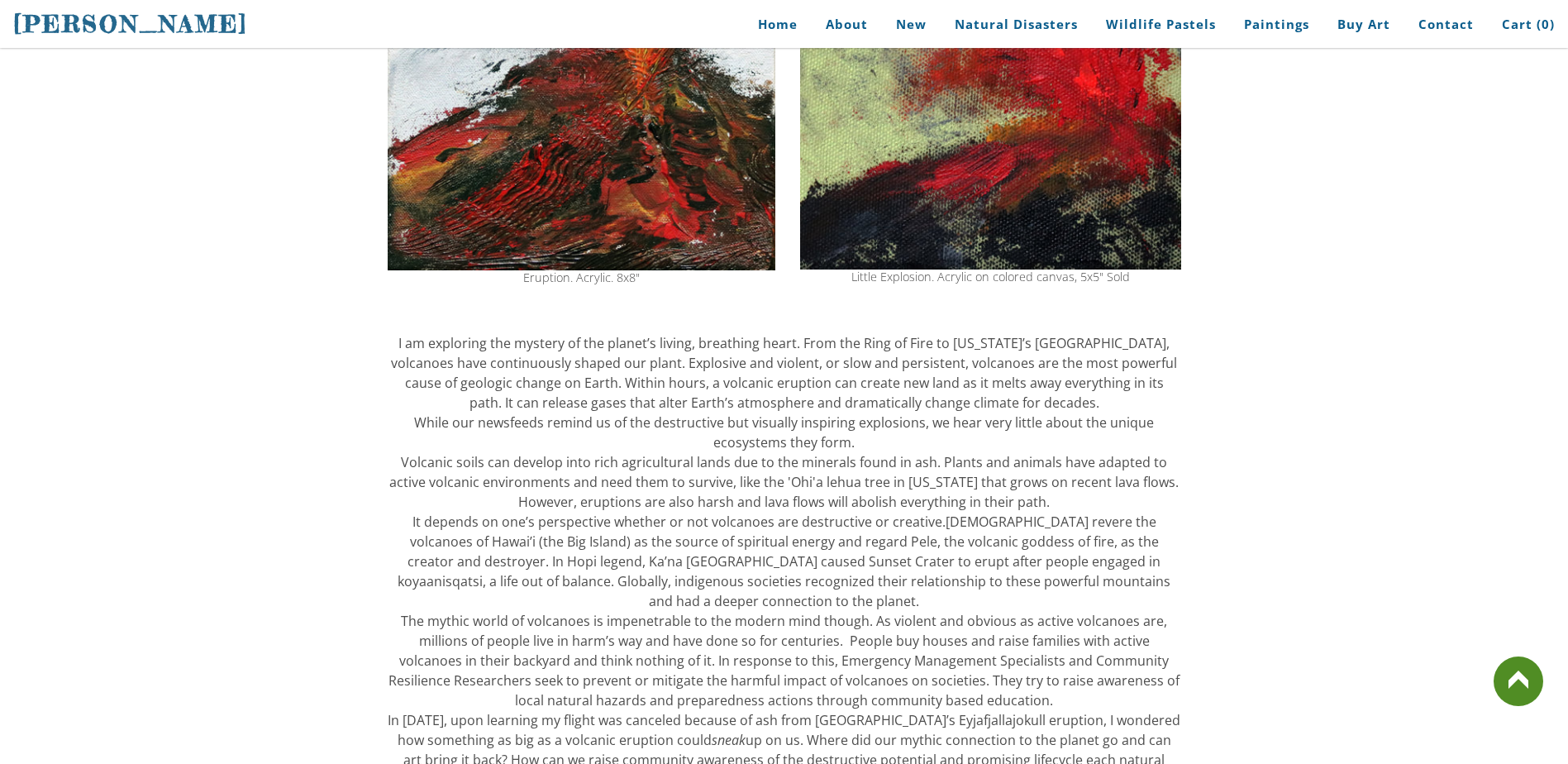
drag, startPoint x: 591, startPoint y: 369, endPoint x: 972, endPoint y: 347, distance: 381.6
click at [978, 349] on div "​I am exploring the mystery of the planet’s living, breathing heart. From the R…" at bounding box center [784, 581] width 794 height 496
drag, startPoint x: 597, startPoint y: 355, endPoint x: 951, endPoint y: 313, distance: 356.5
click at [521, 456] on span "Volcanic soils can develop into rich agricultural lands due to the minerals fou…" at bounding box center [784, 482] width 789 height 58
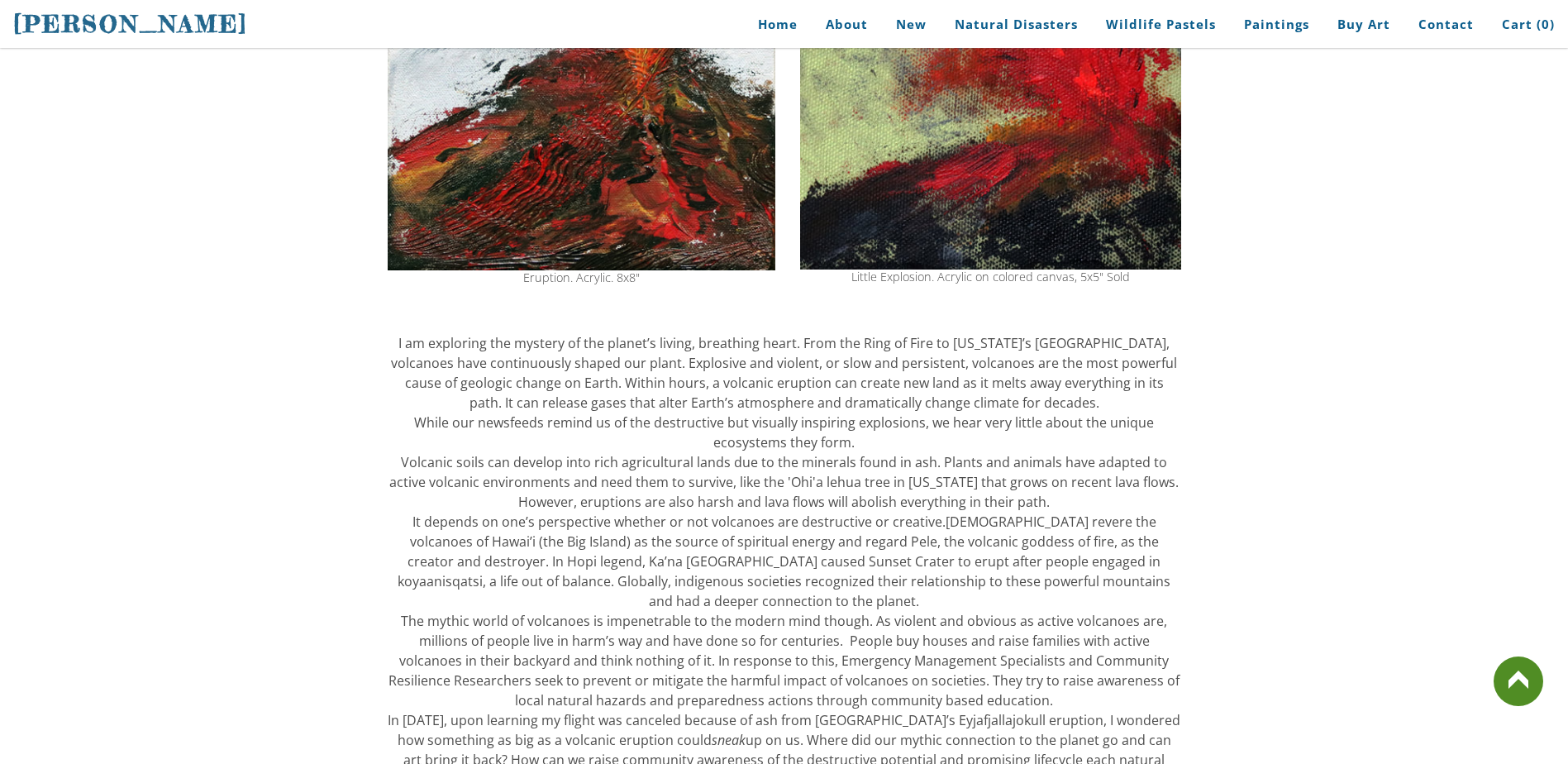
click at [423, 386] on div "​I am exploring the mystery of the planet’s living, breathing heart. From the R…" at bounding box center [784, 581] width 794 height 496
click at [422, 386] on div "​I am exploring the mystery of the planet’s living, breathing heart. From the R…" at bounding box center [784, 581] width 794 height 496
drag, startPoint x: 387, startPoint y: 345, endPoint x: 769, endPoint y: 578, distance: 447.5
click at [769, 578] on div "​I am exploring the mystery of the planet’s living, breathing heart. From the R…" at bounding box center [784, 581] width 794 height 496
click at [517, 398] on div "​I am exploring the mystery of the planet’s living, breathing heart. From the R…" at bounding box center [784, 581] width 794 height 496
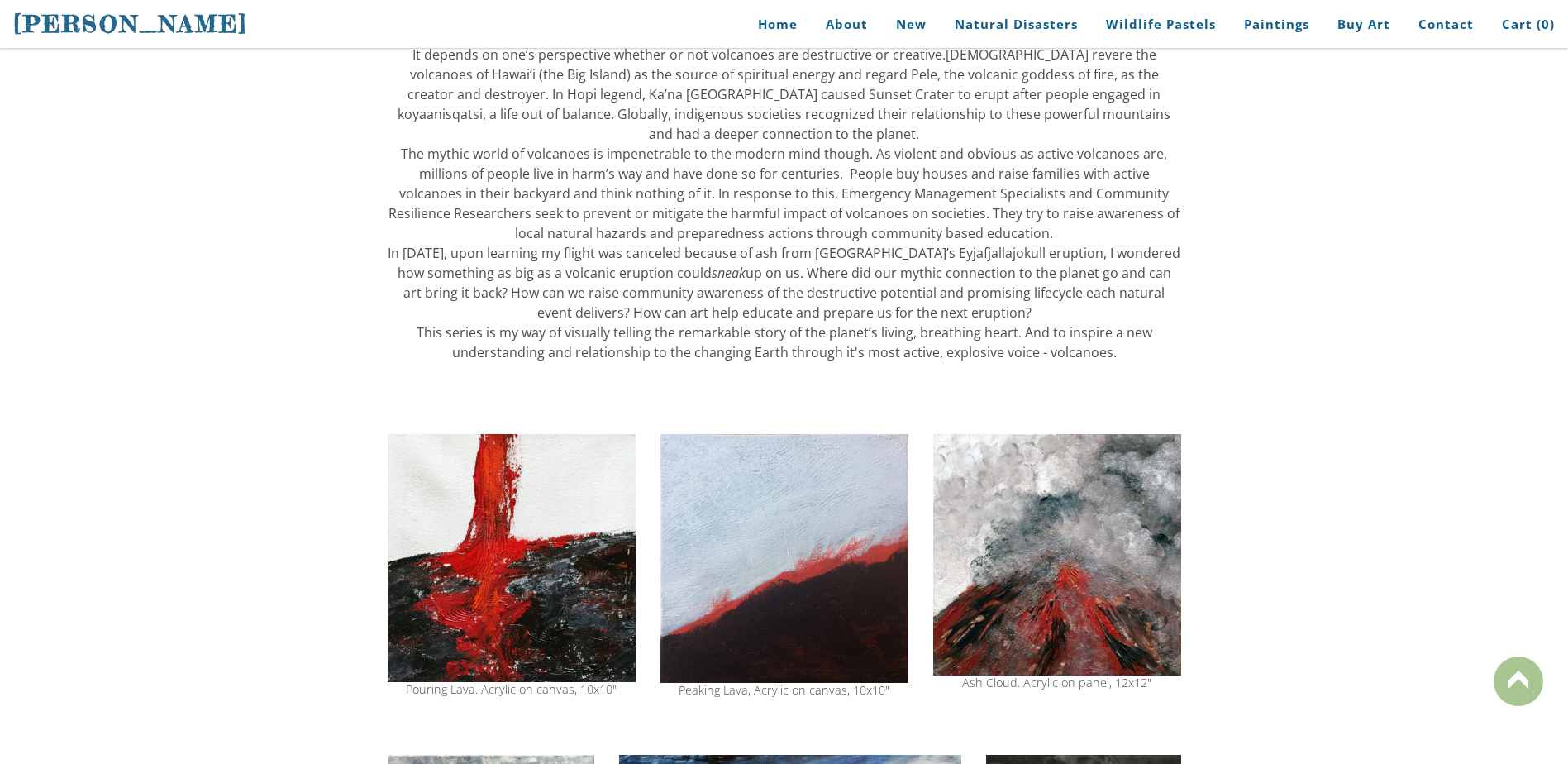
scroll to position [910, 0]
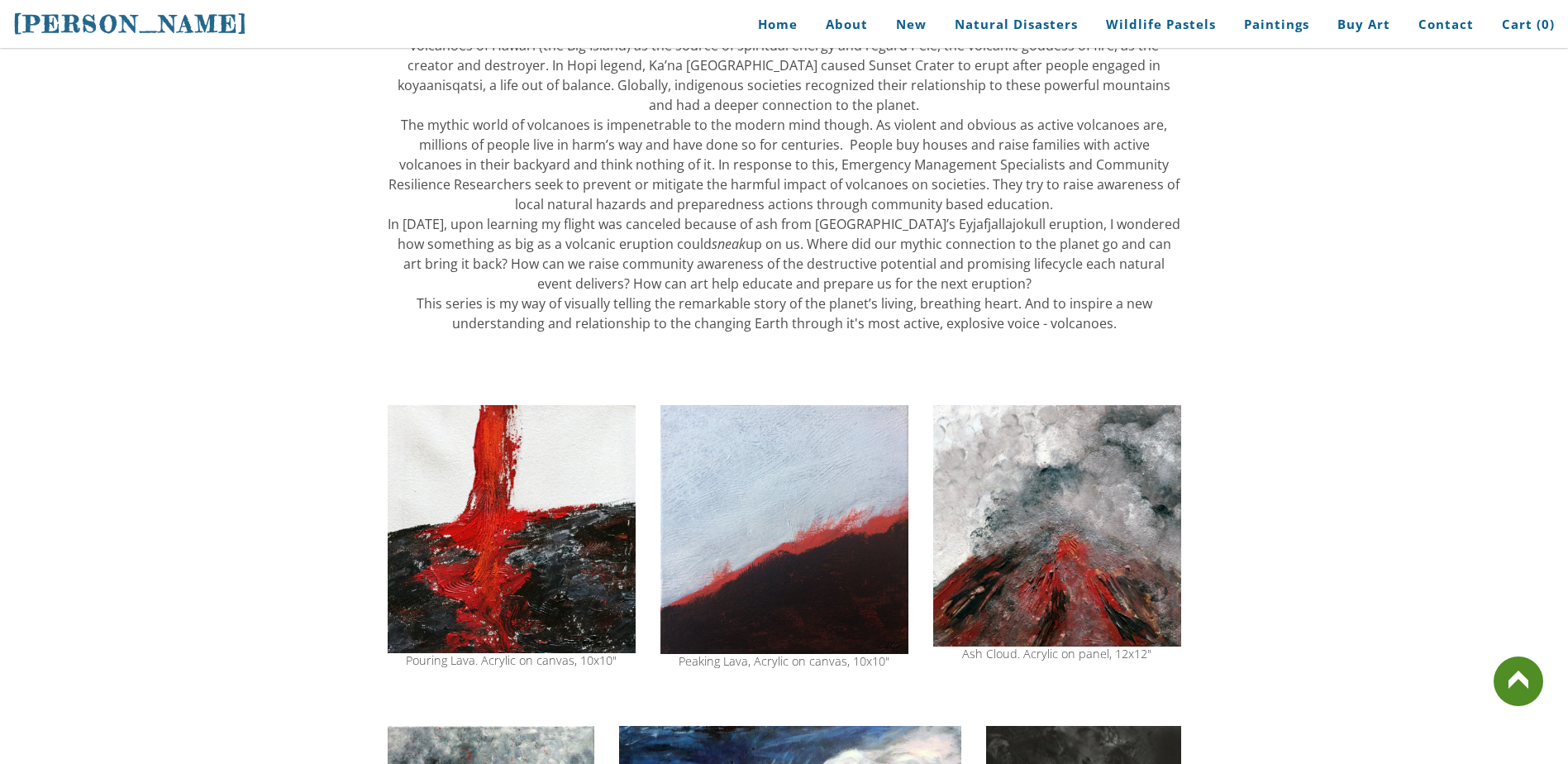
drag, startPoint x: 456, startPoint y: 150, endPoint x: 791, endPoint y: 197, distance: 338.3
click at [791, 197] on div "​I am exploring the mystery of the planet’s living, breathing heart. From the R…" at bounding box center [784, 85] width 794 height 496
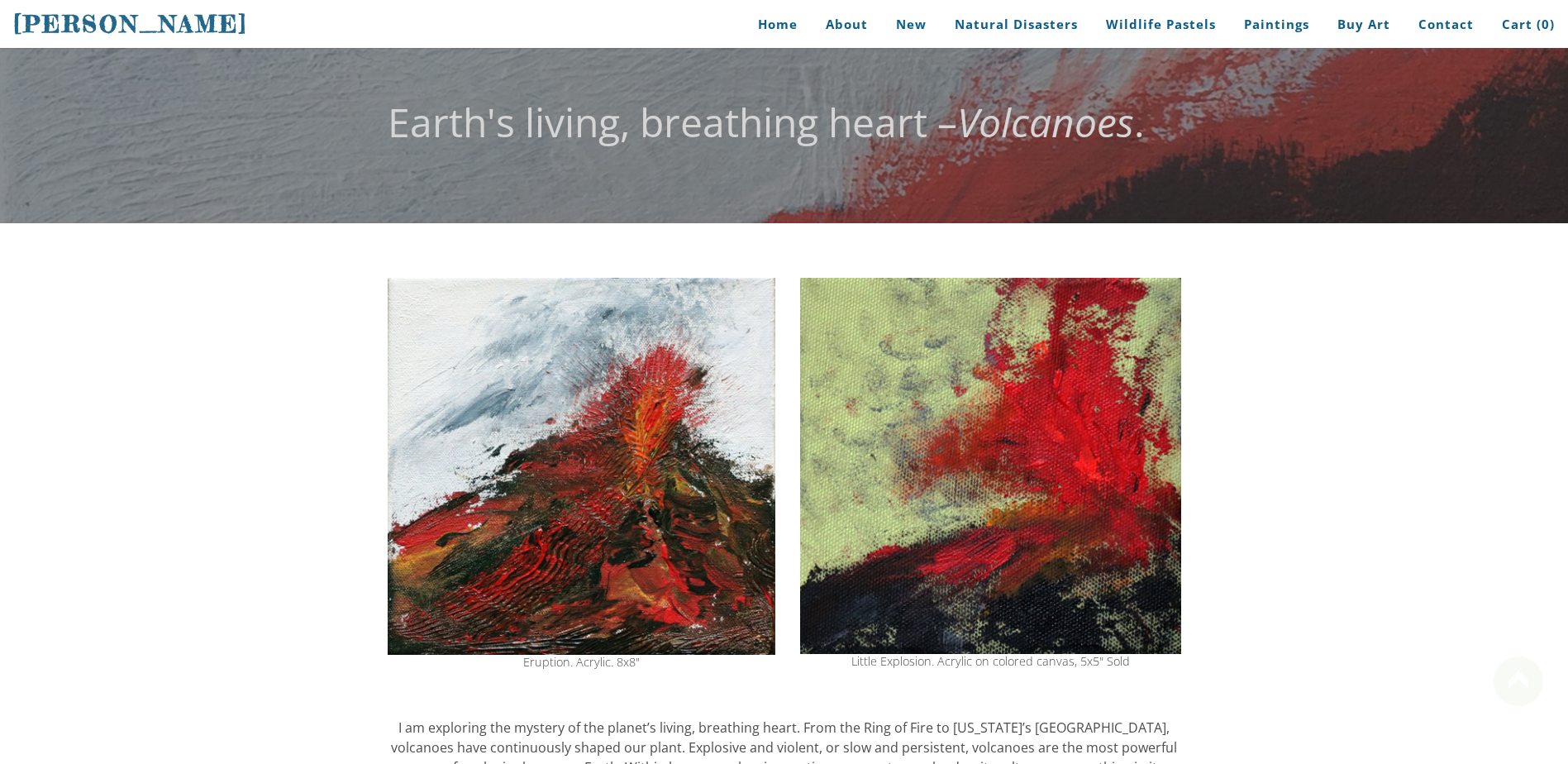
scroll to position [0, 0]
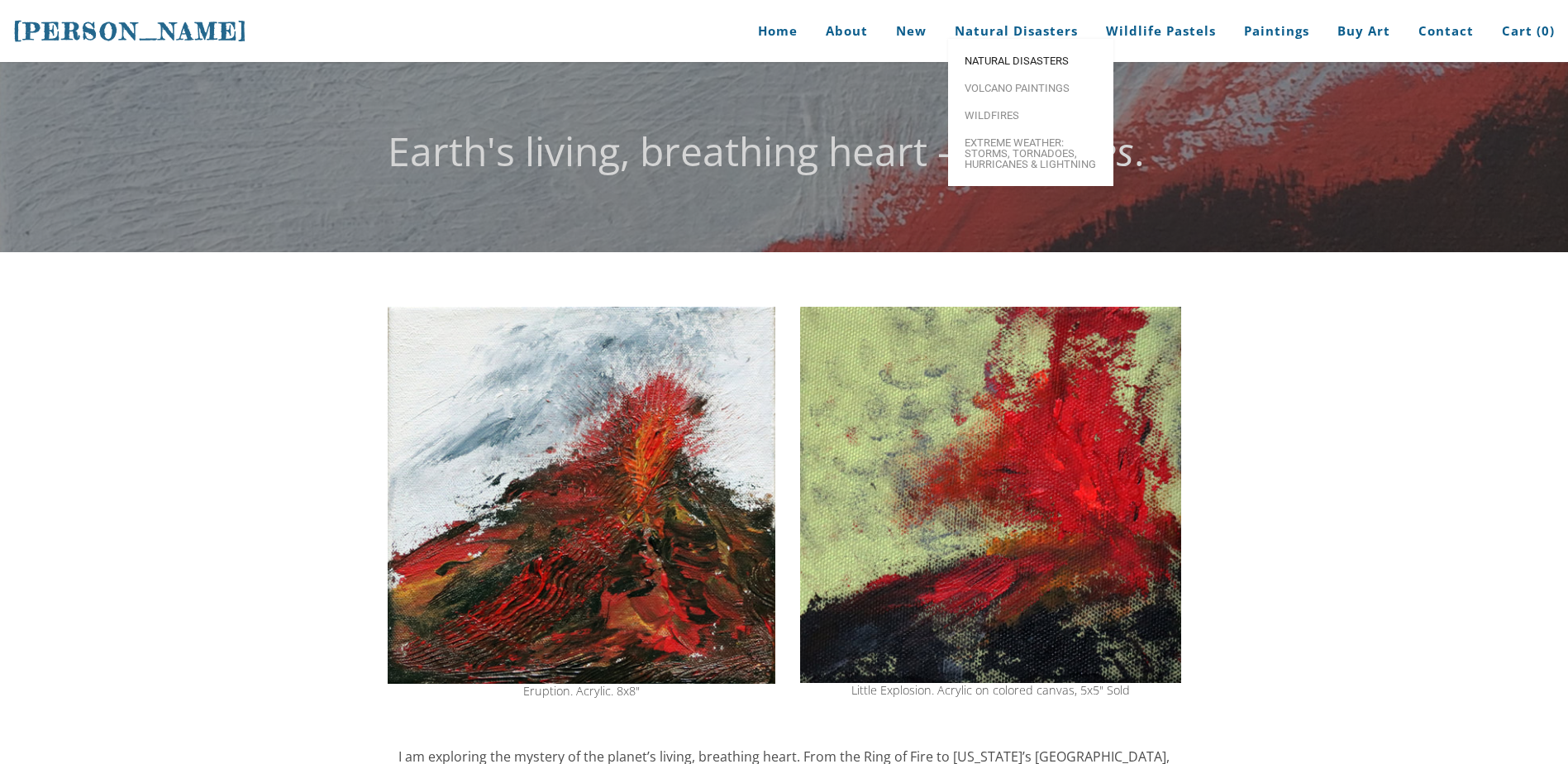
click at [994, 66] on span "Natural Disasters" at bounding box center [1030, 61] width 132 height 11
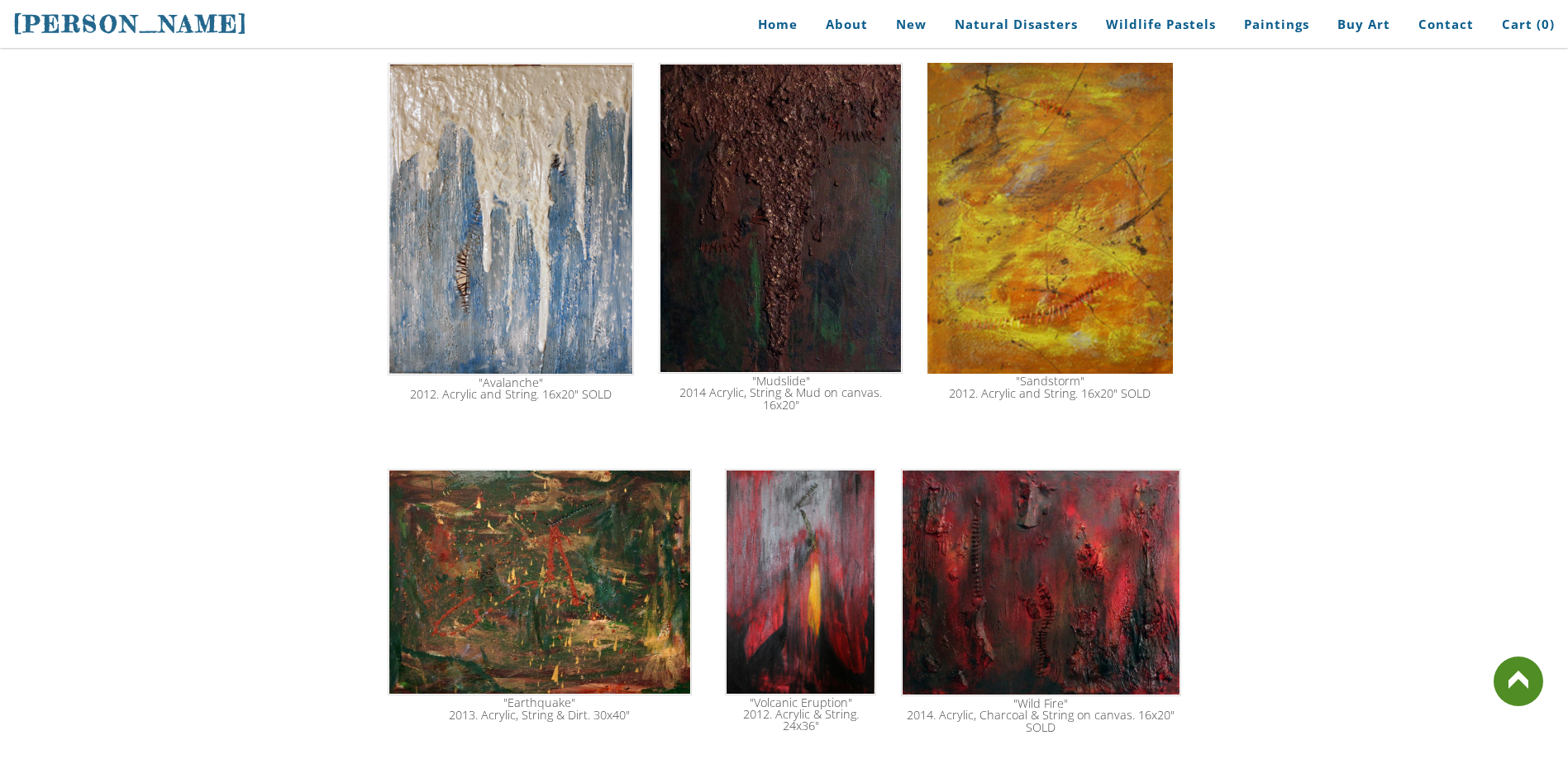
scroll to position [2047, 0]
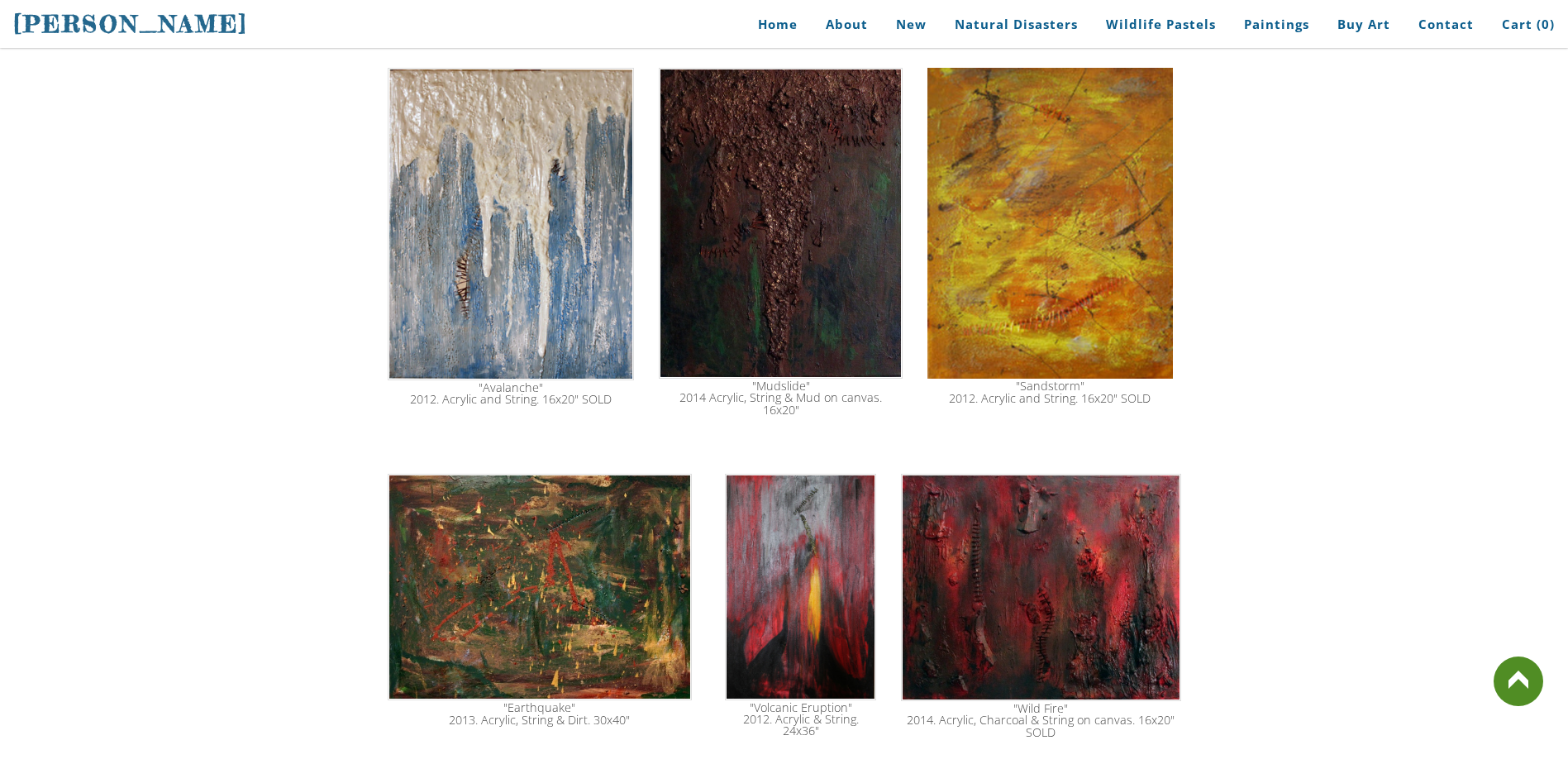
click at [1093, 506] on img at bounding box center [1041, 587] width 280 height 228
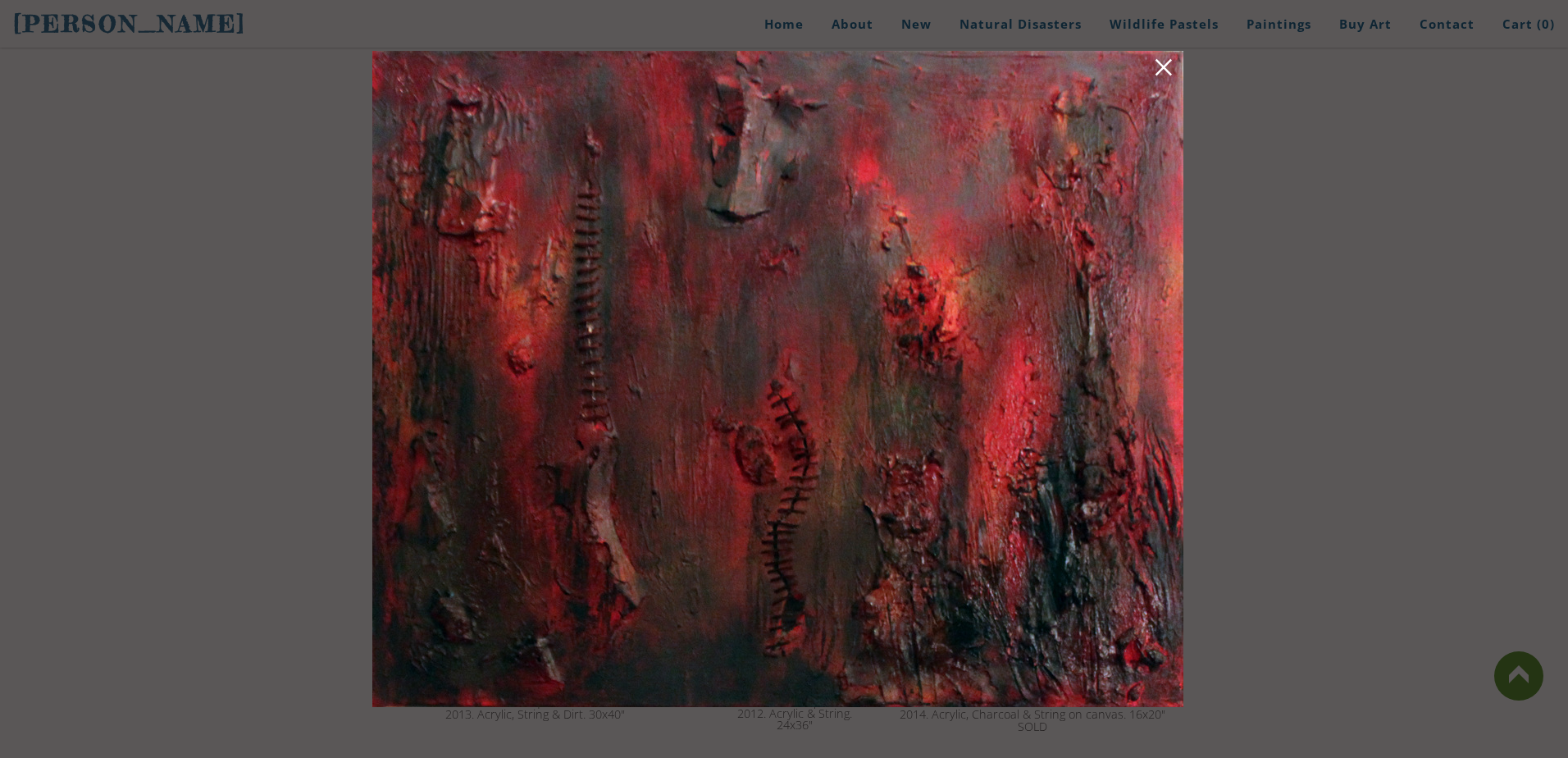
drag, startPoint x: 1175, startPoint y: 78, endPoint x: 1145, endPoint y: 112, distance: 45.3
click at [1174, 80] on link at bounding box center [1163, 69] width 23 height 25
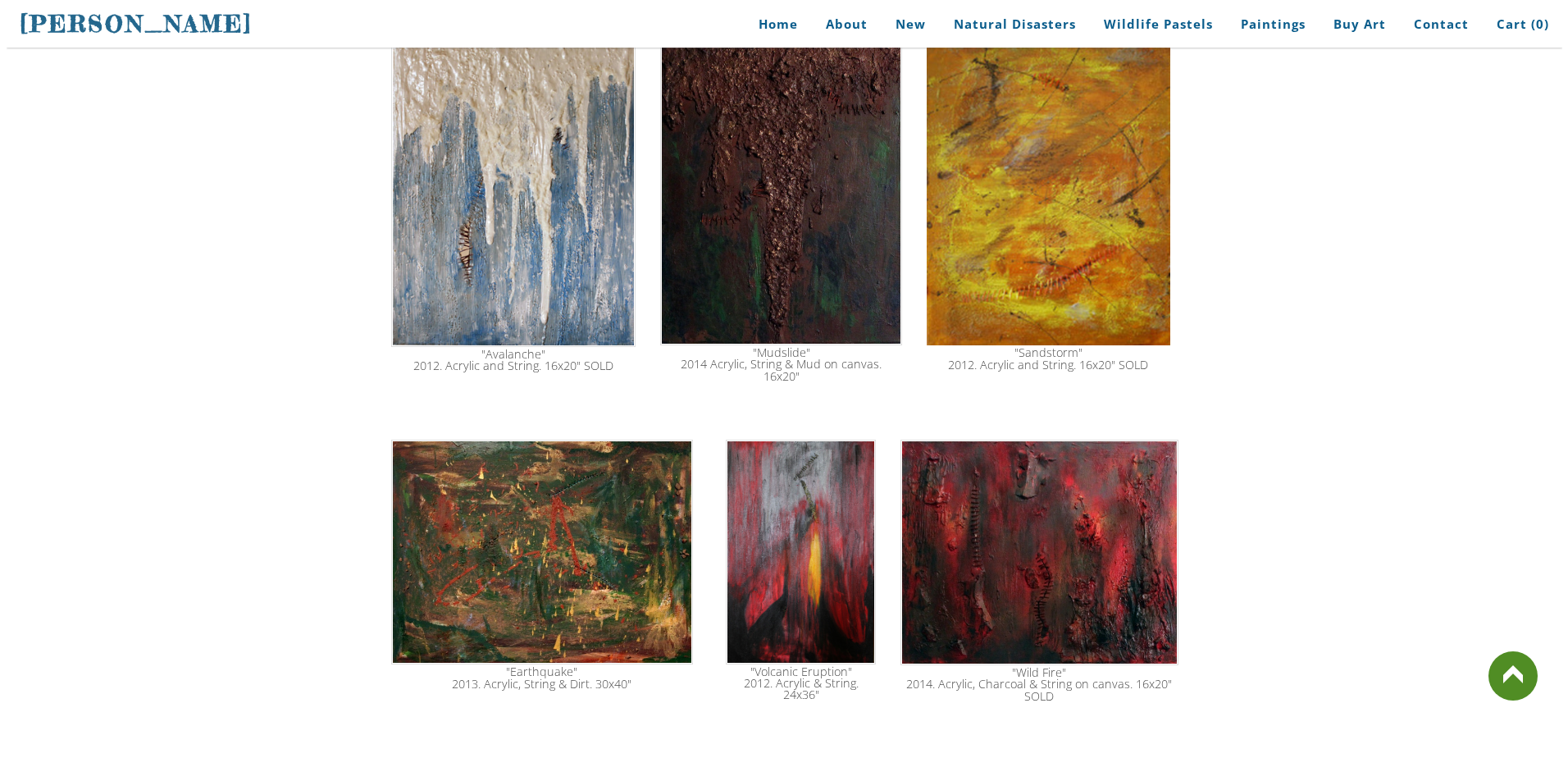
scroll to position [2278, 0]
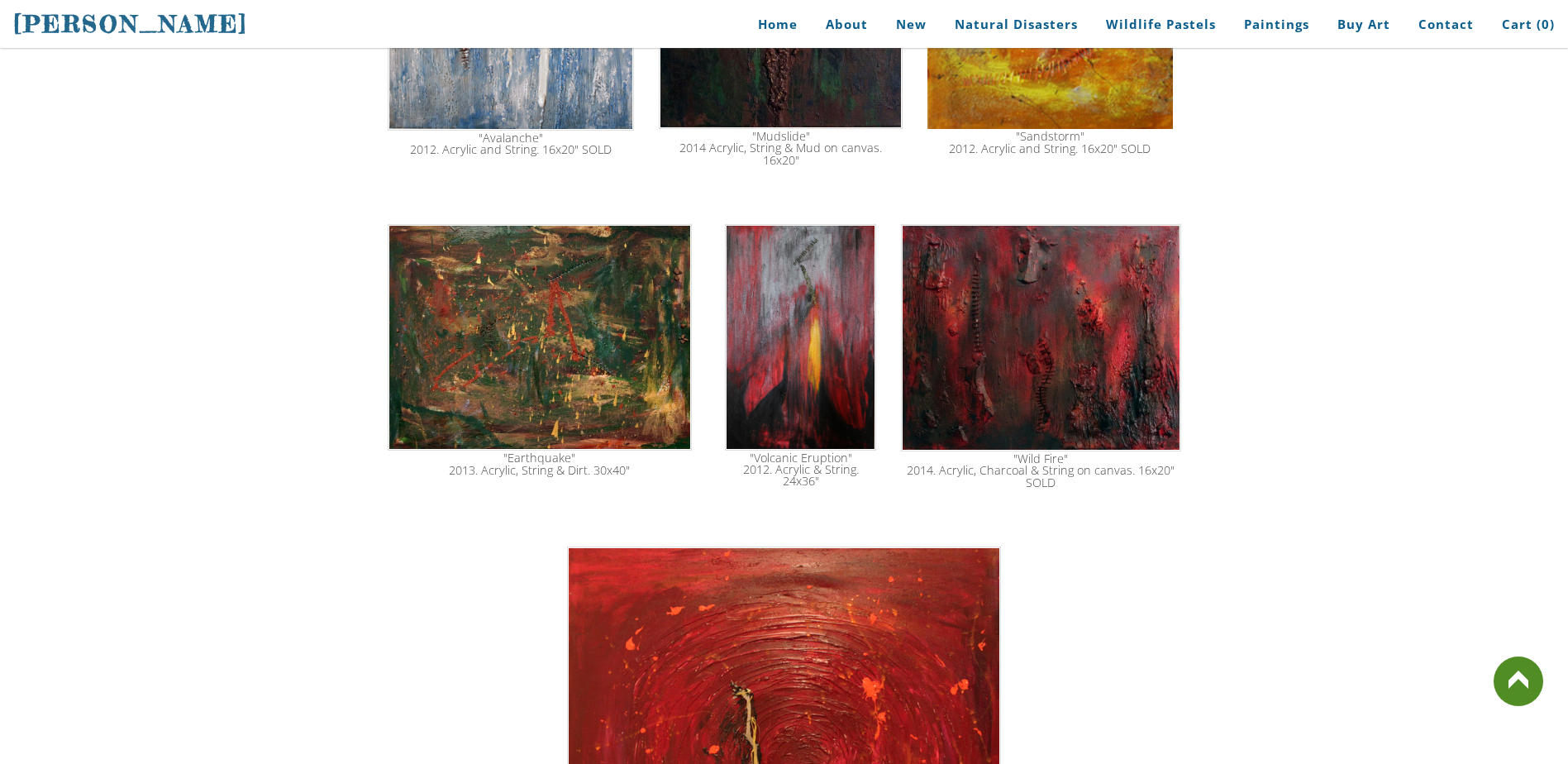
click at [1070, 298] on img at bounding box center [1041, 337] width 280 height 228
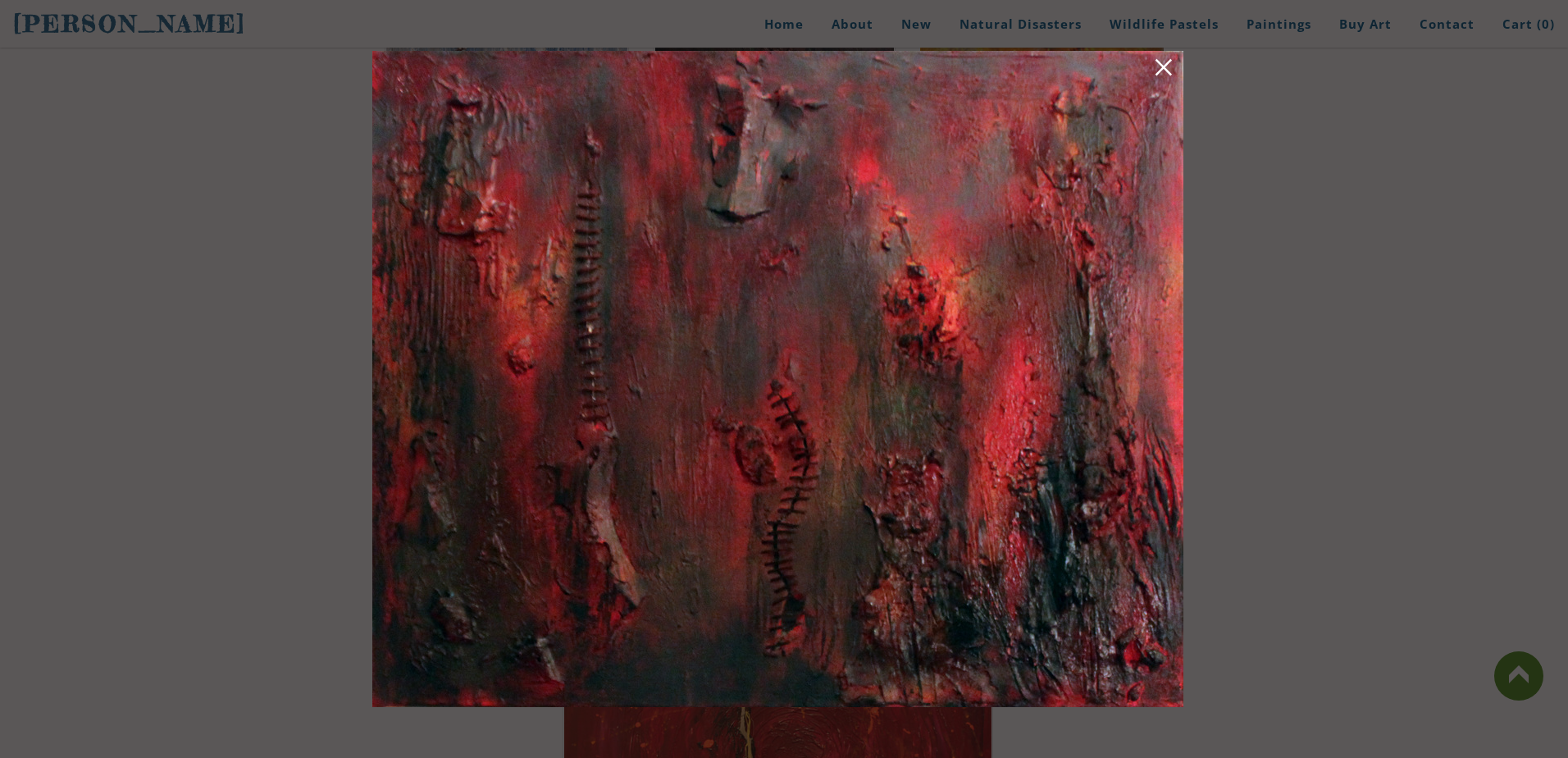
click at [1169, 69] on link at bounding box center [1163, 69] width 23 height 25
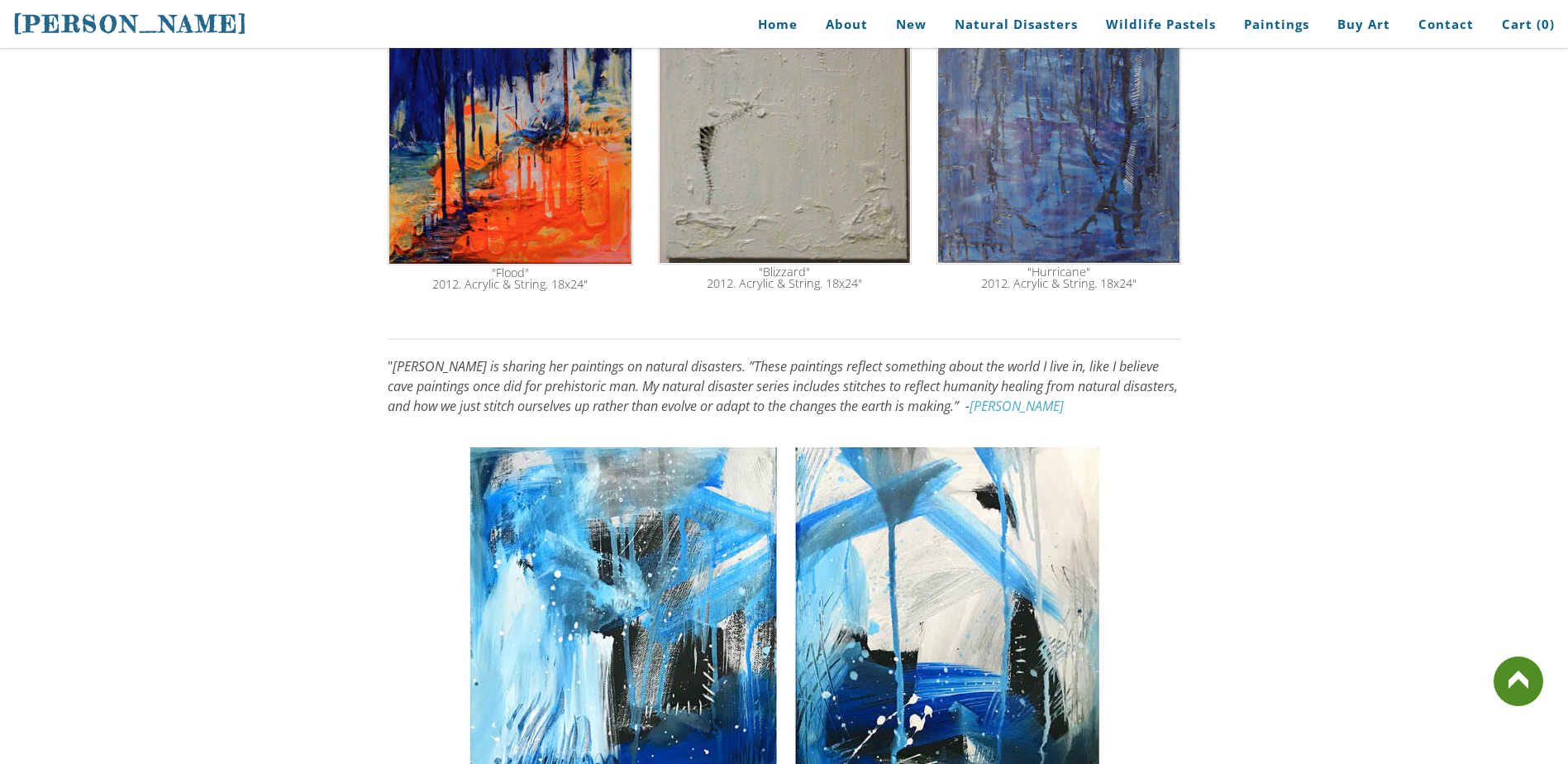
scroll to position [891, 0]
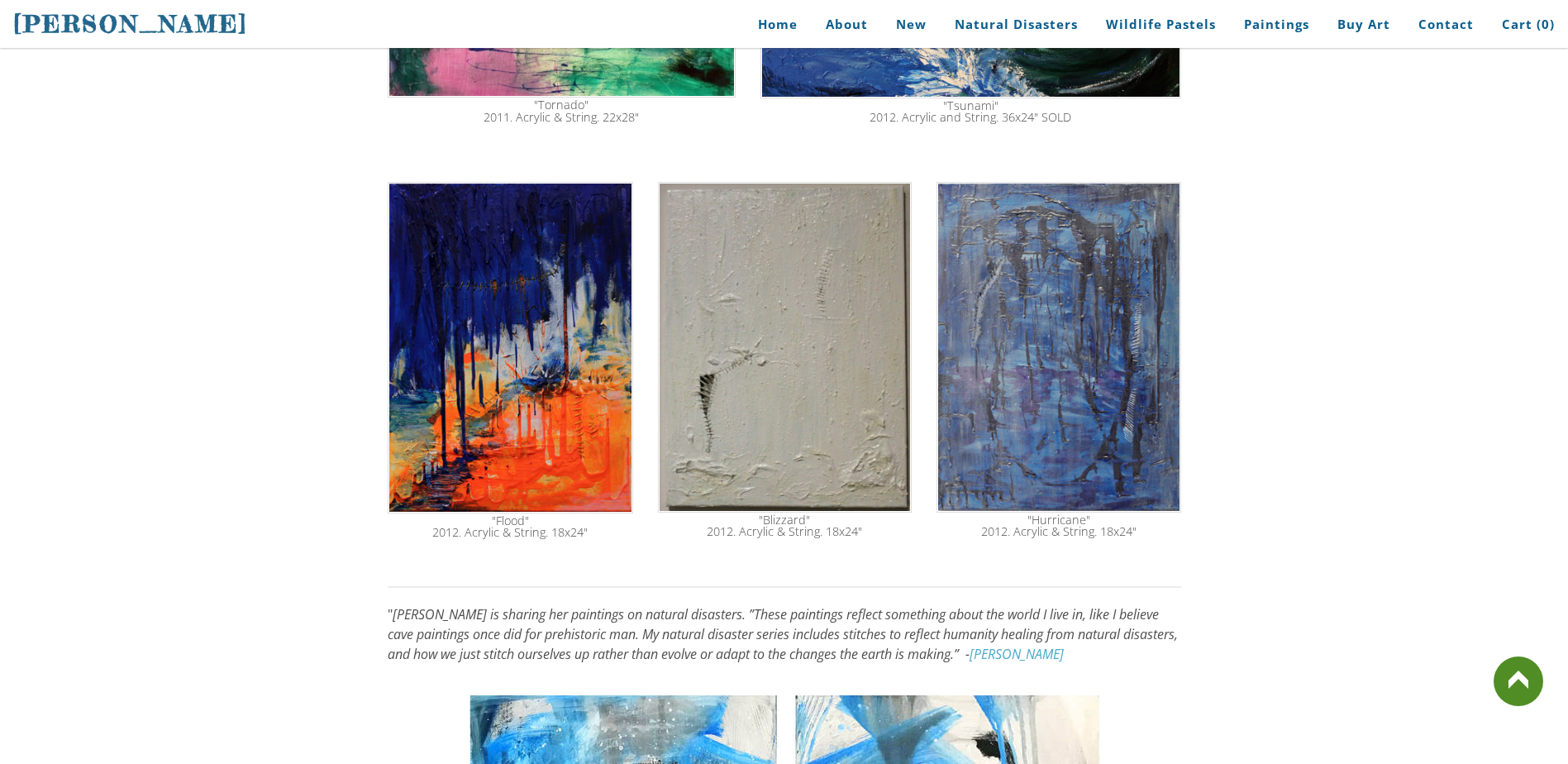
click at [457, 405] on img at bounding box center [510, 348] width 245 height 332
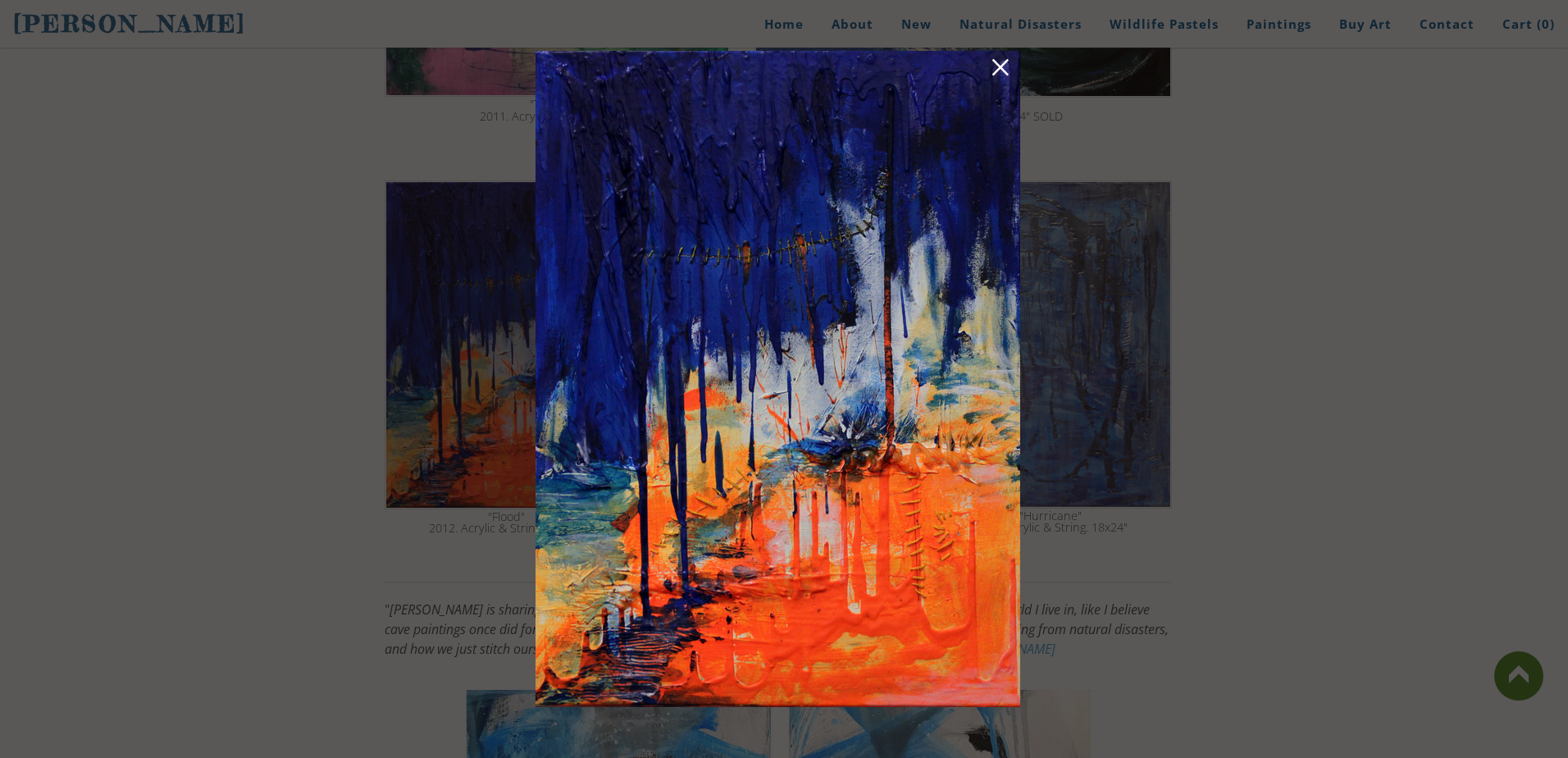
click at [996, 72] on link at bounding box center [1001, 69] width 23 height 25
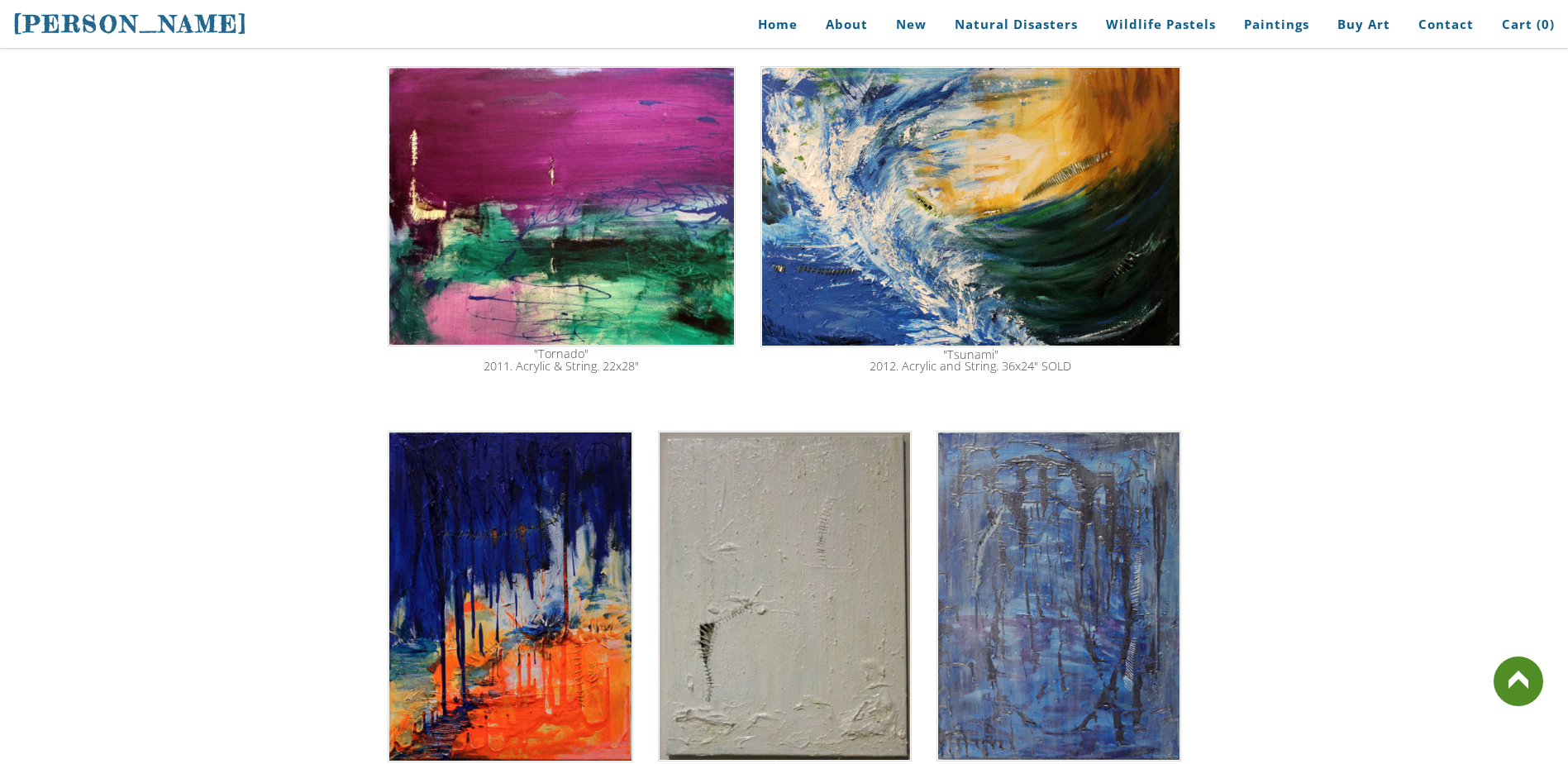
scroll to position [643, 0]
click at [556, 478] on img at bounding box center [510, 596] width 245 height 332
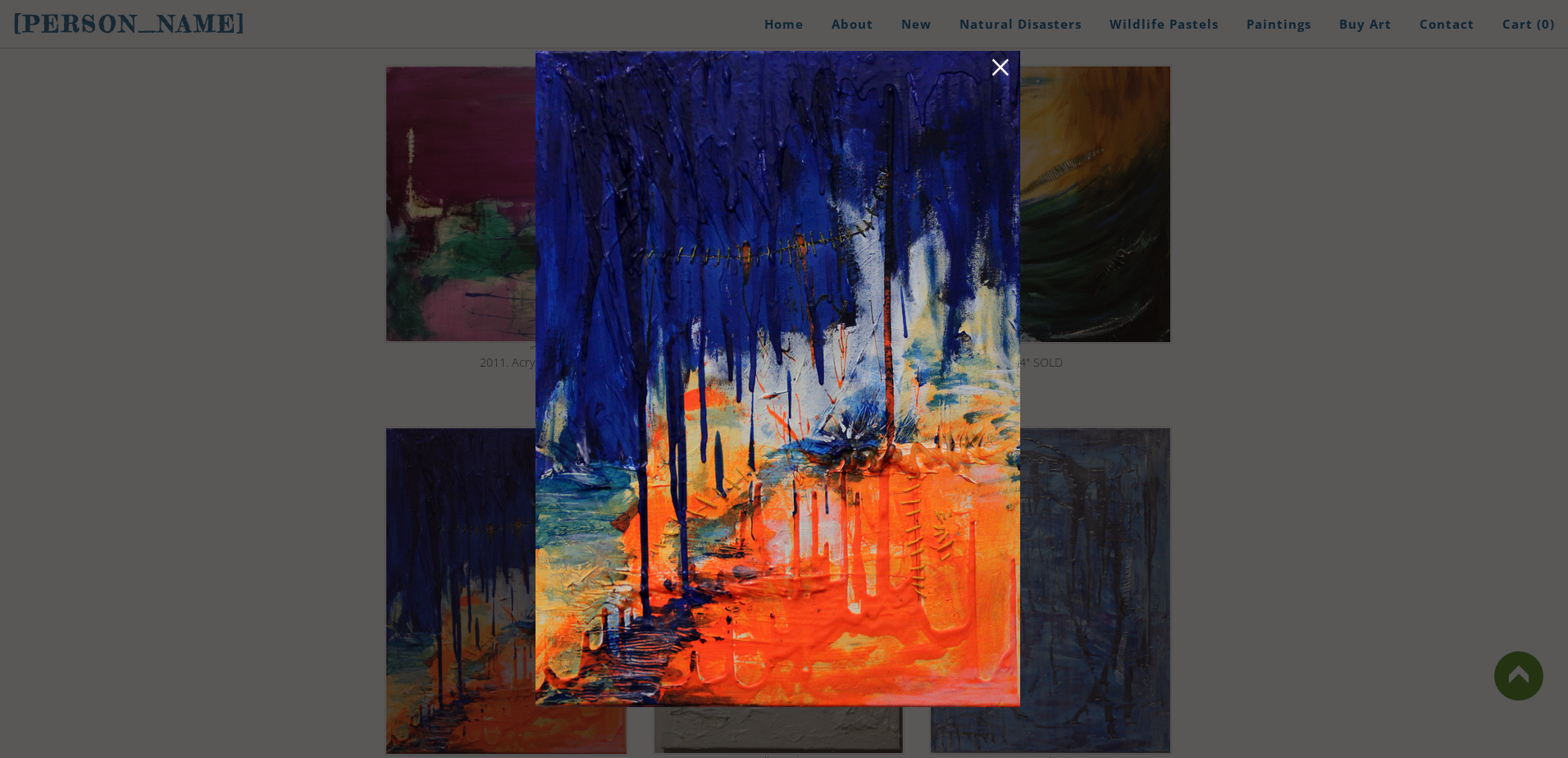
click at [1003, 65] on link at bounding box center [1001, 69] width 23 height 25
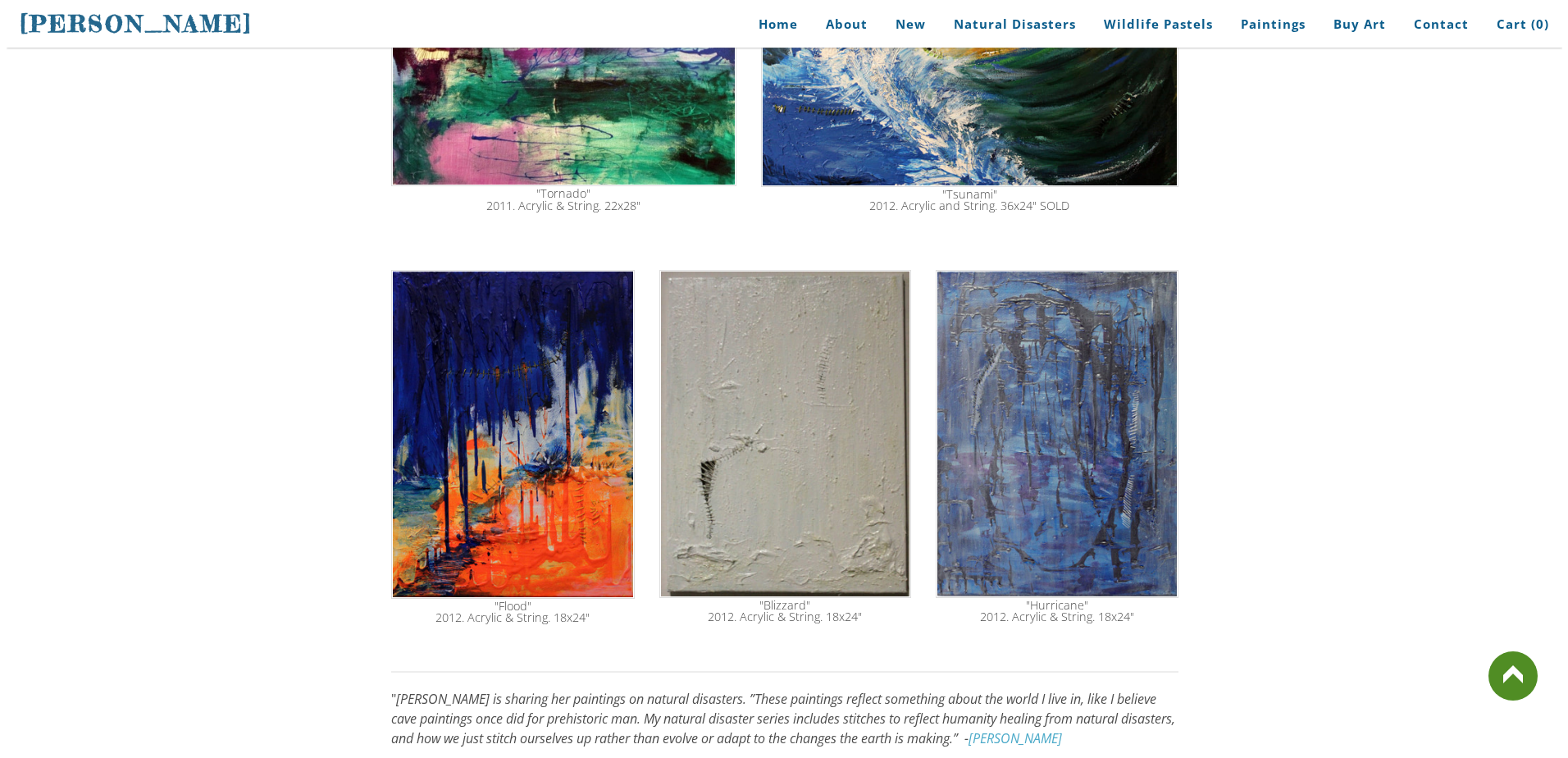
scroll to position [802, 0]
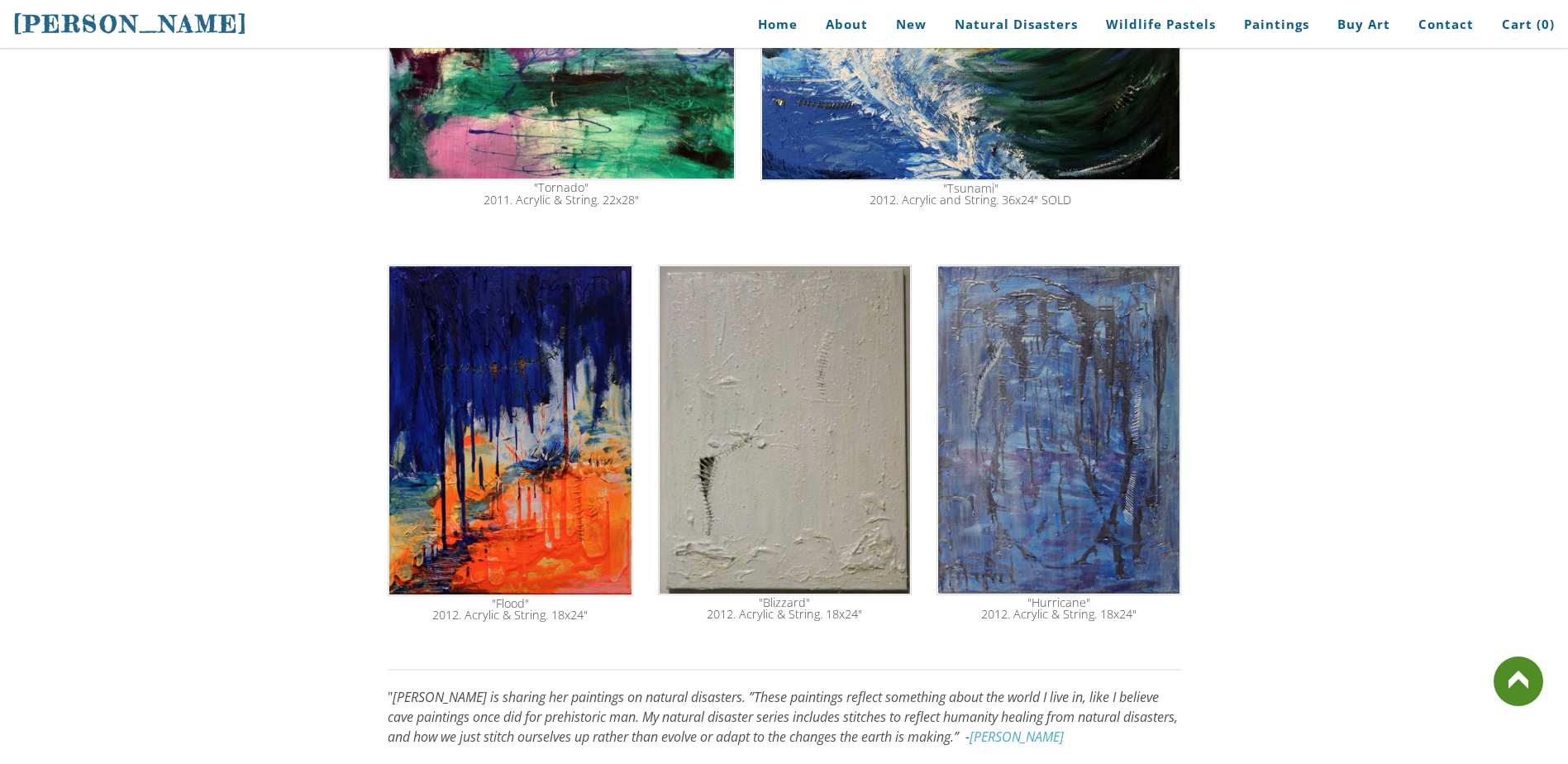
click at [507, 411] on img at bounding box center [510, 430] width 245 height 332
